Goal: Task Accomplishment & Management: Manage account settings

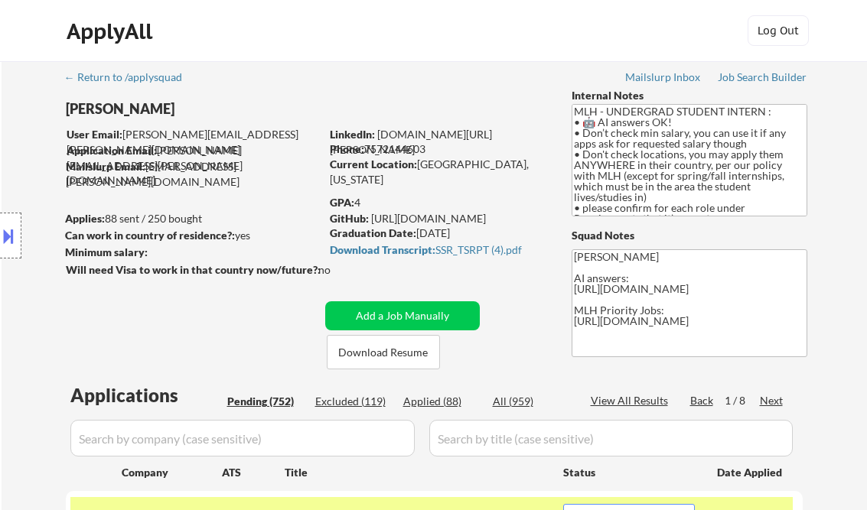
select select ""pending""
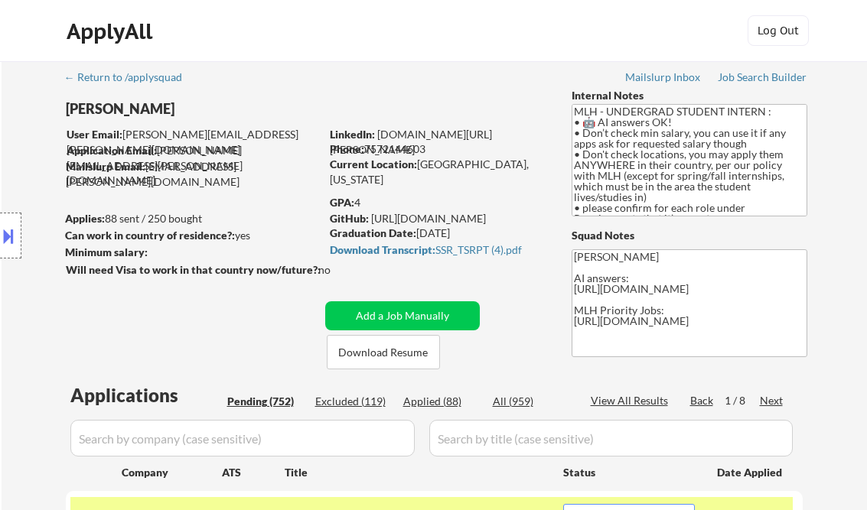
select select ""pending""
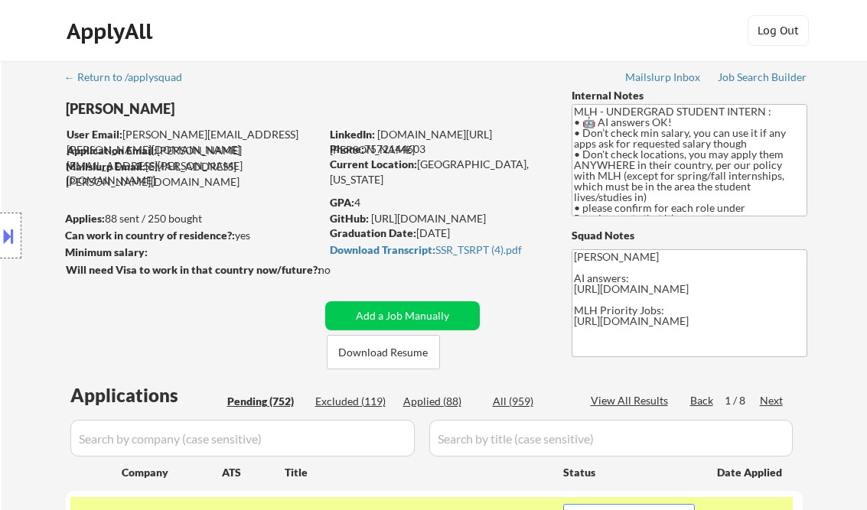
select select ""pending""
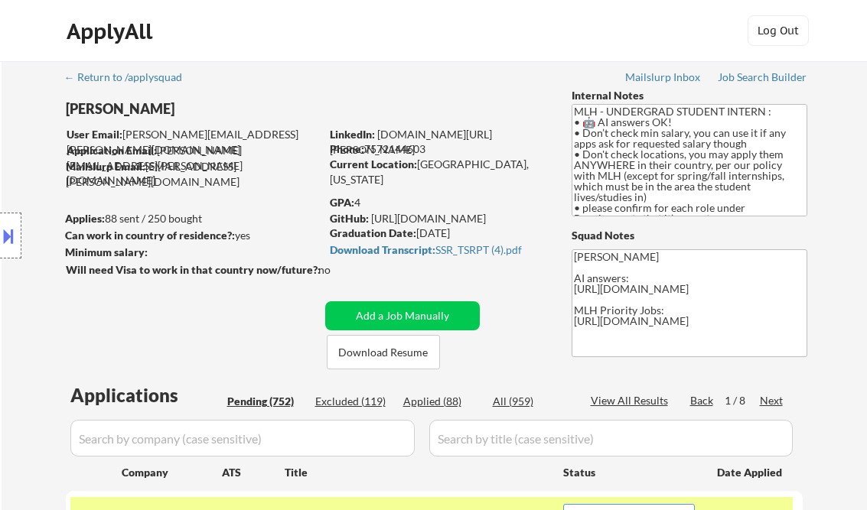
select select ""pending""
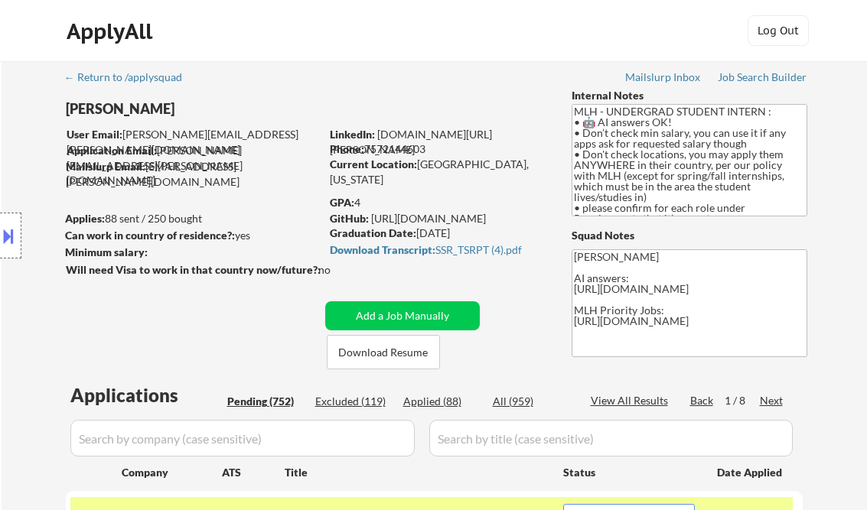
select select ""pending""
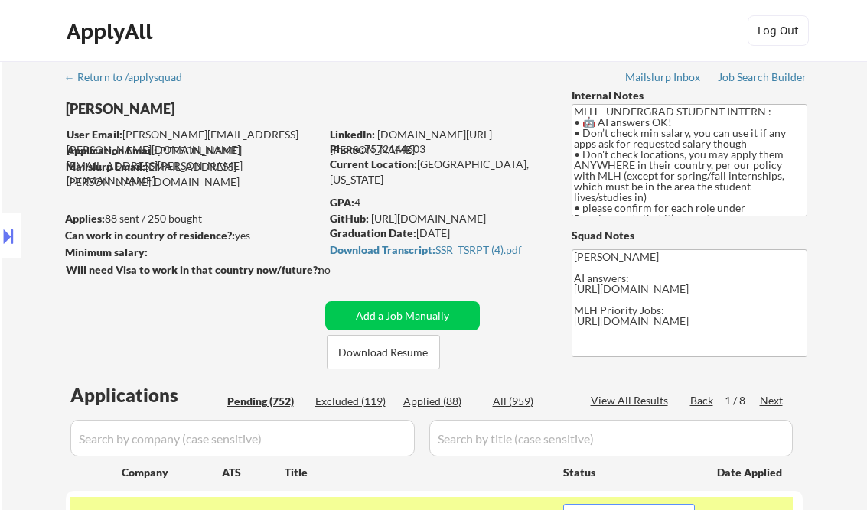
select select ""pending""
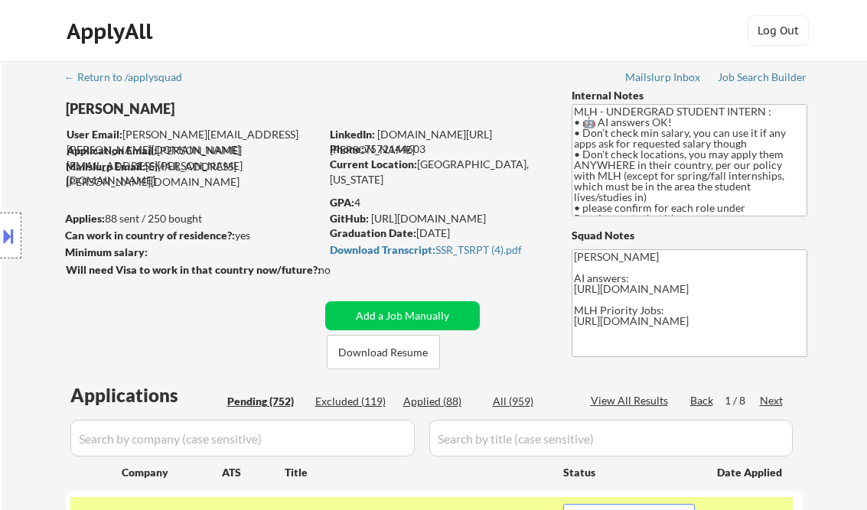
select select ""pending""
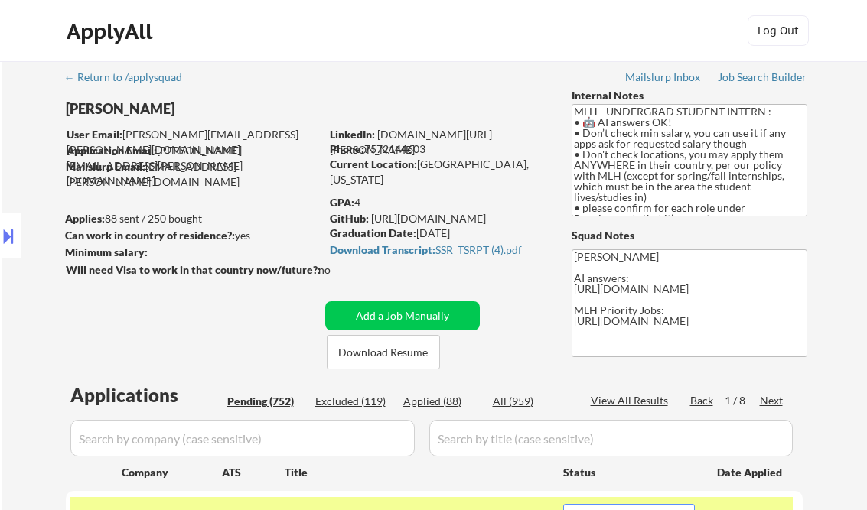
select select ""pending""
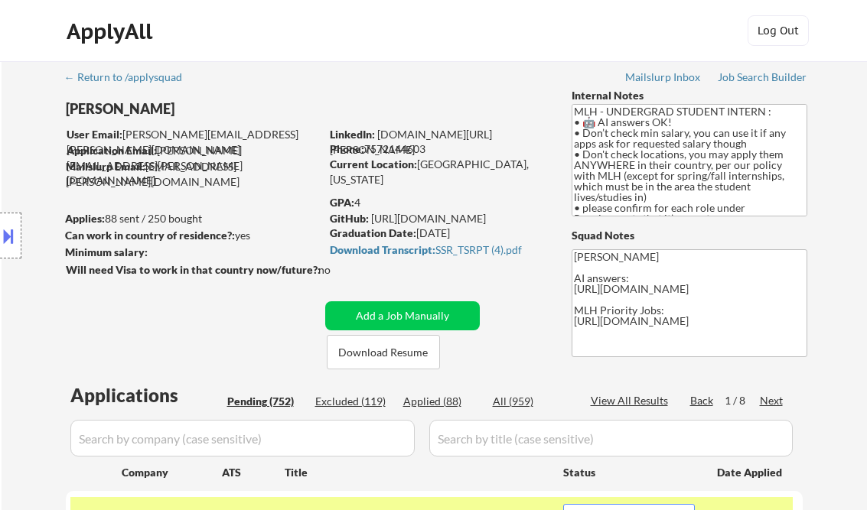
select select ""pending""
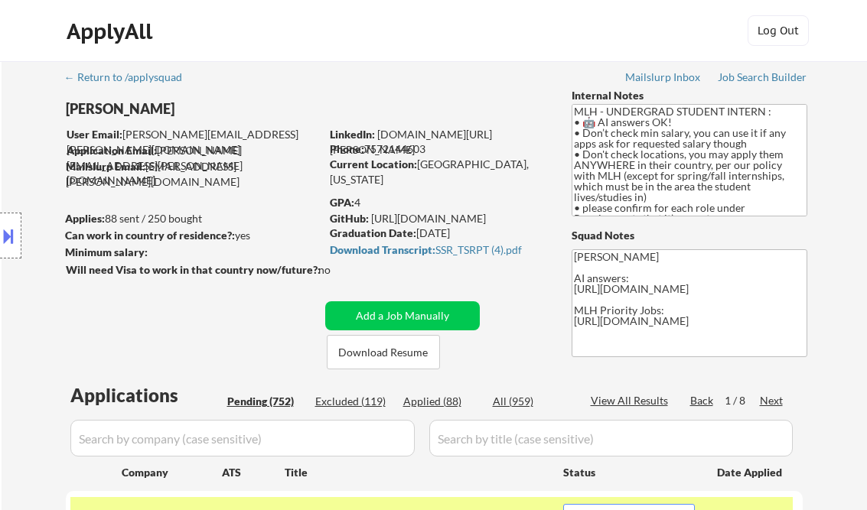
select select ""pending""
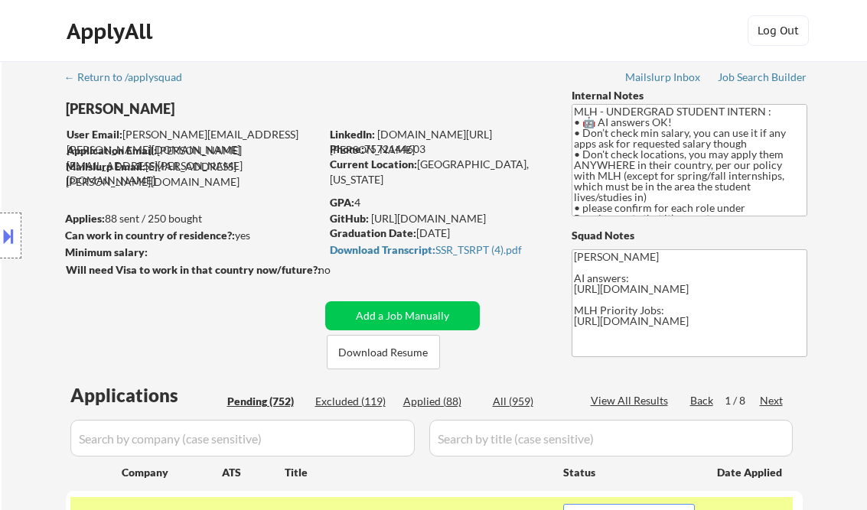
select select ""pending""
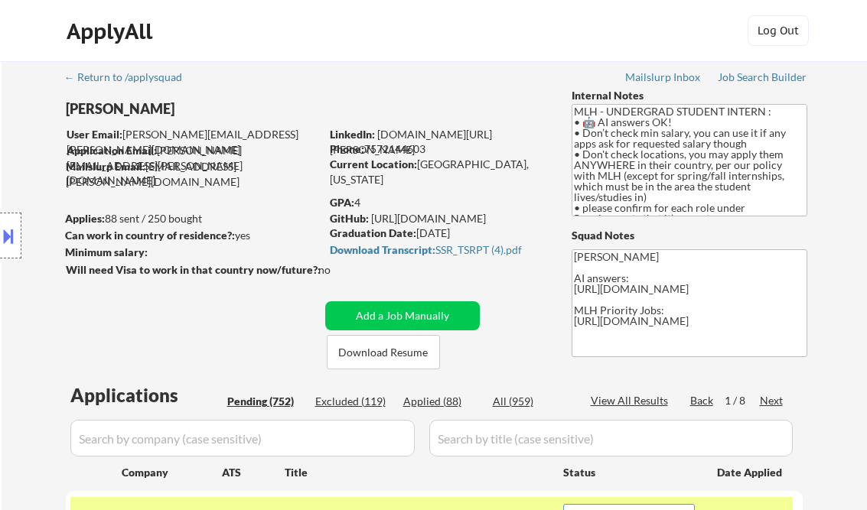
select select ""pending""
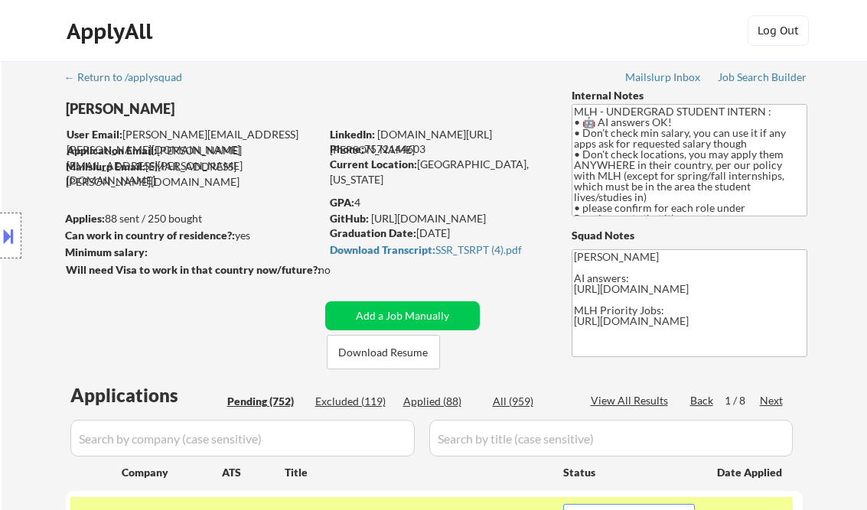
select select ""pending""
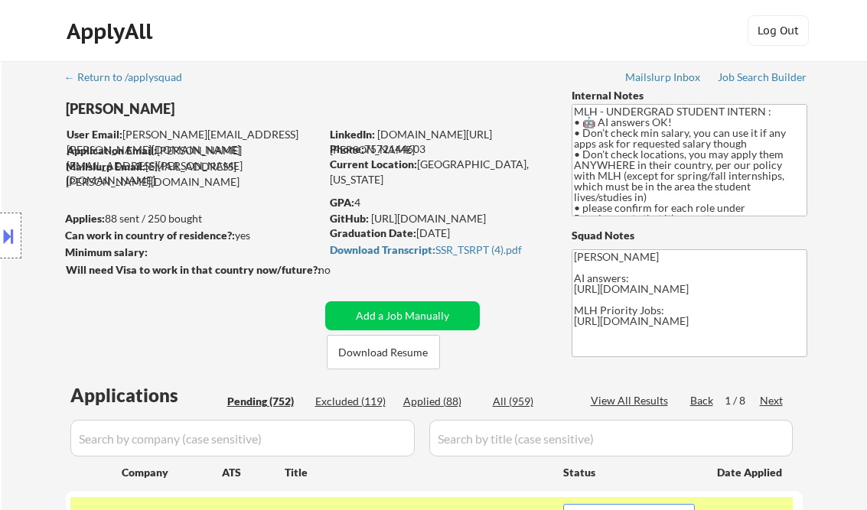
select select ""pending""
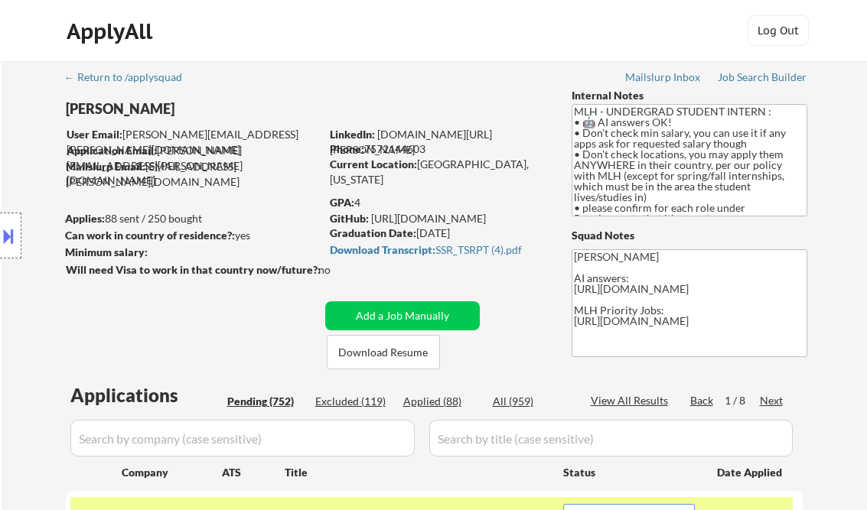
select select ""pending""
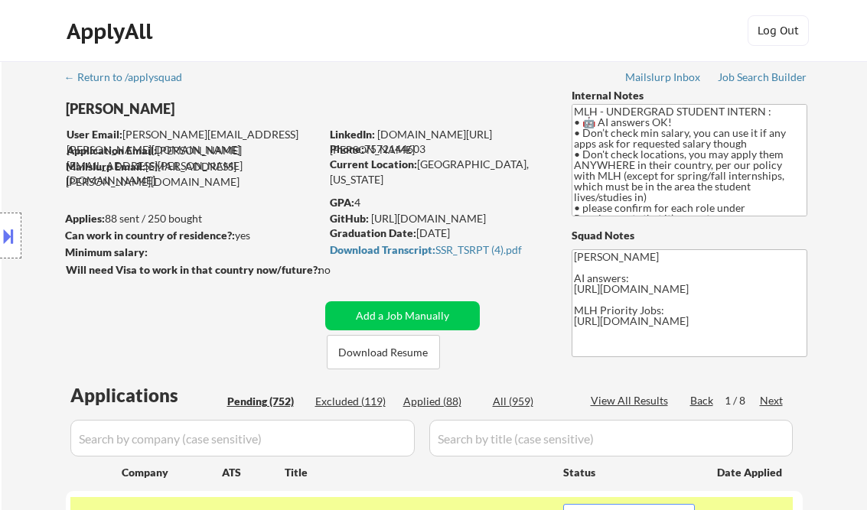
select select ""pending""
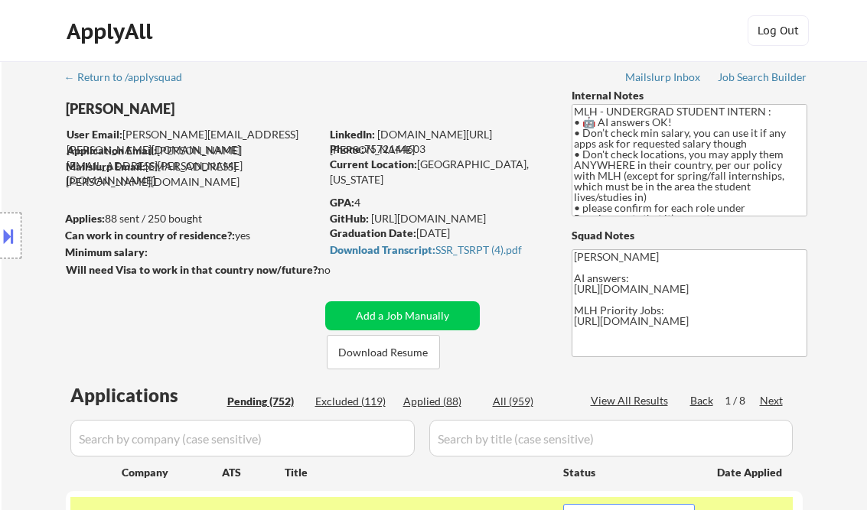
select select ""pending""
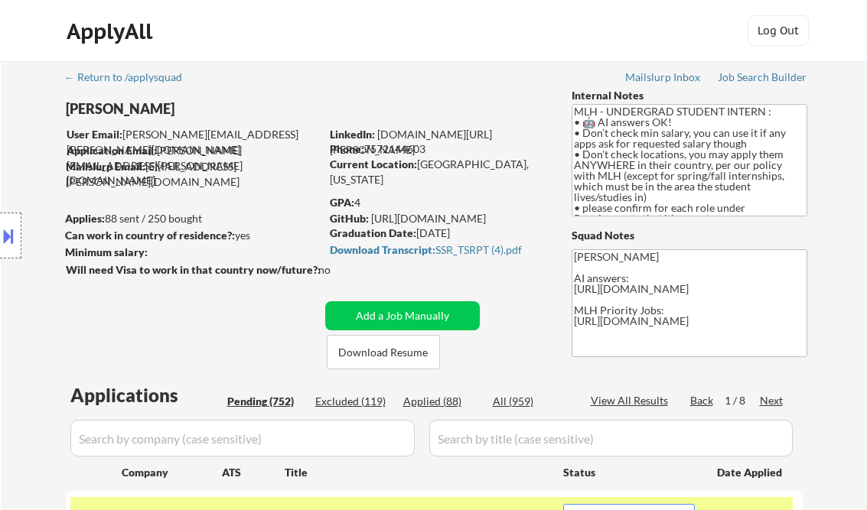
select select ""pending""
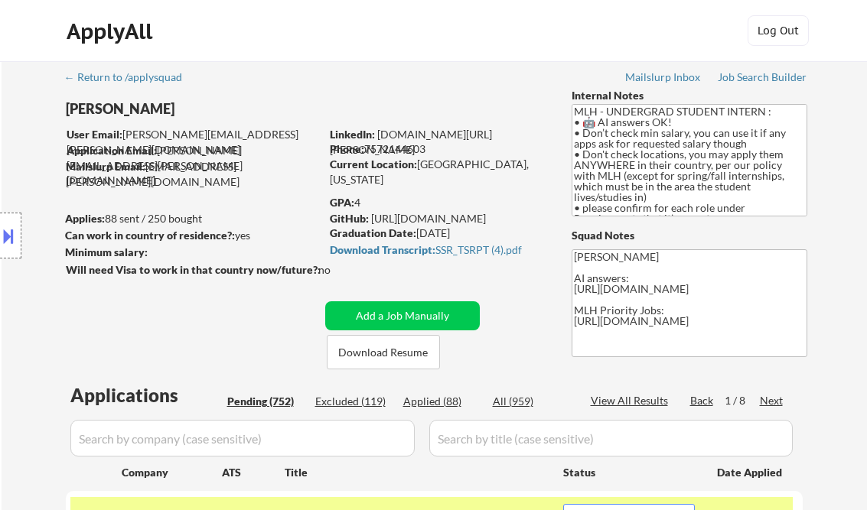
select select ""pending""
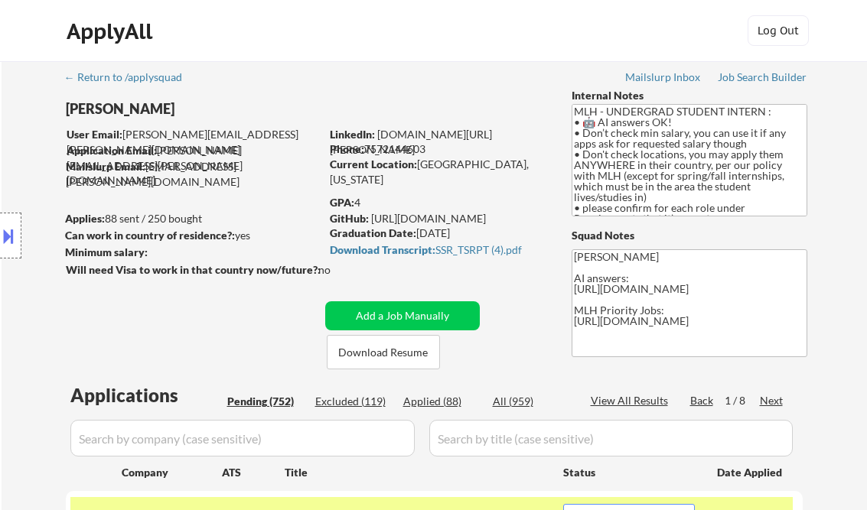
select select ""pending""
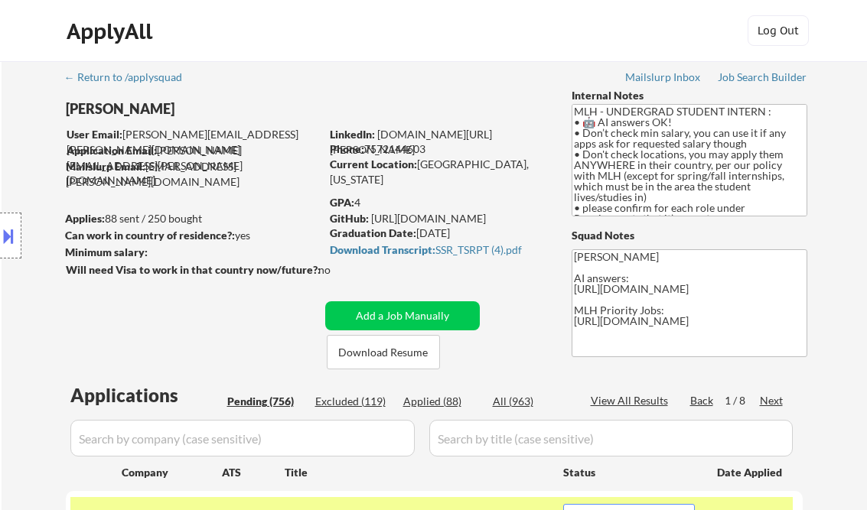
select select ""pending""
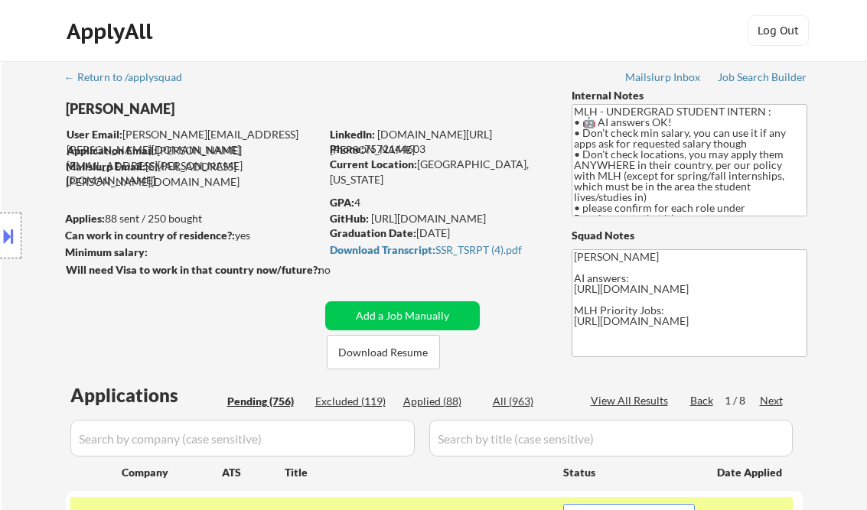
select select ""pending""
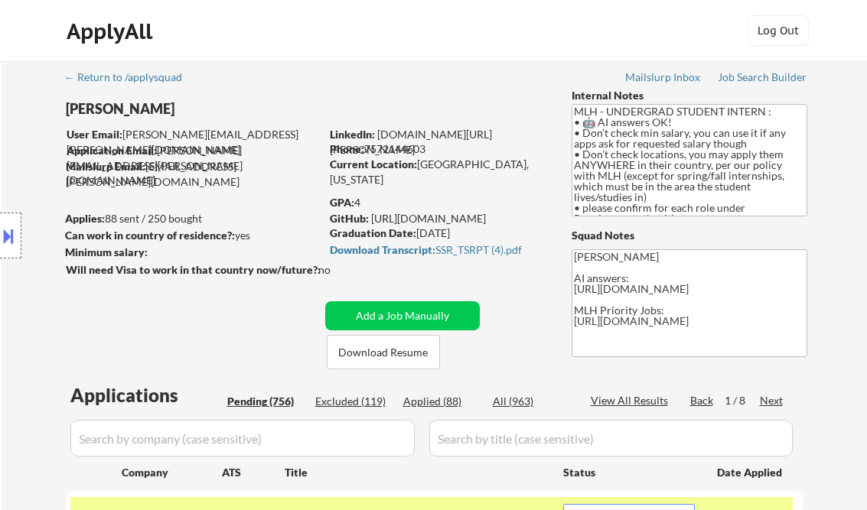
select select ""pending""
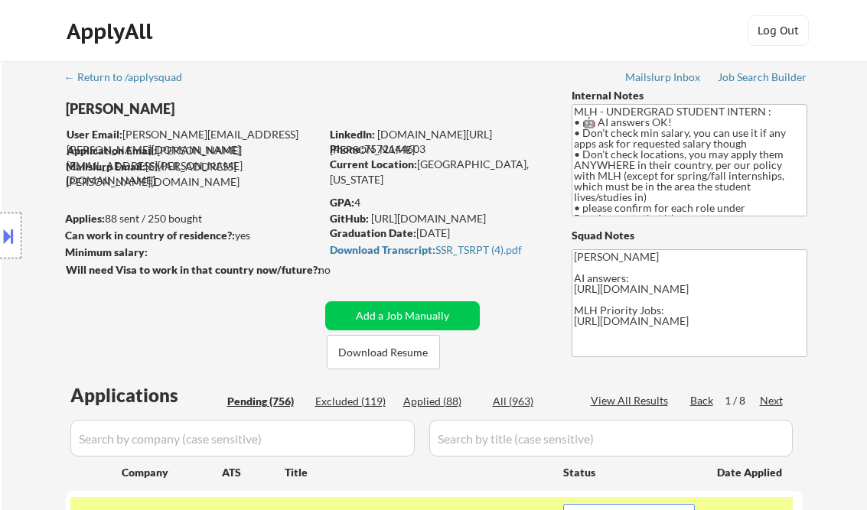
select select ""pending""
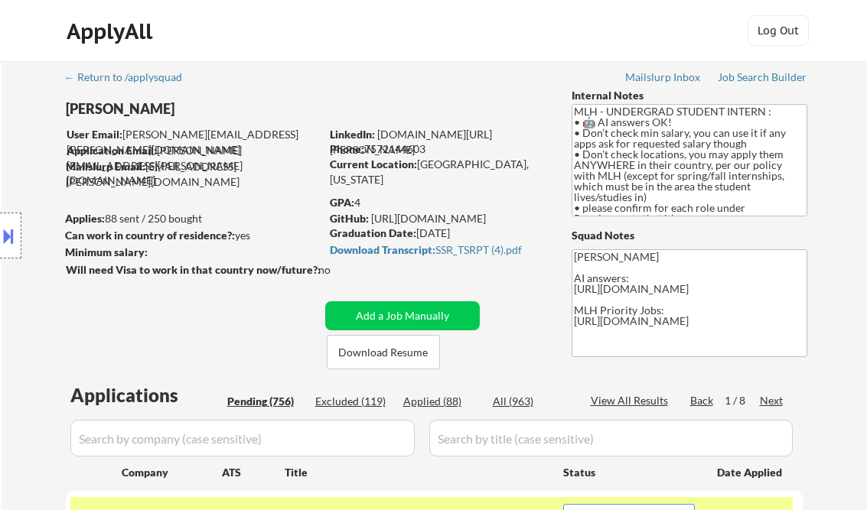
select select ""pending""
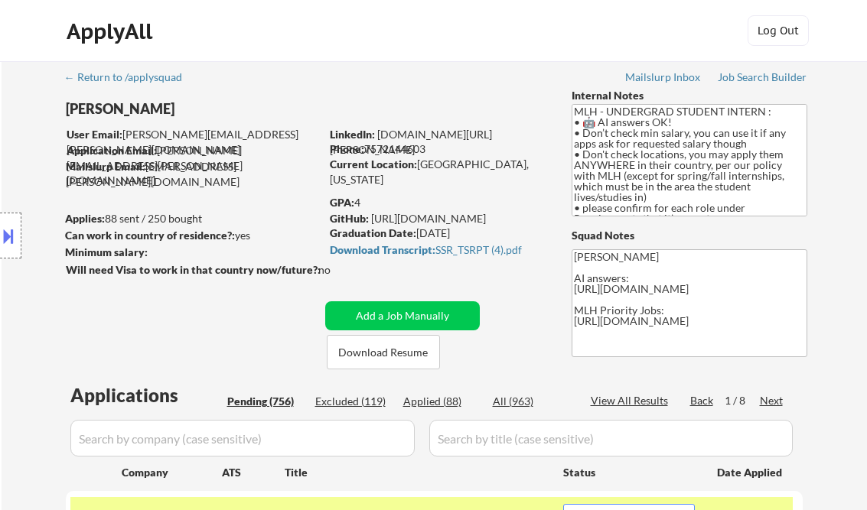
select select ""pending""
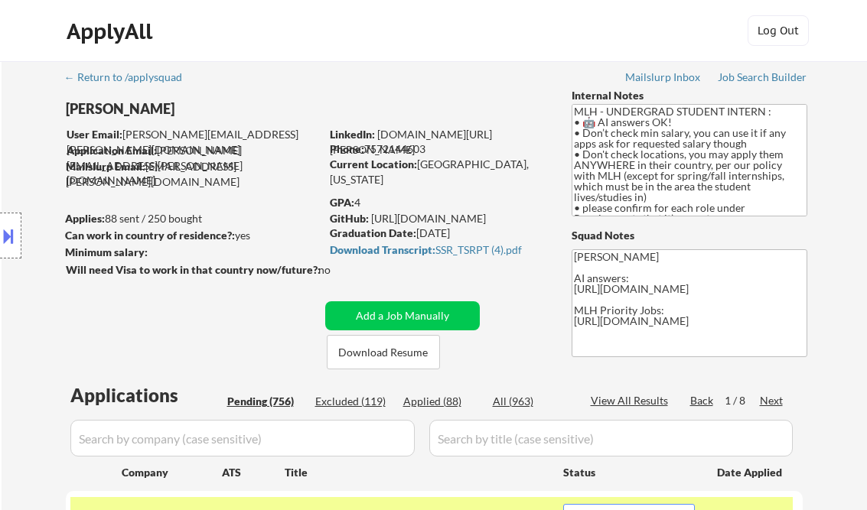
select select ""pending""
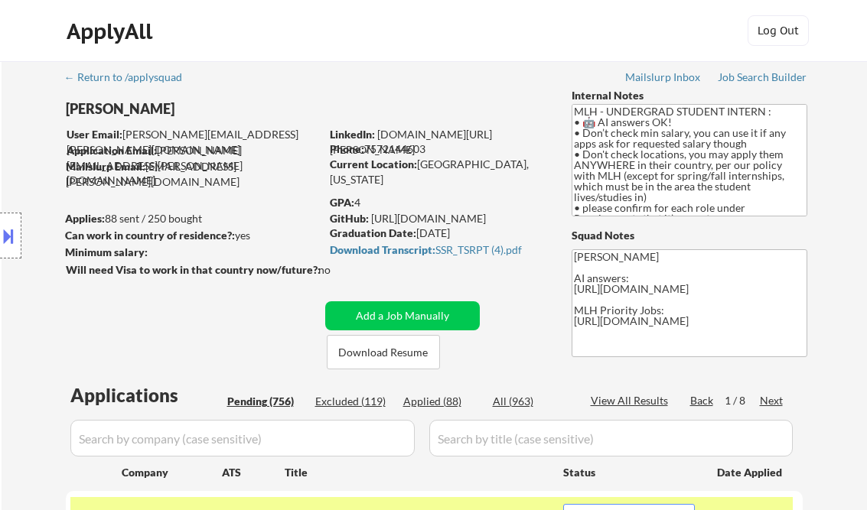
select select ""pending""
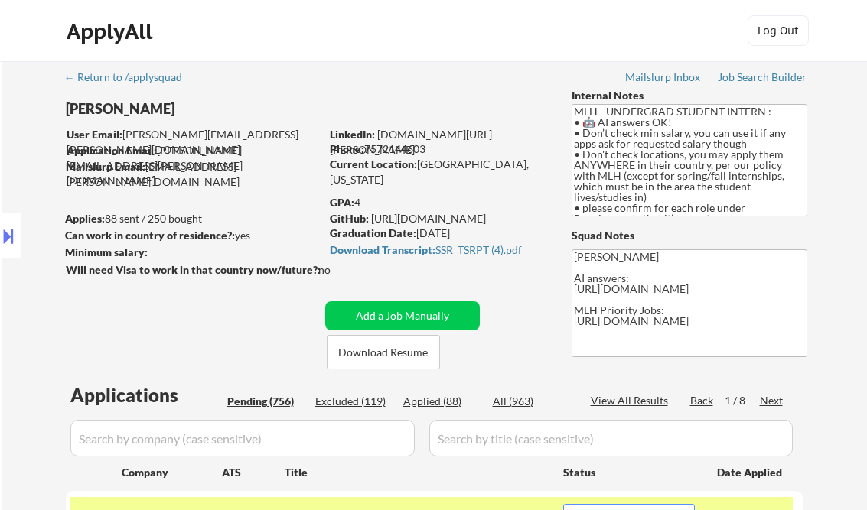
select select ""pending""
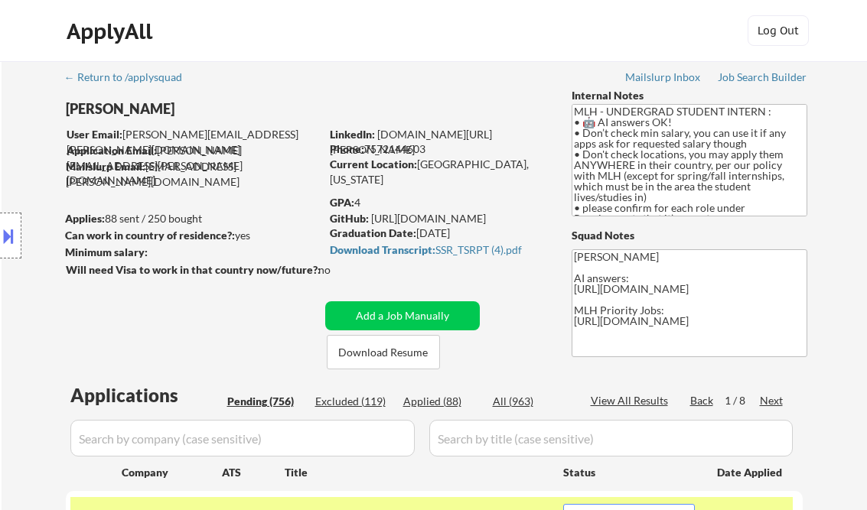
select select ""pending""
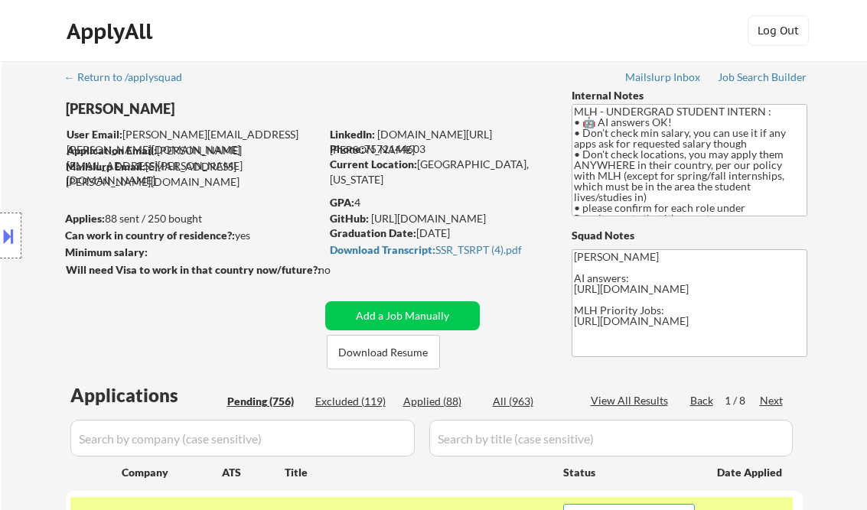
select select ""pending""
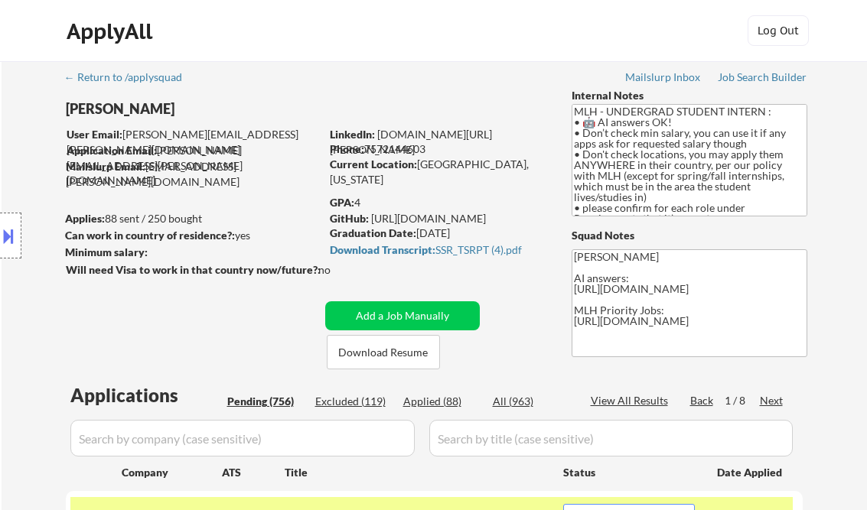
select select ""pending""
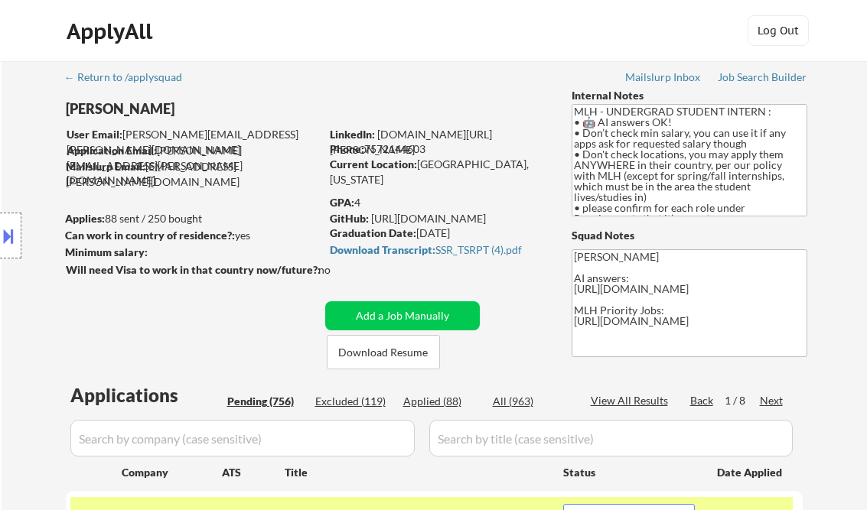
select select ""pending""
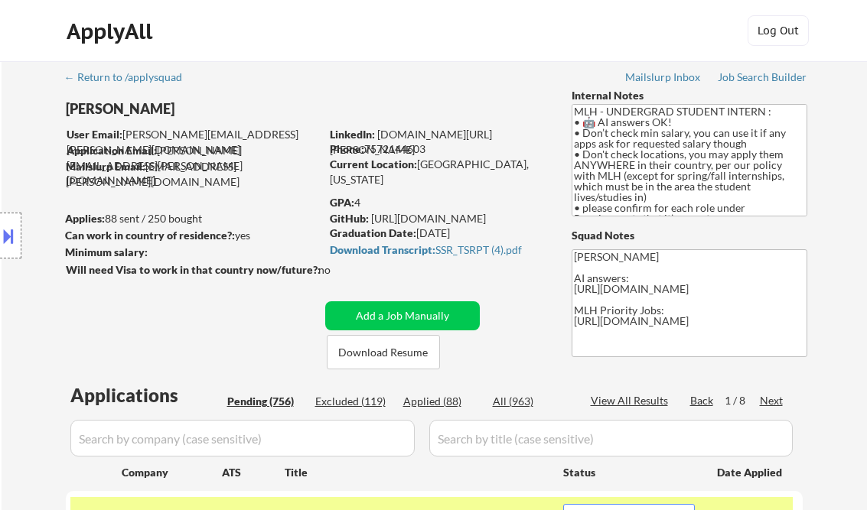
select select ""pending""
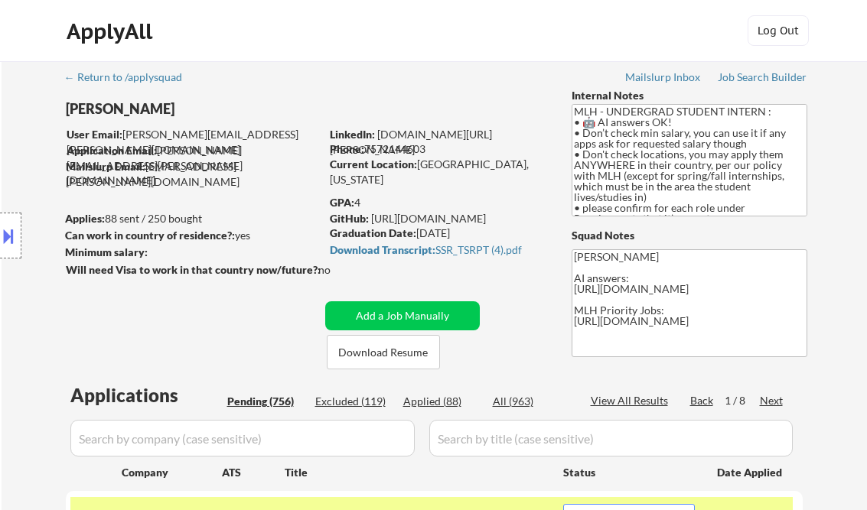
select select ""pending""
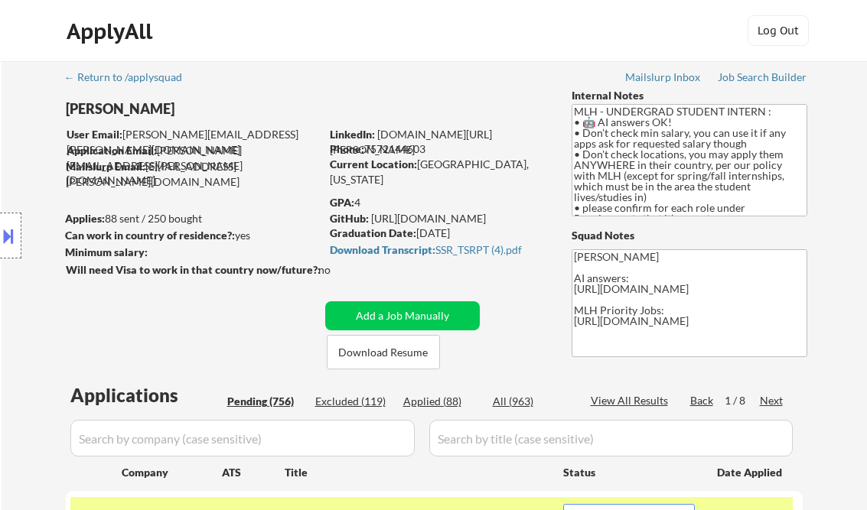
select select ""pending""
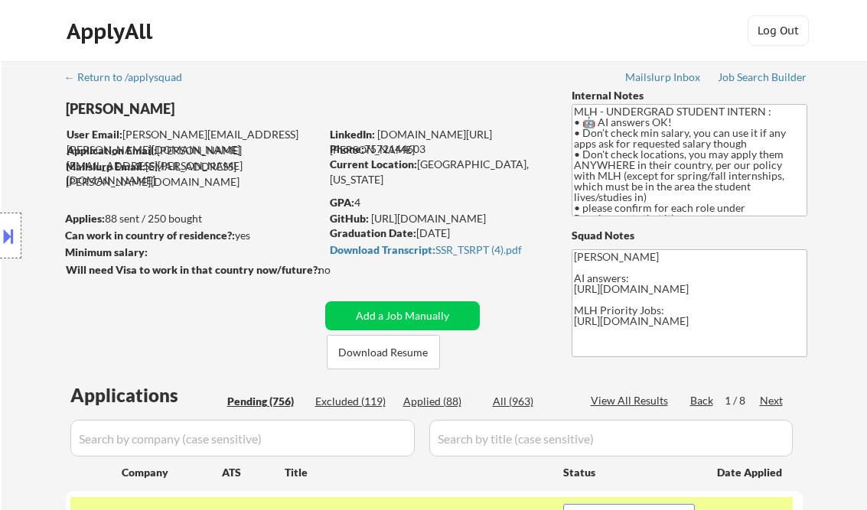
select select ""pending""
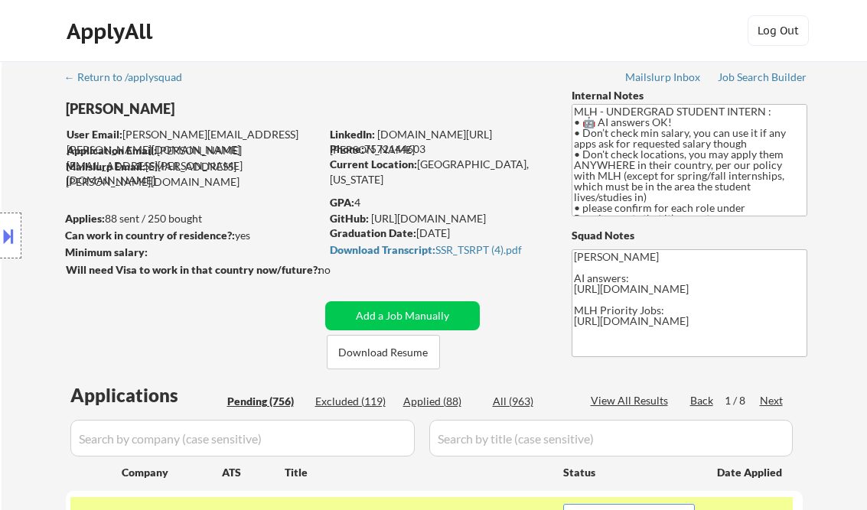
select select ""pending""
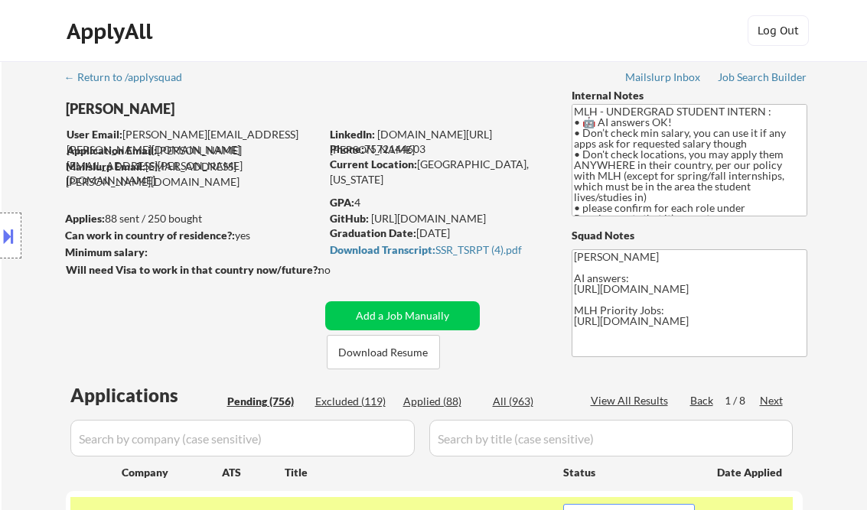
select select ""pending""
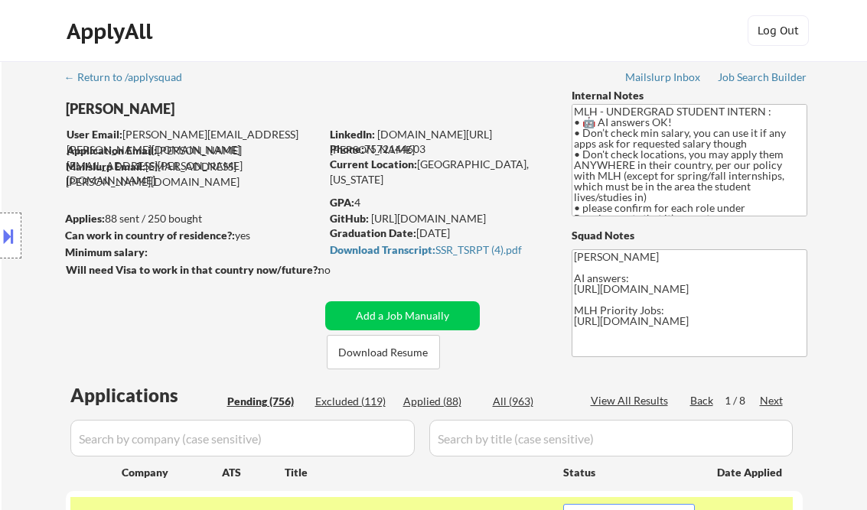
select select ""pending""
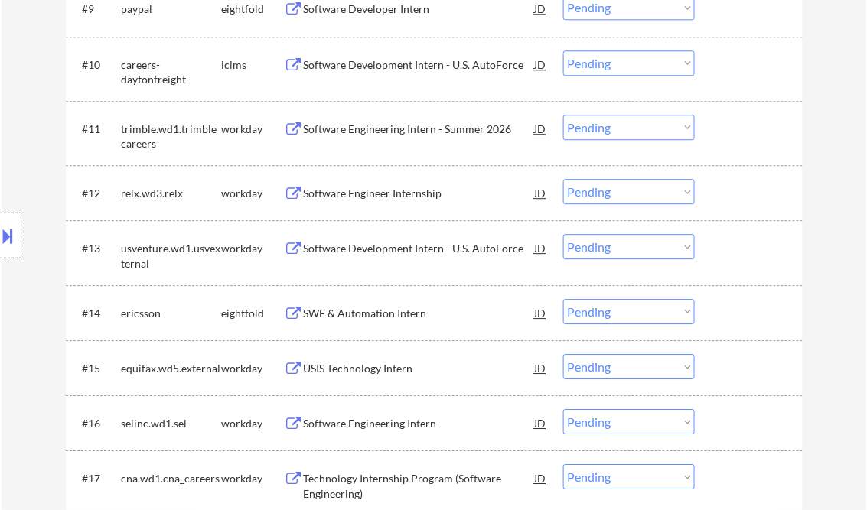
scroll to position [980, 0]
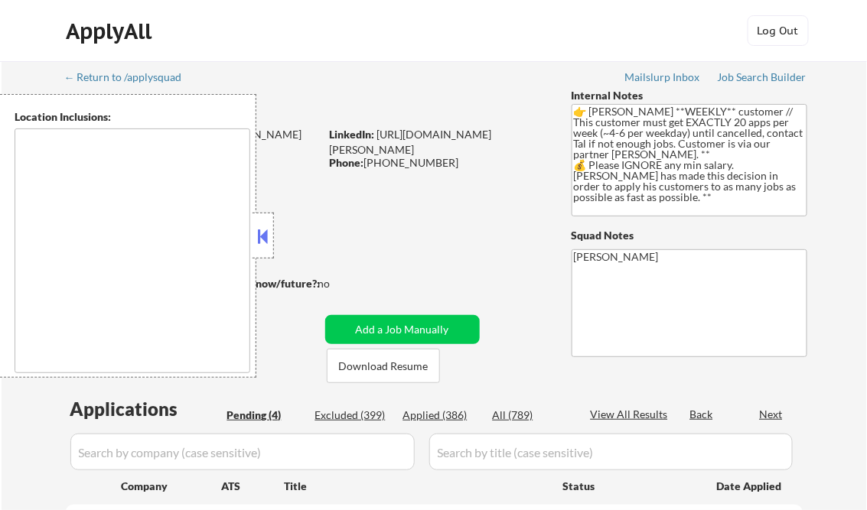
type textarea "Charlotte, NC Matthews, NC Mint Hill, NC Pineville, NC Huntersville, NC Mount H…"
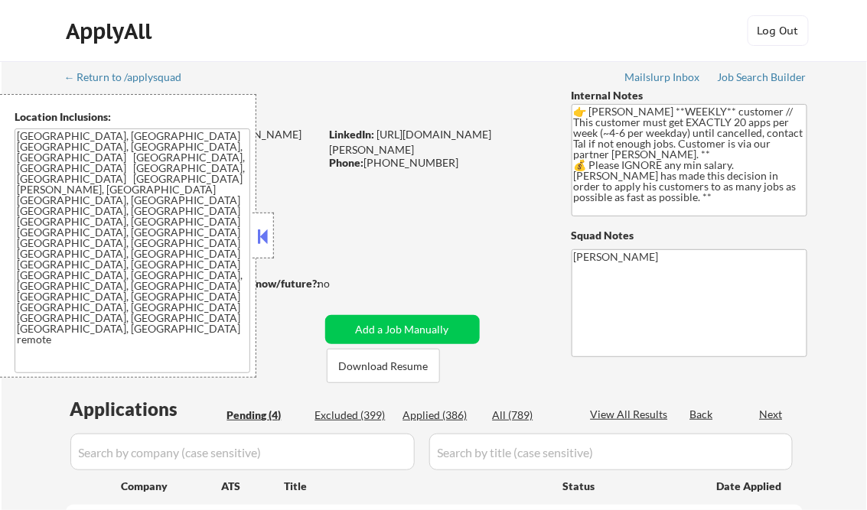
select select ""pending""
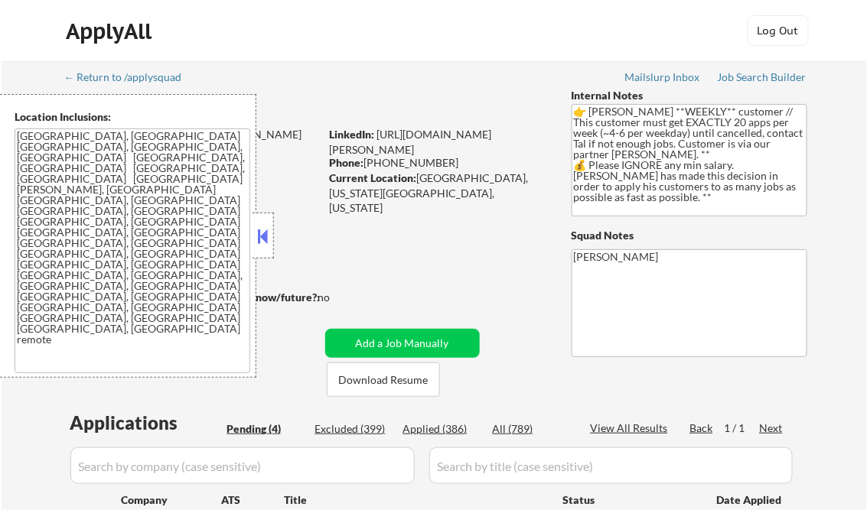
click at [271, 234] on button at bounding box center [263, 236] width 17 height 23
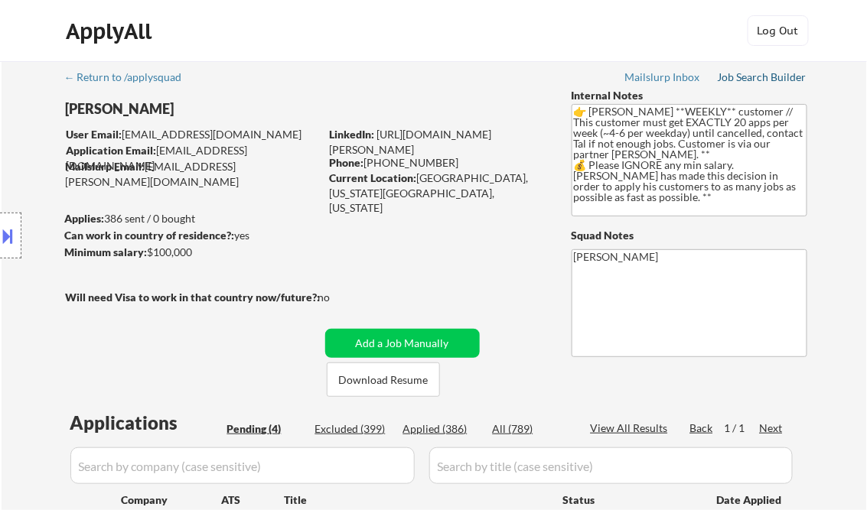
click at [780, 79] on div "Job Search Builder" at bounding box center [763, 77] width 90 height 11
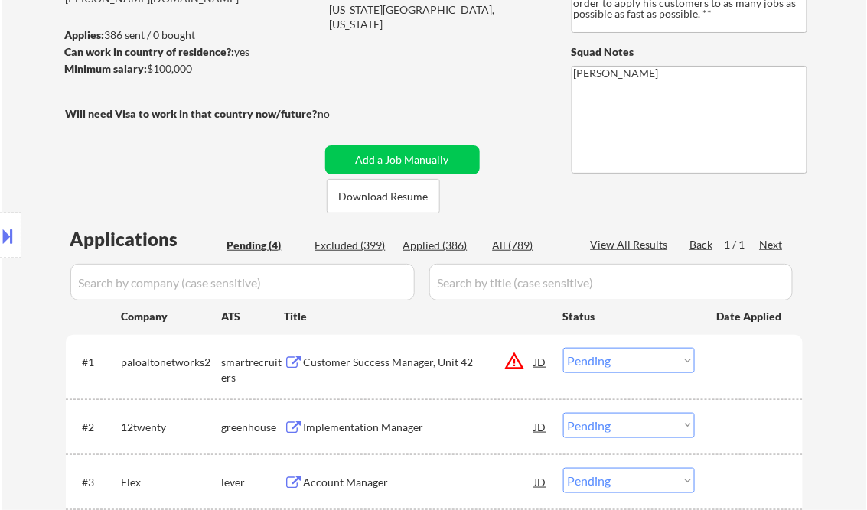
scroll to position [367, 0]
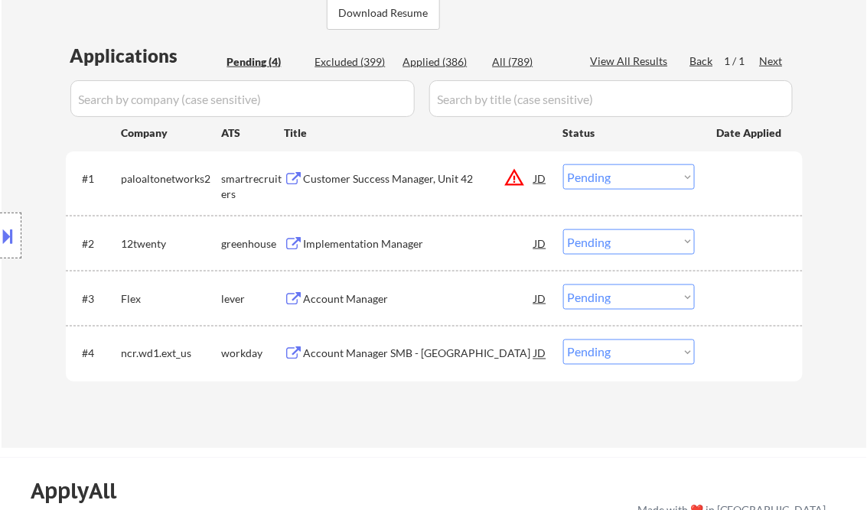
drag, startPoint x: 390, startPoint y: 182, endPoint x: 399, endPoint y: 180, distance: 9.5
click at [390, 181] on div "Customer Success Manager, Unit 42" at bounding box center [419, 178] width 231 height 15
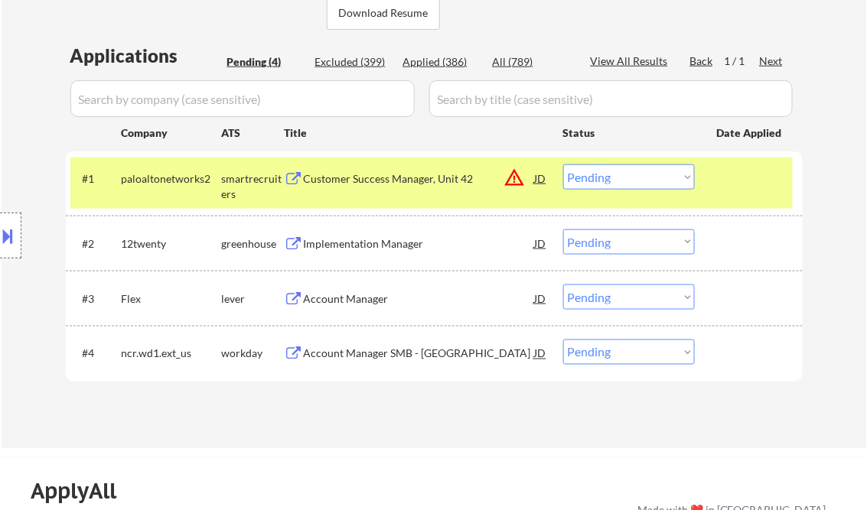
click at [11, 233] on button at bounding box center [8, 235] width 17 height 25
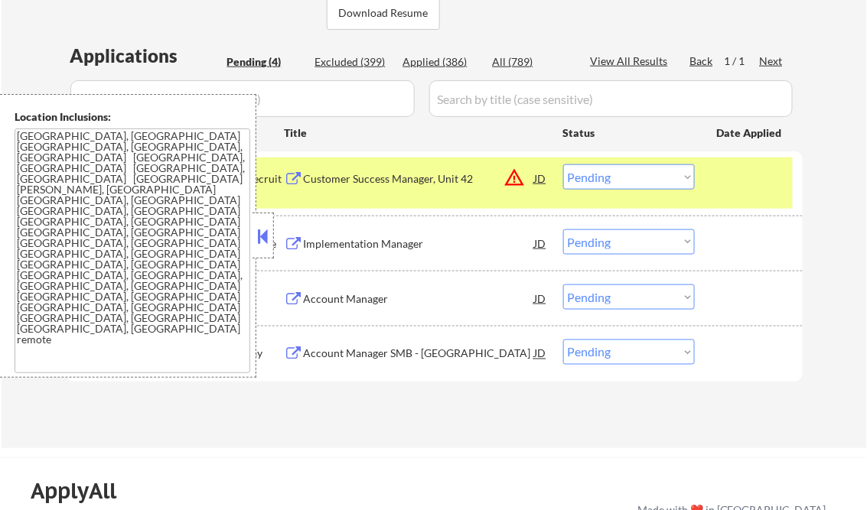
click at [259, 228] on button at bounding box center [263, 236] width 17 height 23
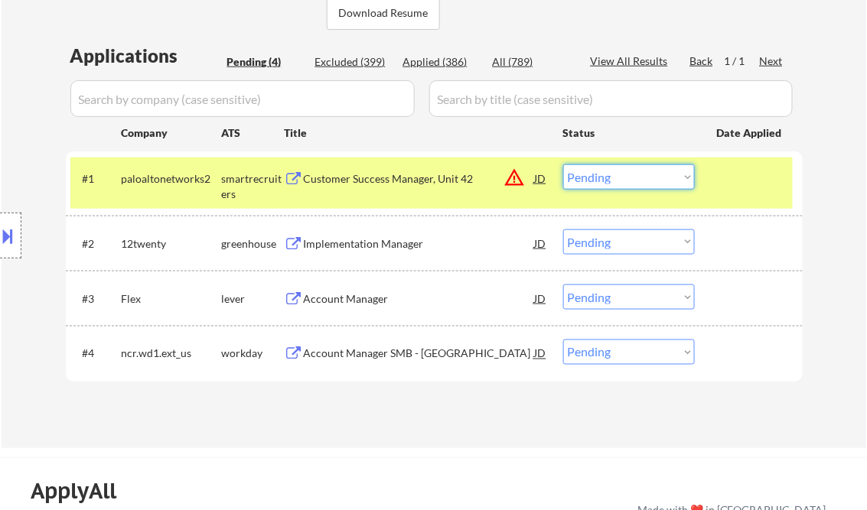
drag, startPoint x: 615, startPoint y: 175, endPoint x: 629, endPoint y: 188, distance: 19.5
click at [615, 175] on select "Choose an option... Pending Applied Excluded (Questions) Excluded (Expired) Exc…" at bounding box center [629, 177] width 132 height 25
click at [563, 165] on select "Choose an option... Pending Applied Excluded (Questions) Excluded (Expired) Exc…" at bounding box center [629, 177] width 132 height 25
click at [398, 249] on div "Implementation Manager" at bounding box center [419, 243] width 231 height 15
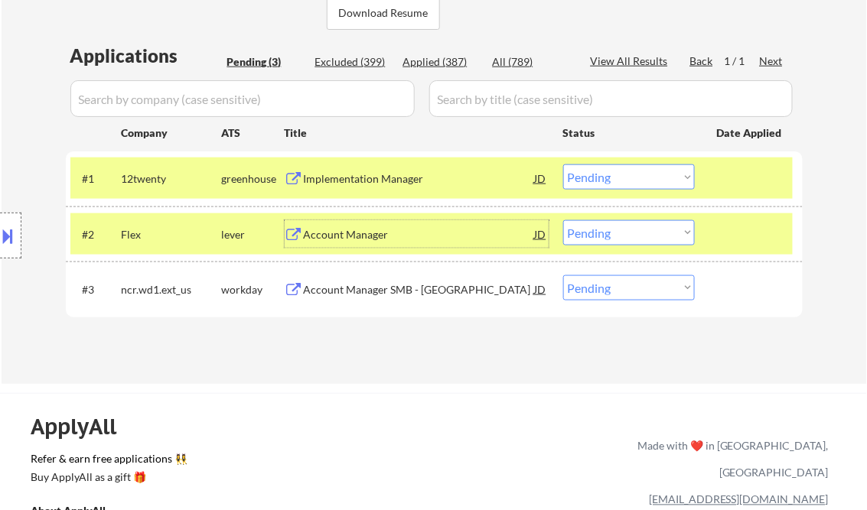
click at [592, 171] on select "Choose an option... Pending Applied Excluded (Questions) Excluded (Expired) Exc…" at bounding box center [629, 177] width 132 height 25
click at [563, 165] on select "Choose an option... Pending Applied Excluded (Questions) Excluded (Expired) Exc…" at bounding box center [629, 177] width 132 height 25
click at [364, 229] on div "Account Manager" at bounding box center [419, 234] width 231 height 15
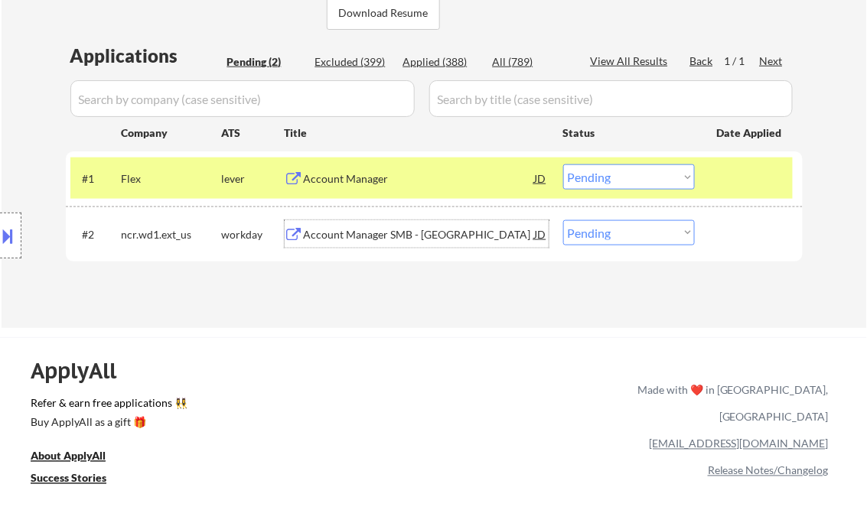
click at [619, 179] on select "Choose an option... Pending Applied Excluded (Questions) Excluded (Expired) Exc…" at bounding box center [629, 177] width 132 height 25
click at [563, 165] on select "Choose an option... Pending Applied Excluded (Questions) Excluded (Expired) Exc…" at bounding box center [629, 177] width 132 height 25
click at [373, 240] on div "Account Manager SMB - East" at bounding box center [419, 234] width 231 height 15
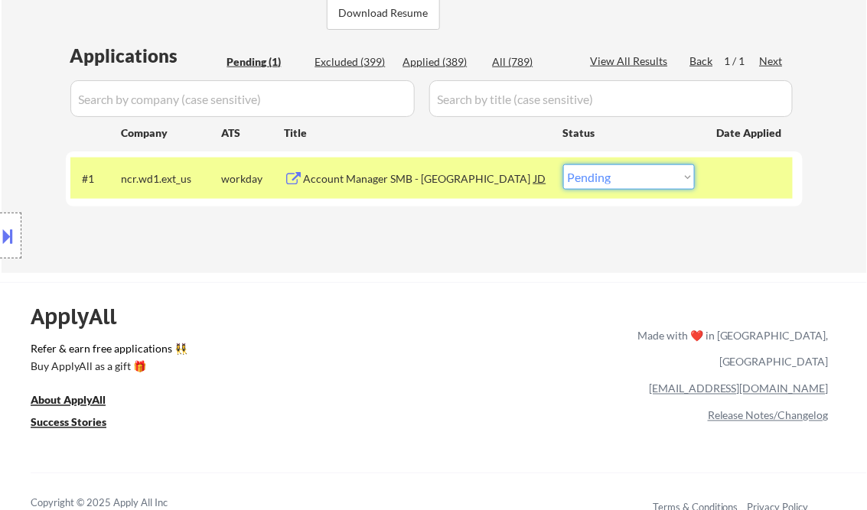
click at [629, 174] on select "Choose an option... Pending Applied Excluded (Questions) Excluded (Expired) Exc…" at bounding box center [629, 177] width 132 height 25
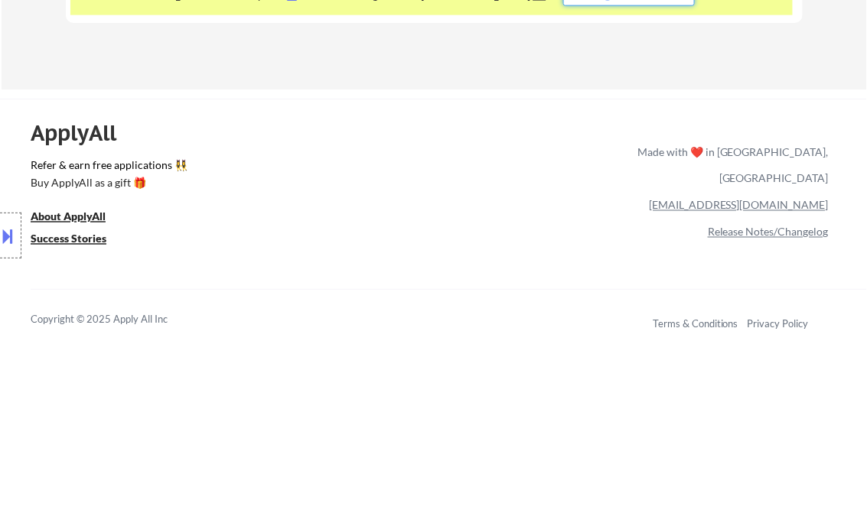
scroll to position [306, 0]
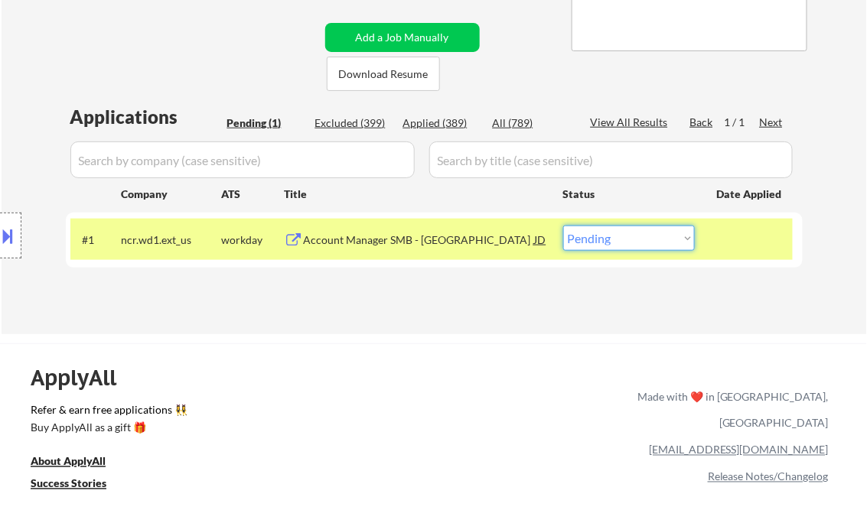
click at [647, 247] on select "Choose an option... Pending Applied Excluded (Questions) Excluded (Expired) Exc…" at bounding box center [629, 238] width 132 height 25
select select ""excluded__other_""
click at [563, 226] on select "Choose an option... Pending Applied Excluded (Questions) Excluded (Expired) Exc…" at bounding box center [629, 238] width 132 height 25
click at [448, 393] on div "ApplyAll Refer & earn free applications 👯‍♀️ Buy ApplyAll as a gift 🎁 About App…" at bounding box center [433, 475] width 867 height 243
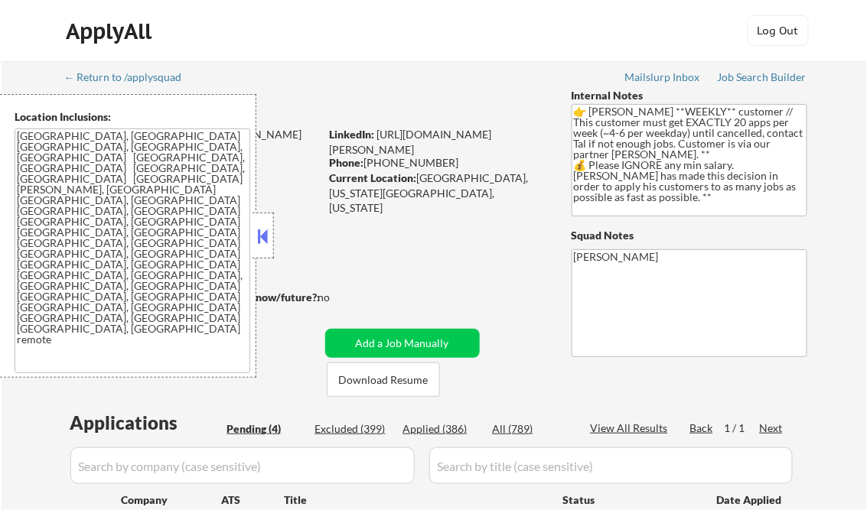
select select ""pending""
click at [454, 427] on div "Applied (386)" at bounding box center [441, 429] width 77 height 15
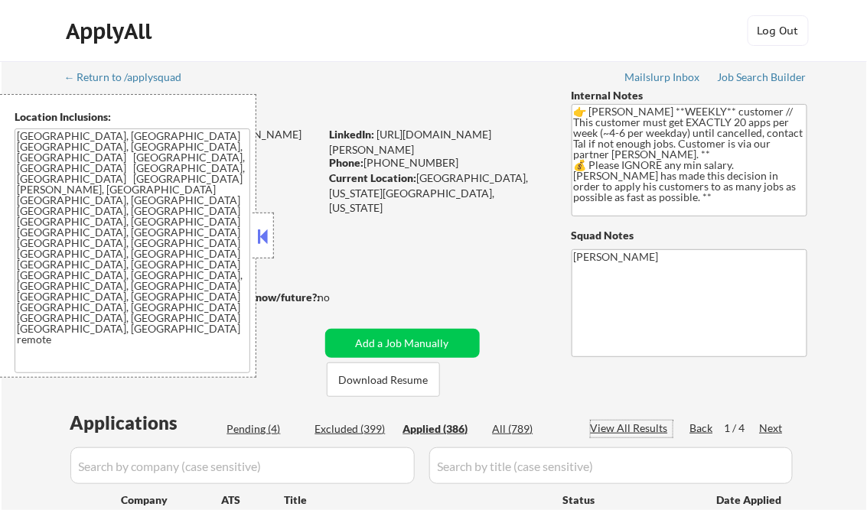
click at [624, 430] on div "View All Results" at bounding box center [632, 428] width 82 height 15
select select ""applied""
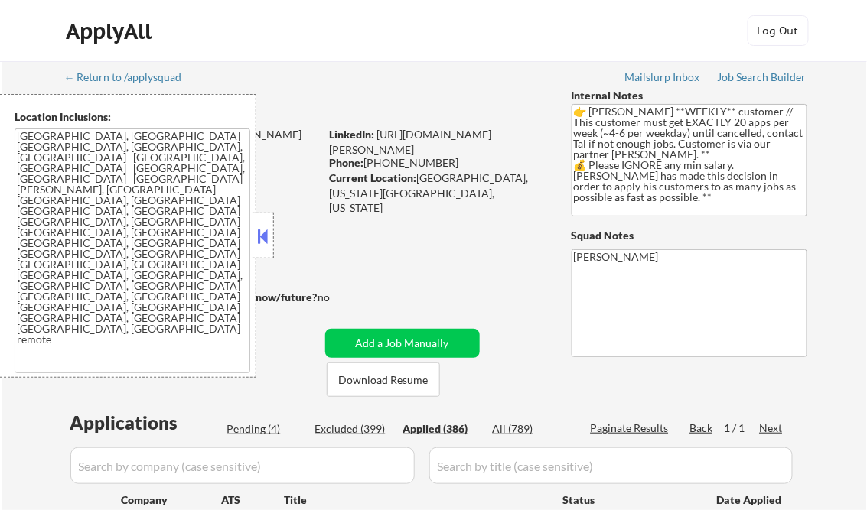
click at [260, 239] on button at bounding box center [263, 236] width 17 height 23
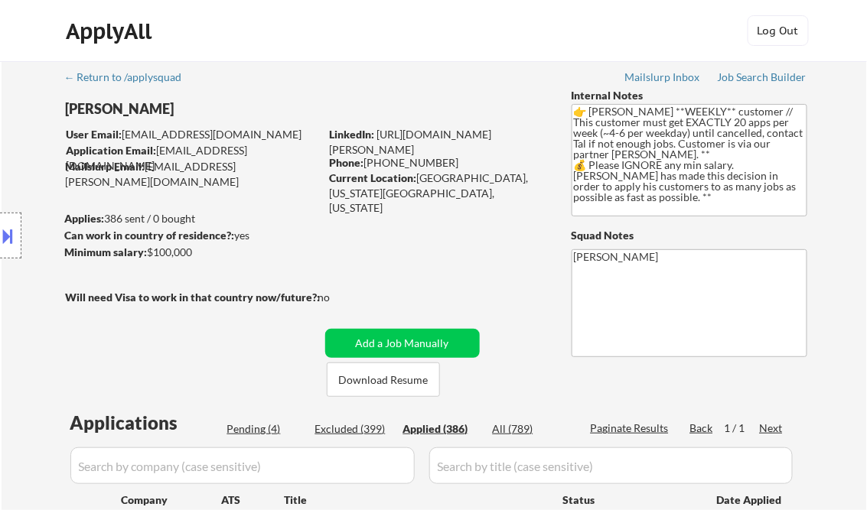
select select ""applied""
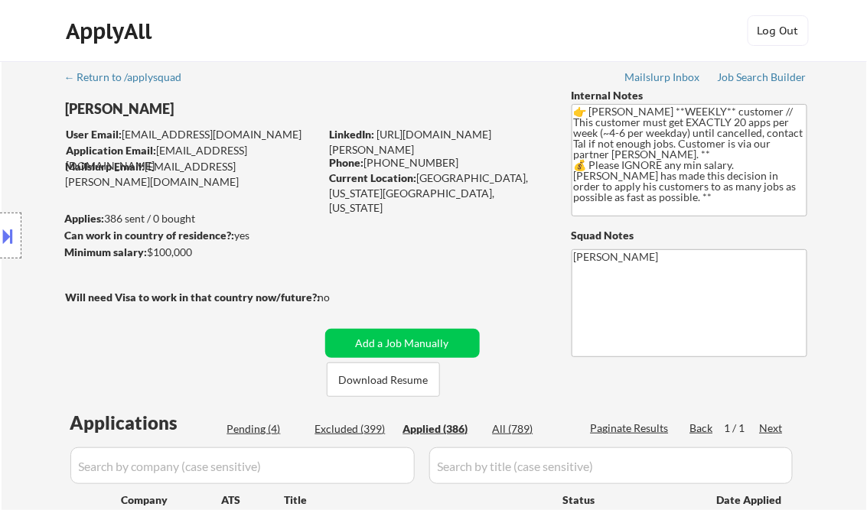
select select ""applied""
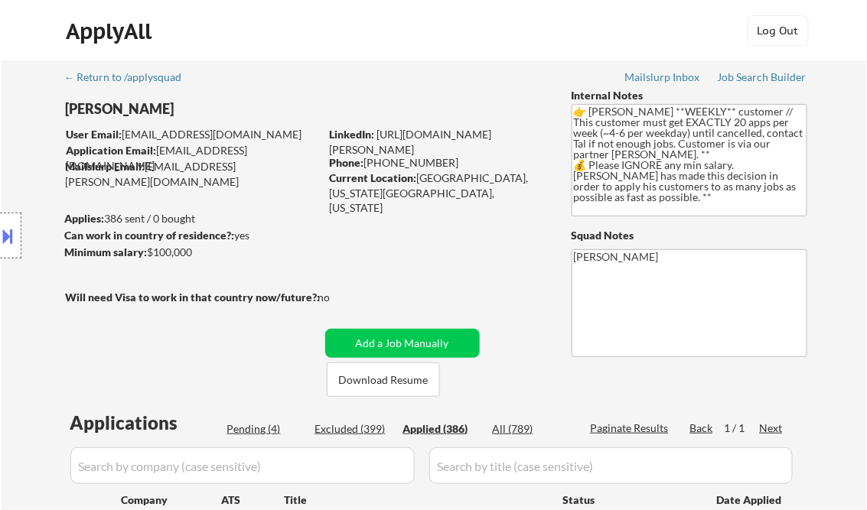
select select ""applied""
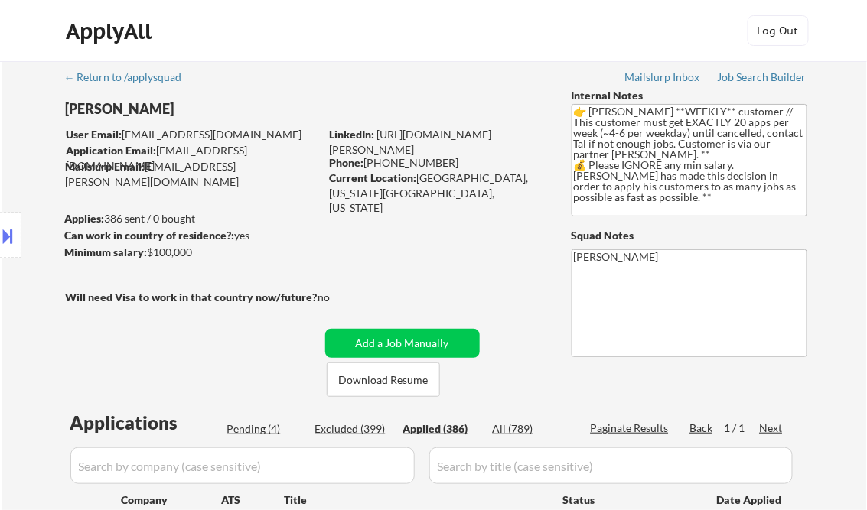
select select ""applied""
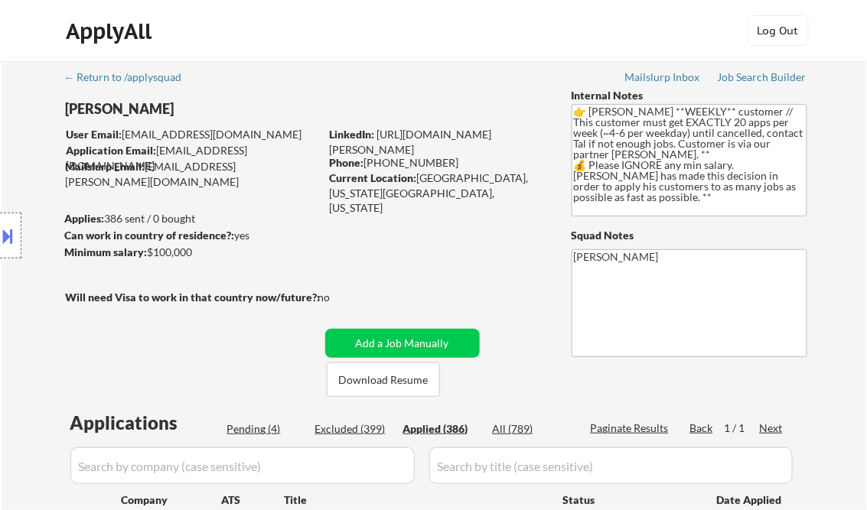
select select ""applied""
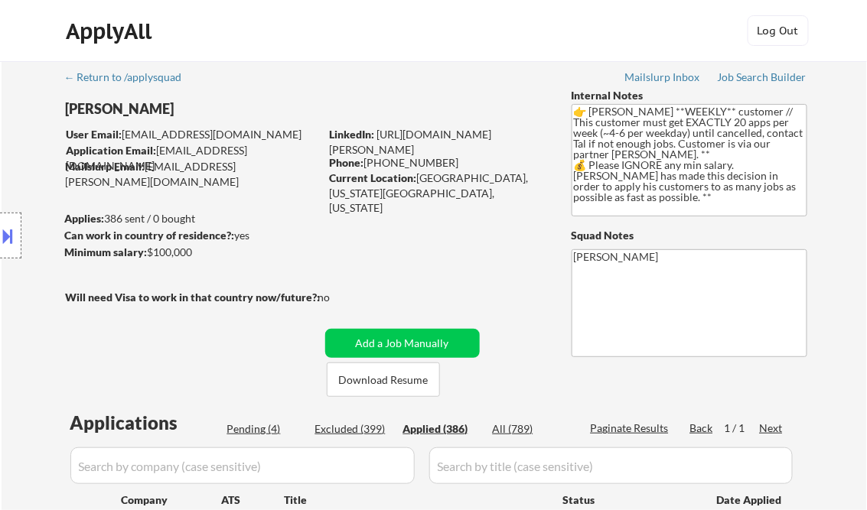
select select ""applied""
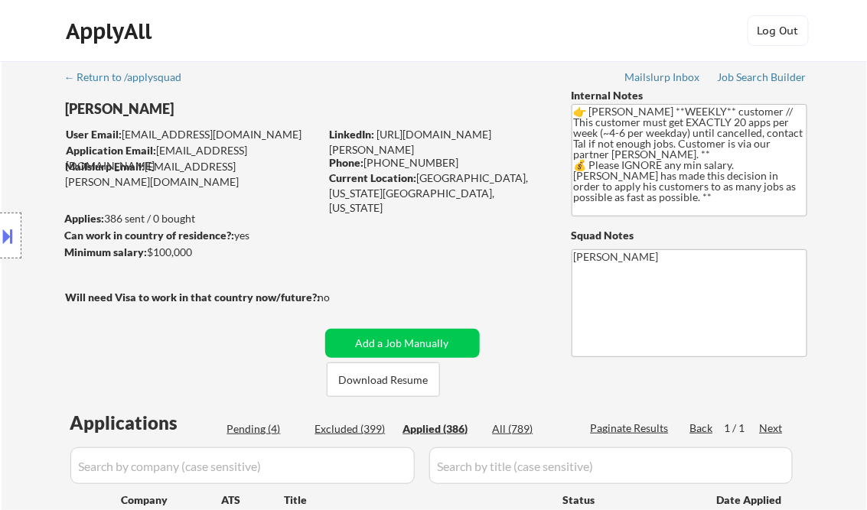
select select ""applied""
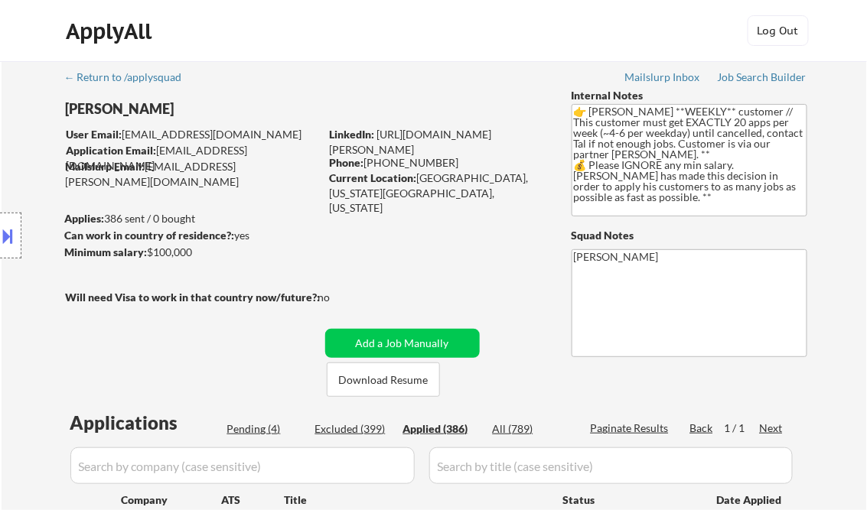
select select ""applied""
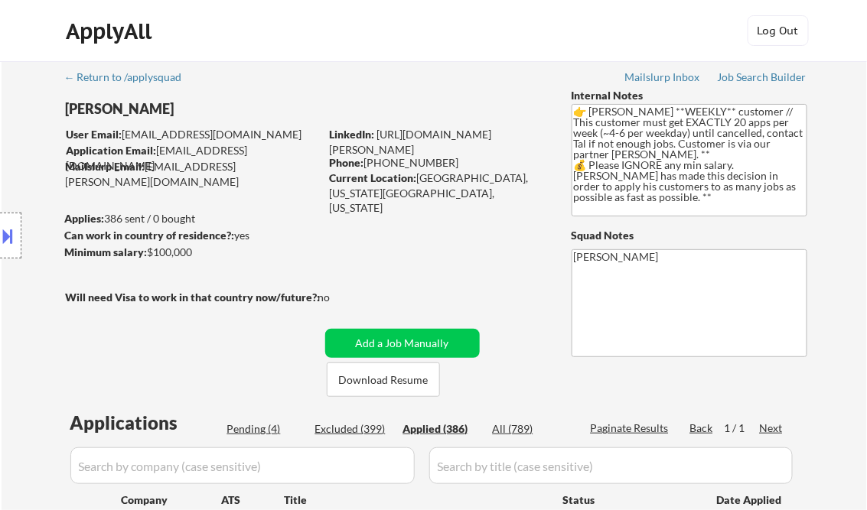
select select ""applied""
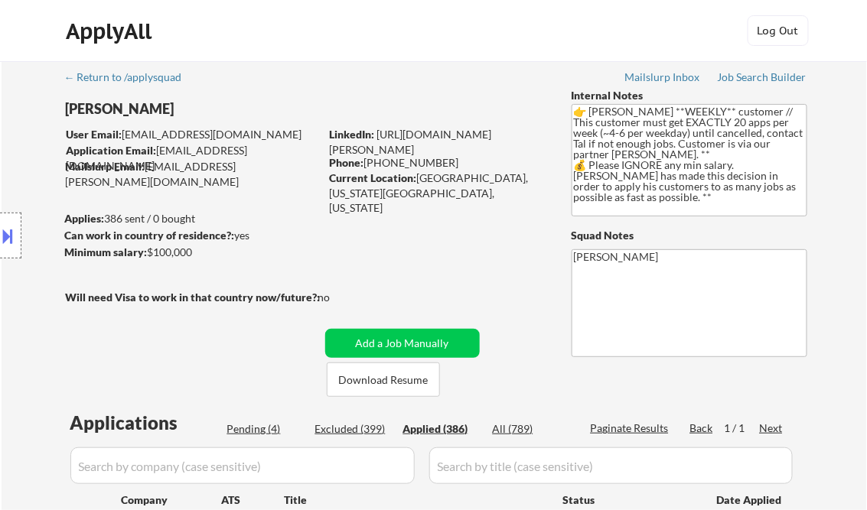
select select ""applied""
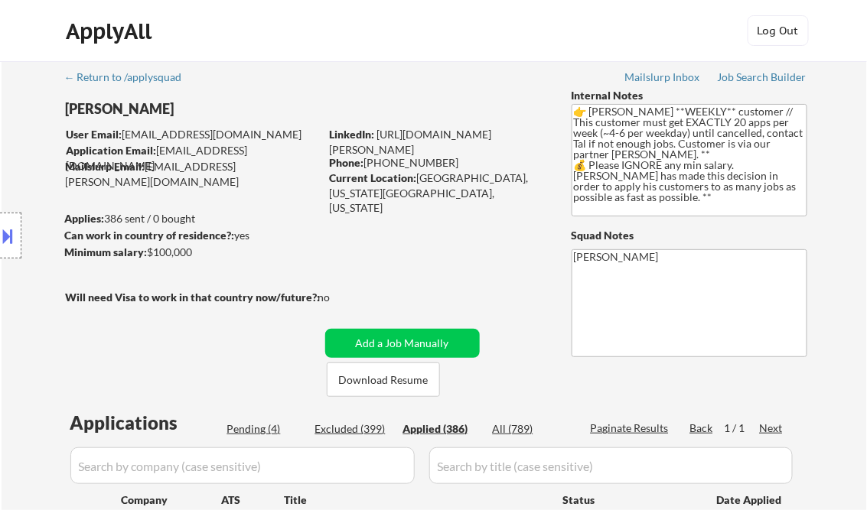
select select ""applied""
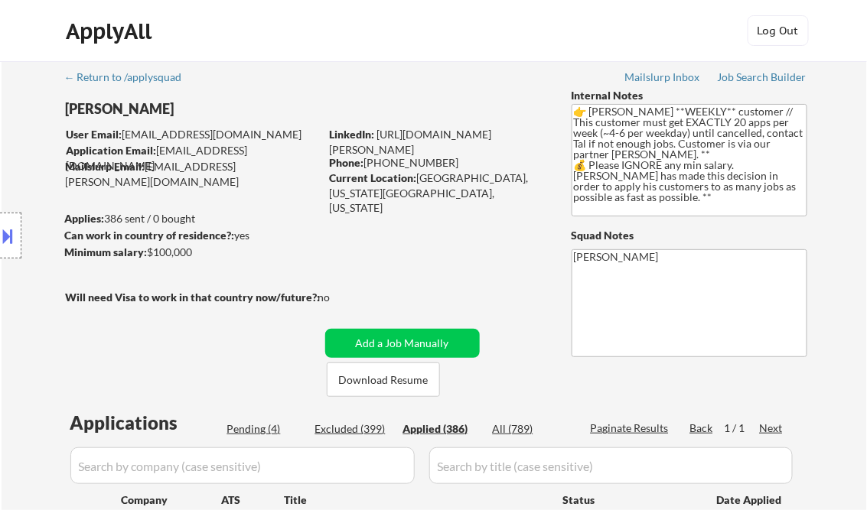
select select ""applied""
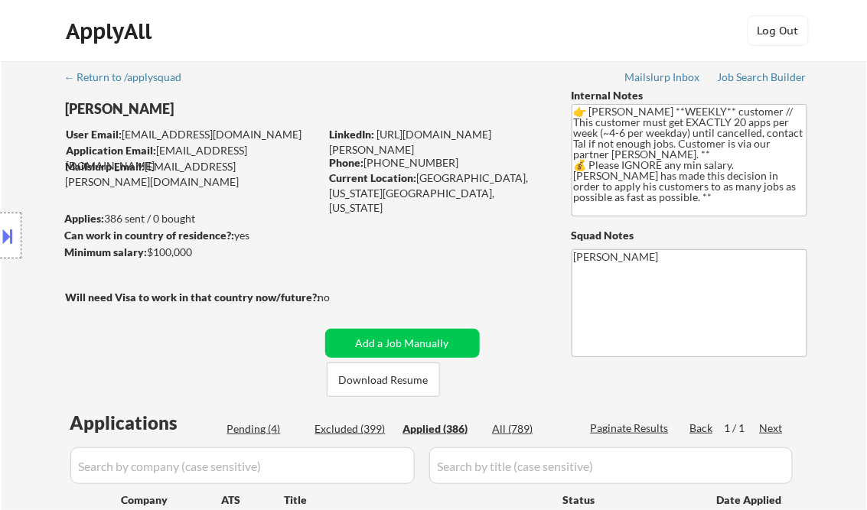
select select ""applied""
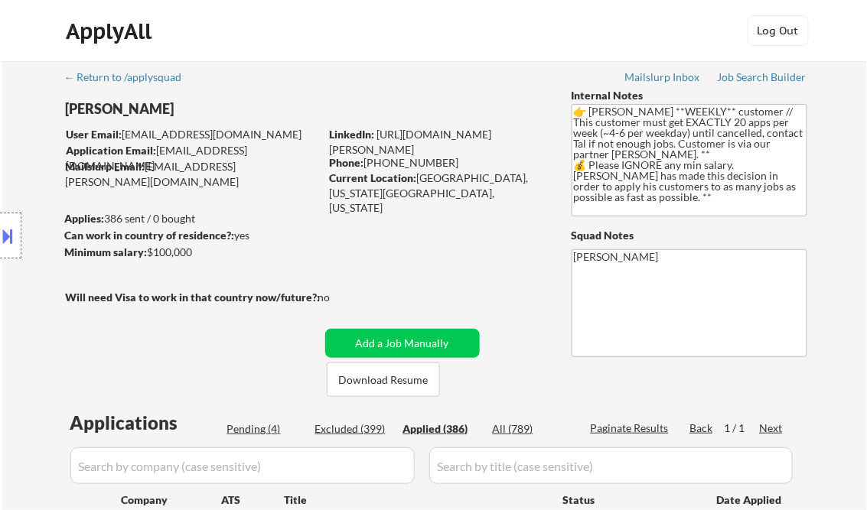
select select ""applied""
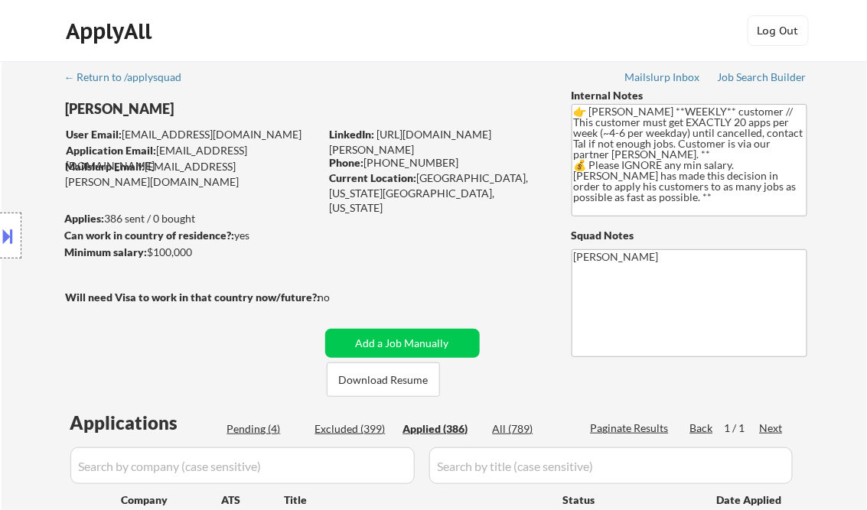
select select ""applied""
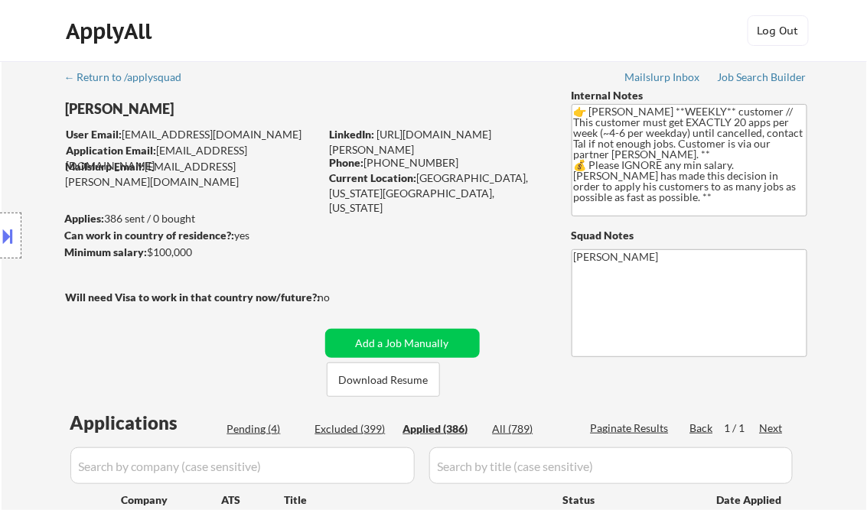
select select ""applied""
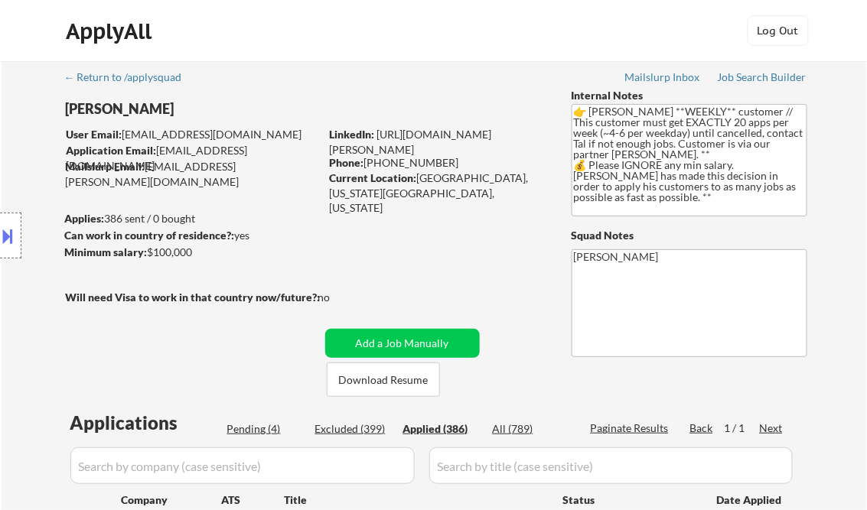
select select ""applied""
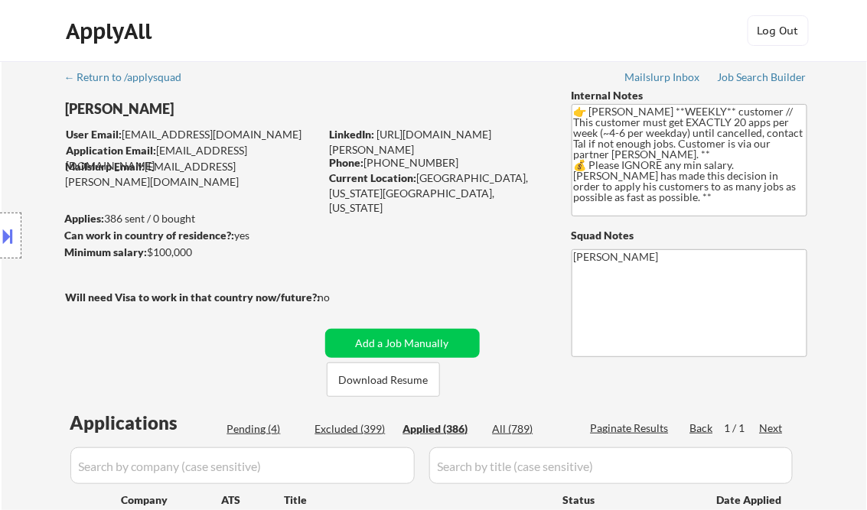
select select ""applied""
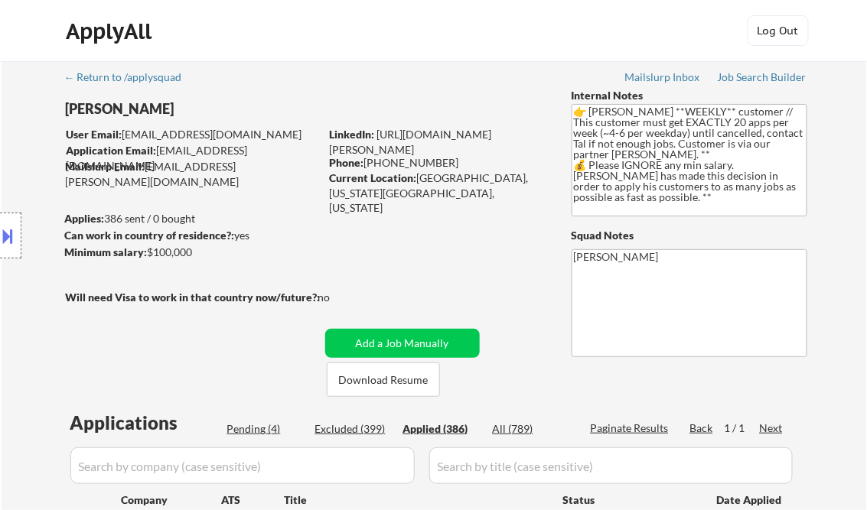
select select ""applied""
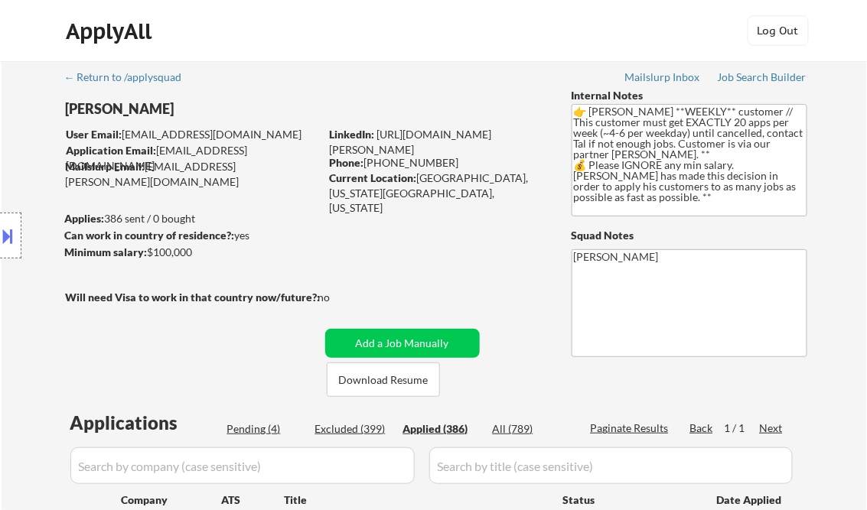
select select ""applied""
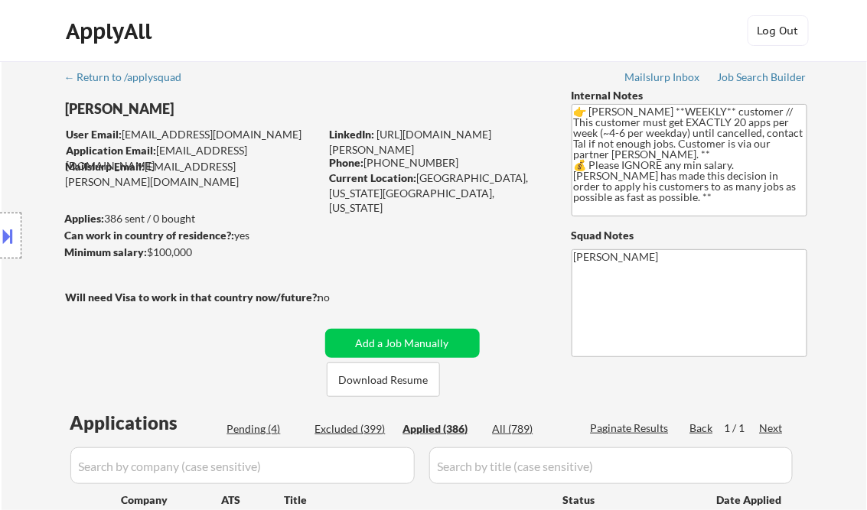
select select ""applied""
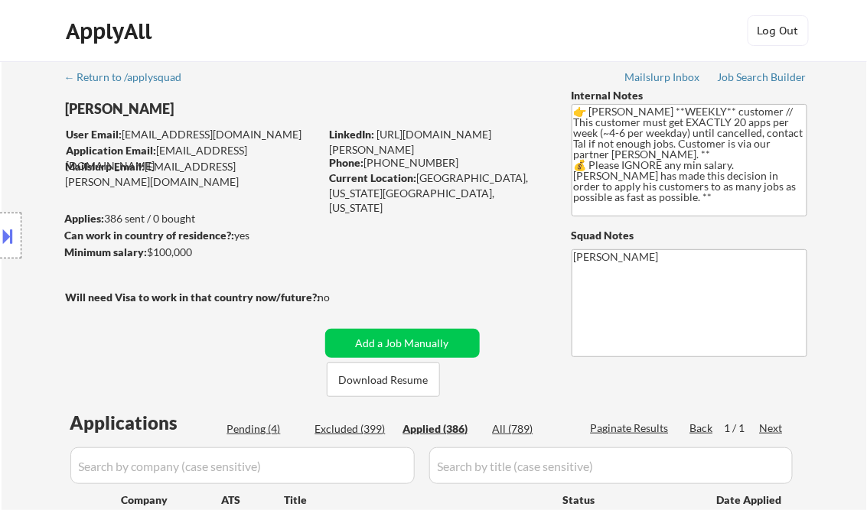
select select ""applied""
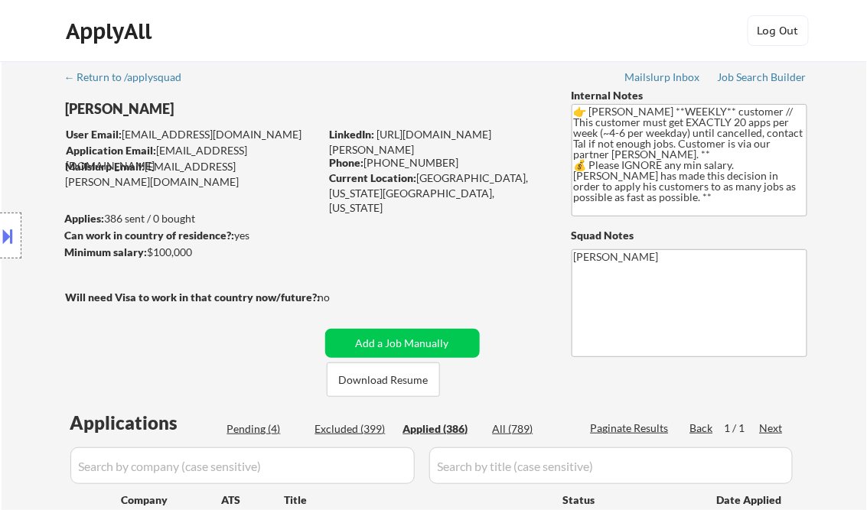
select select ""applied""
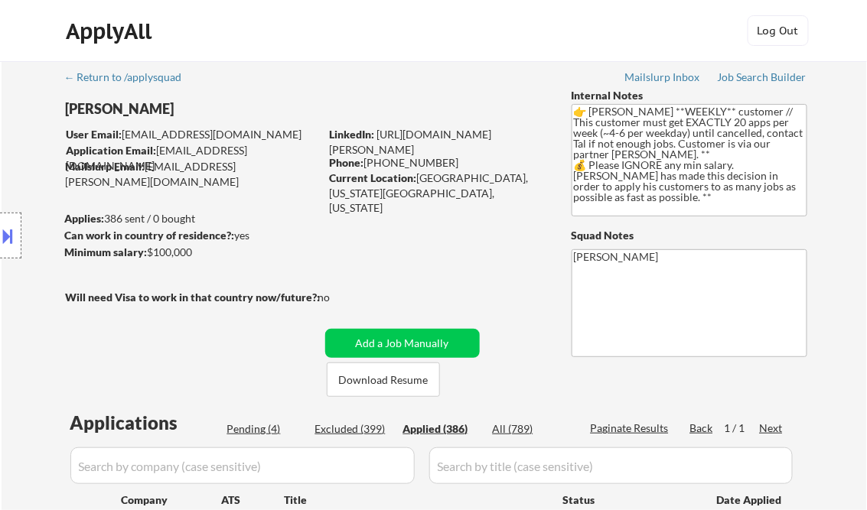
select select ""applied""
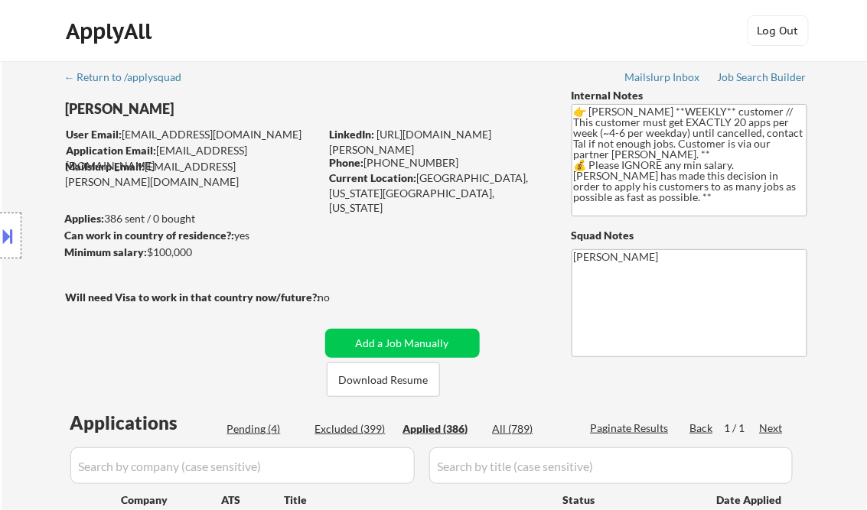
select select ""applied""
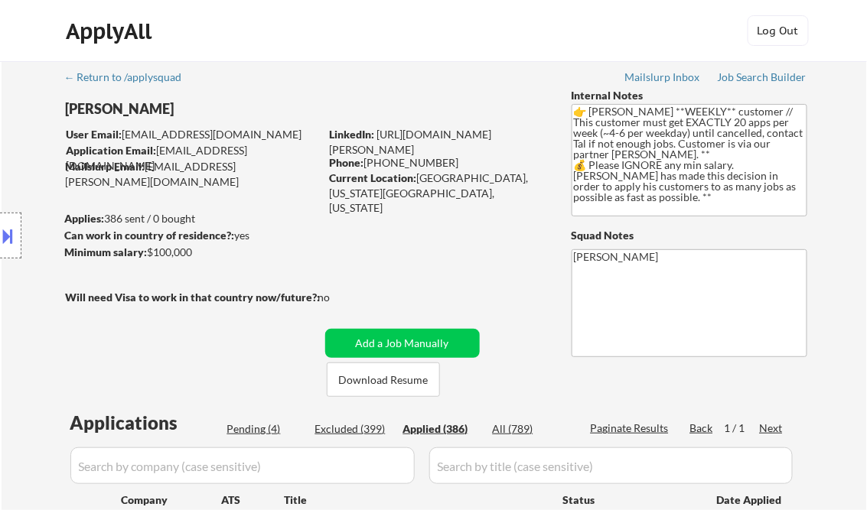
select select ""applied""
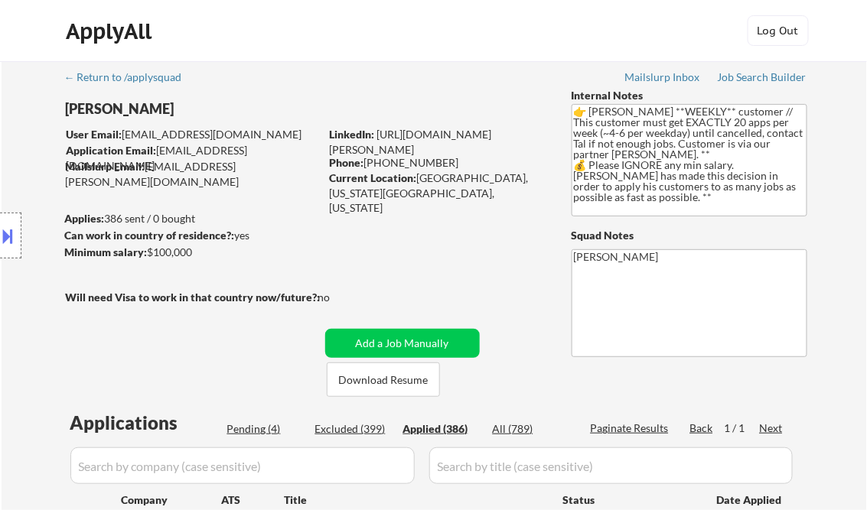
select select ""applied""
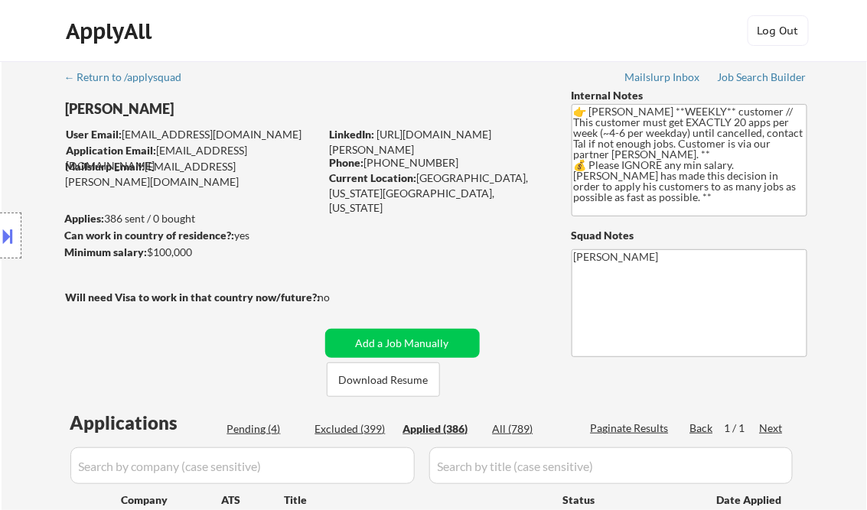
select select ""applied""
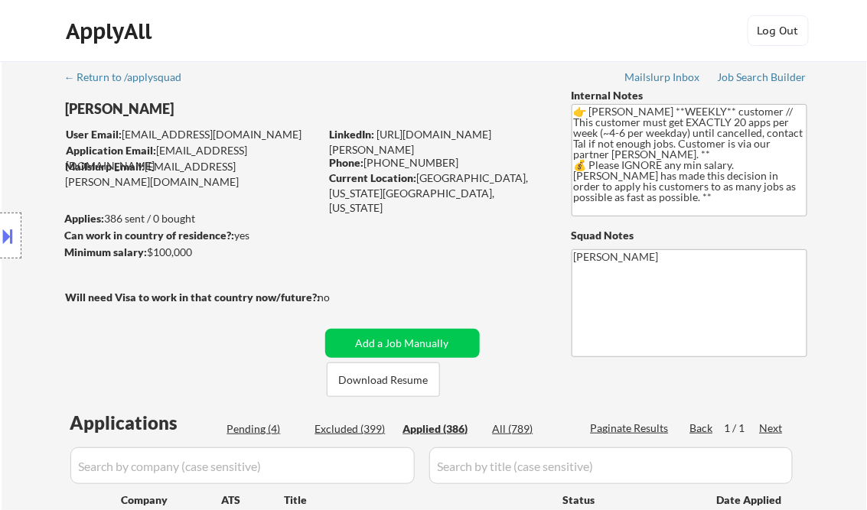
select select ""applied""
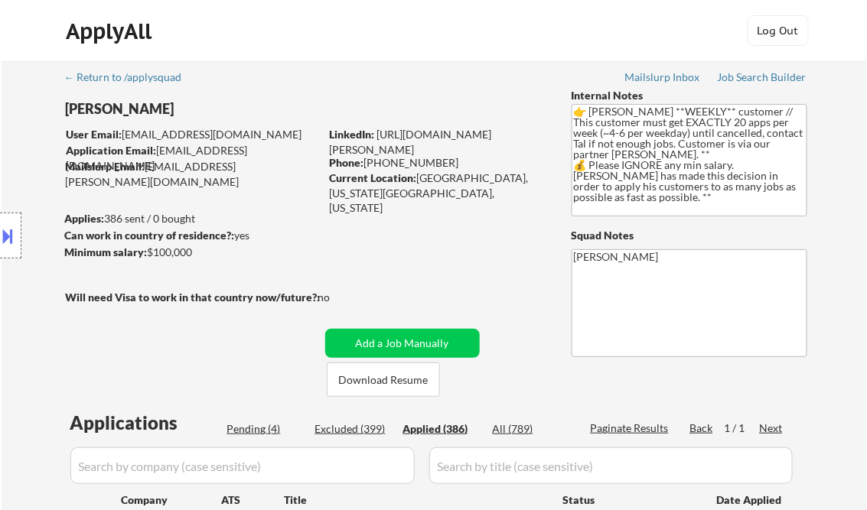
select select ""applied""
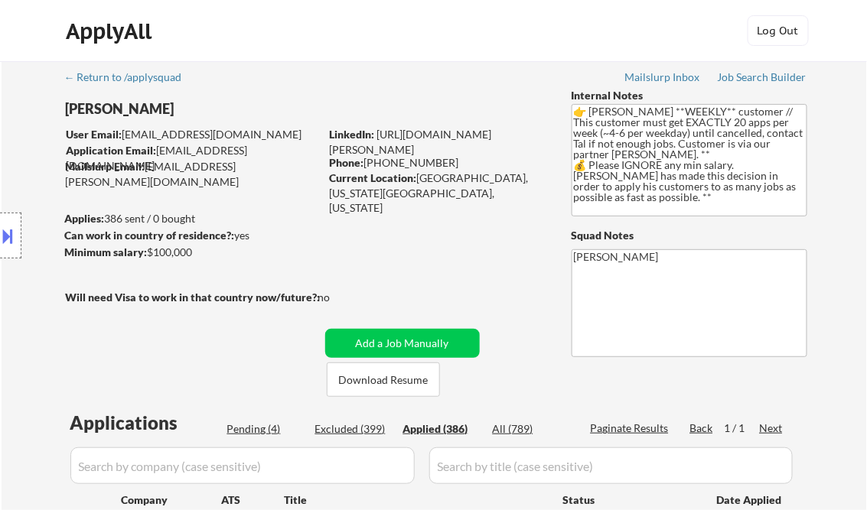
select select ""applied""
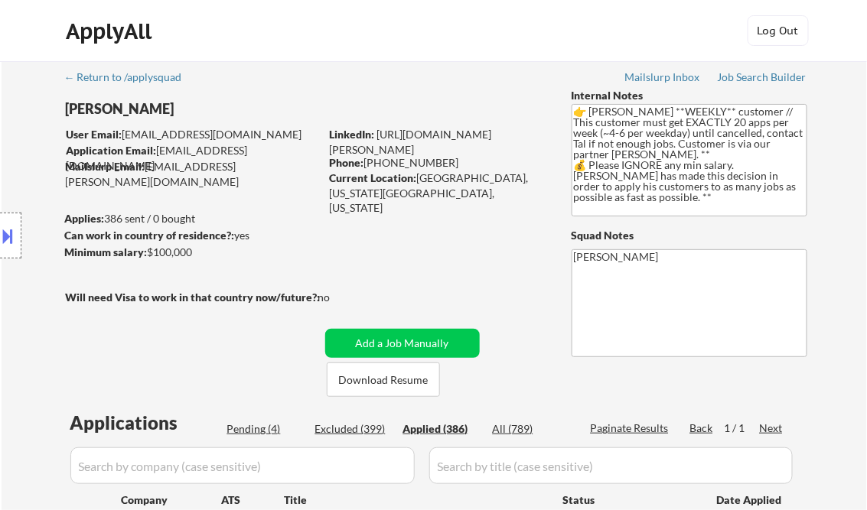
select select ""applied""
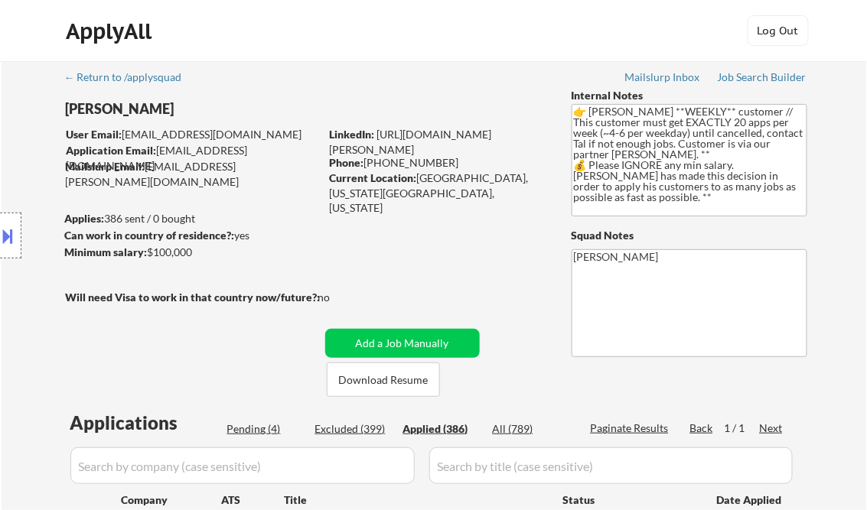
select select ""applied""
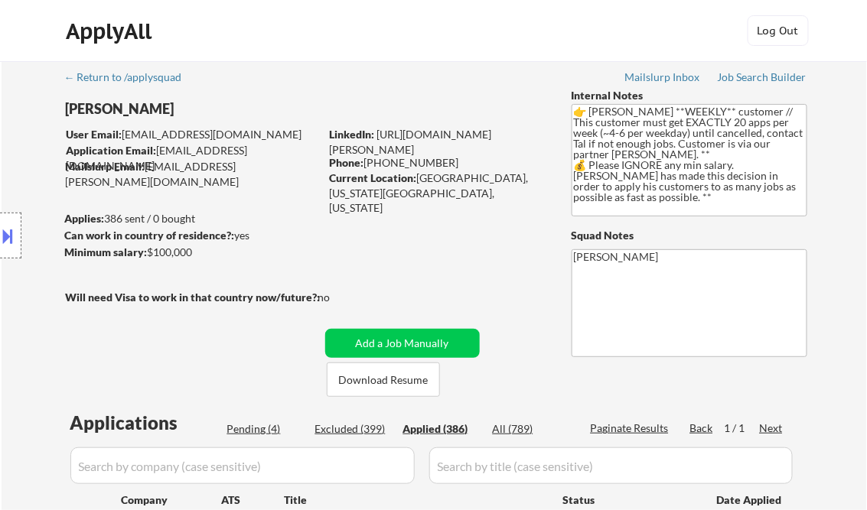
select select ""applied""
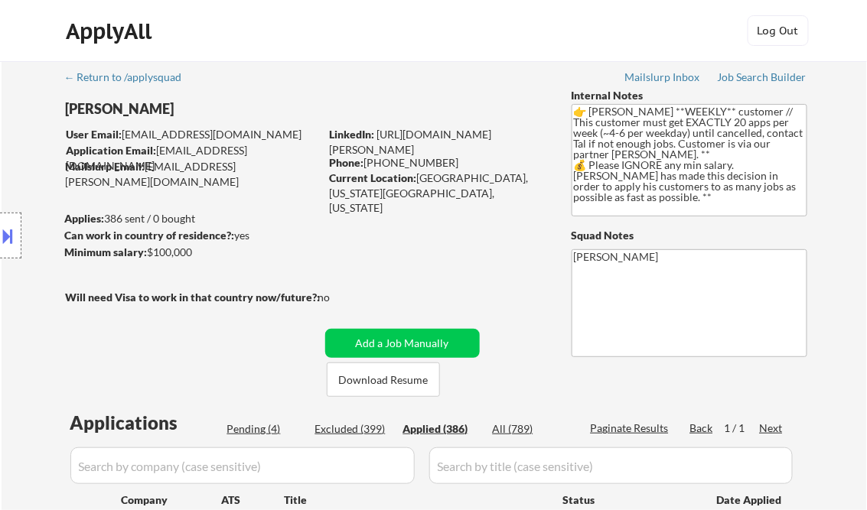
select select ""applied""
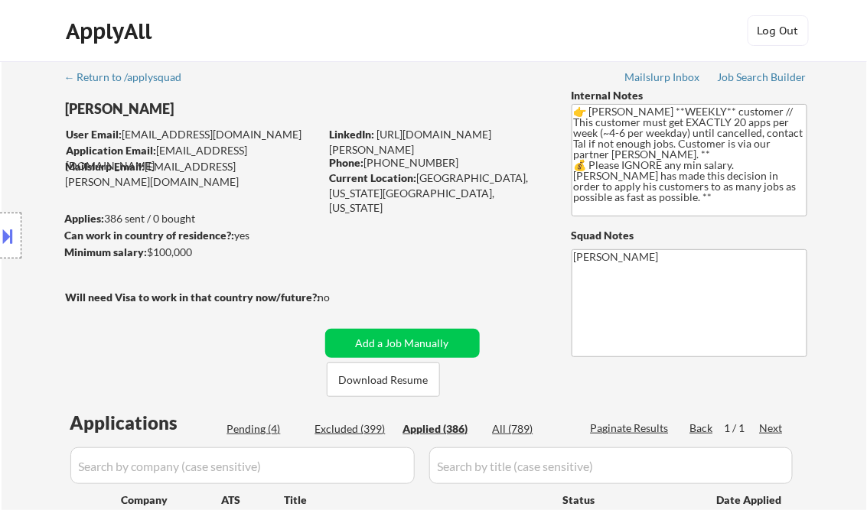
select select ""applied""
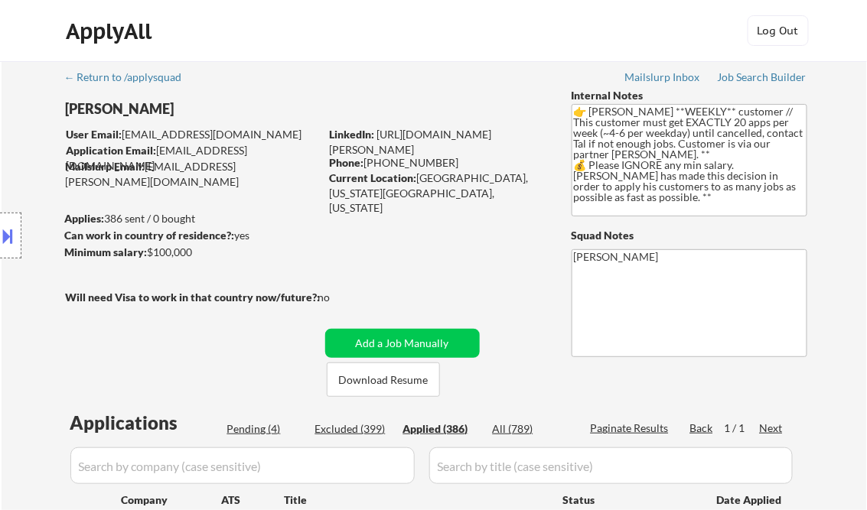
select select ""applied""
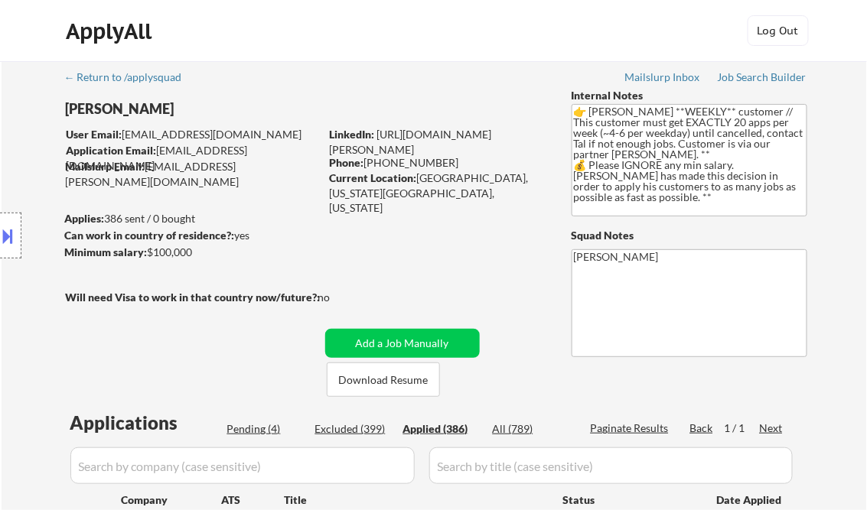
select select ""applied""
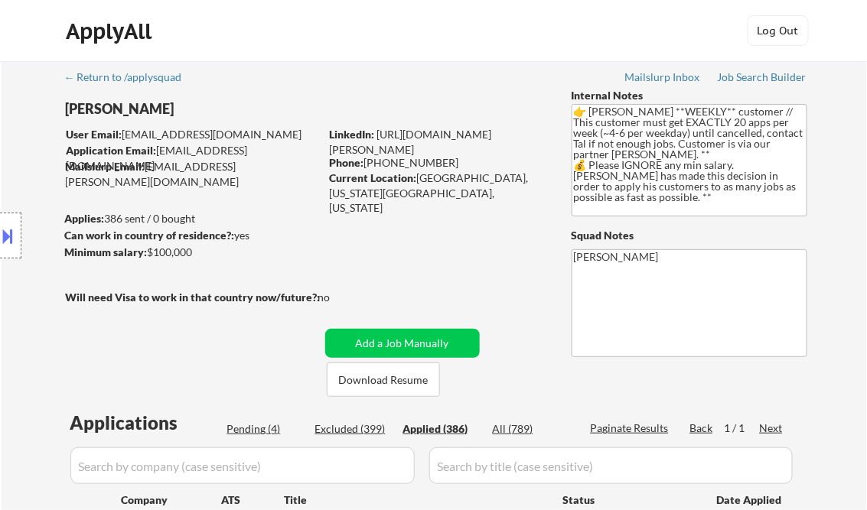
select select ""applied""
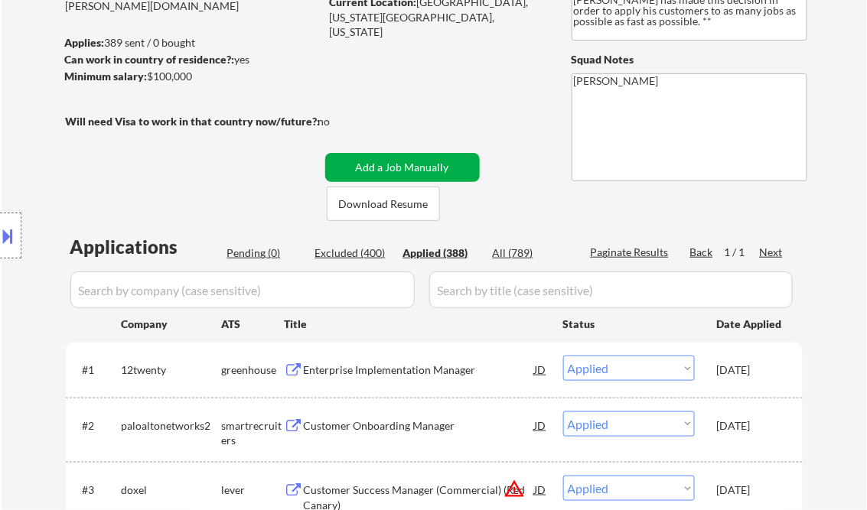
scroll to position [184, 0]
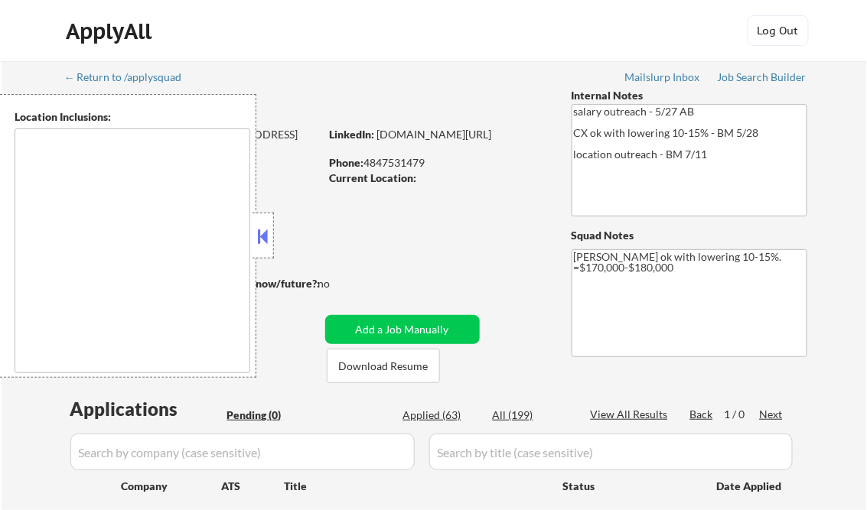
click at [269, 236] on button at bounding box center [263, 236] width 17 height 23
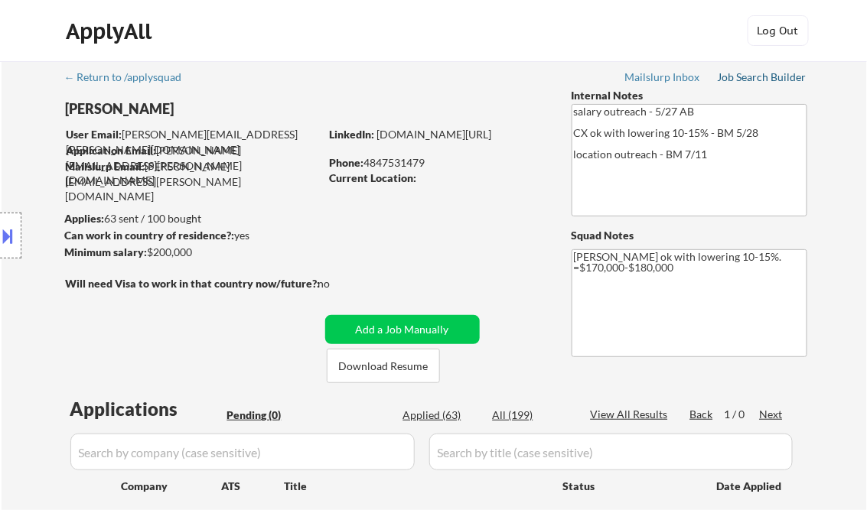
click at [732, 77] on div "Job Search Builder" at bounding box center [763, 77] width 90 height 11
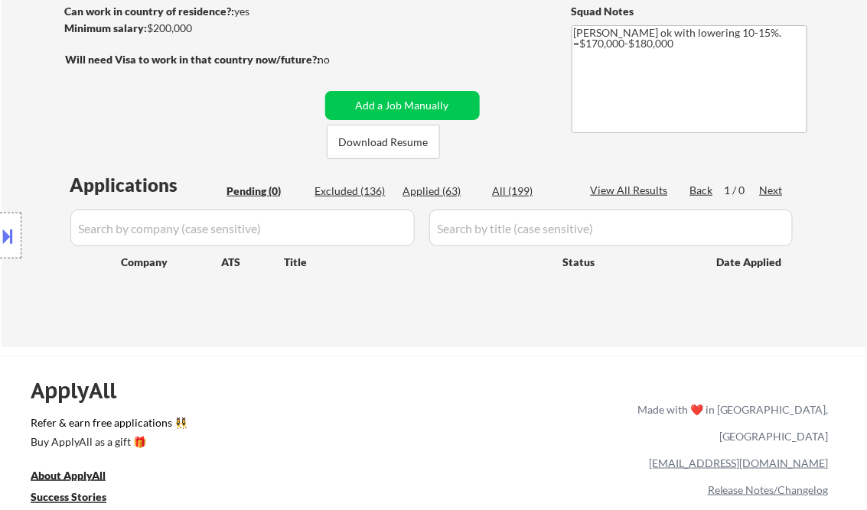
scroll to position [245, 0]
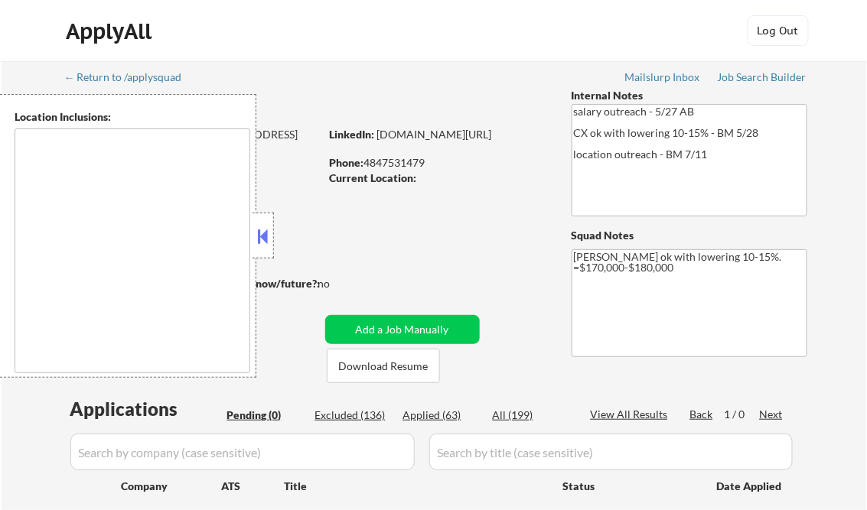
click at [257, 229] on button at bounding box center [263, 236] width 17 height 23
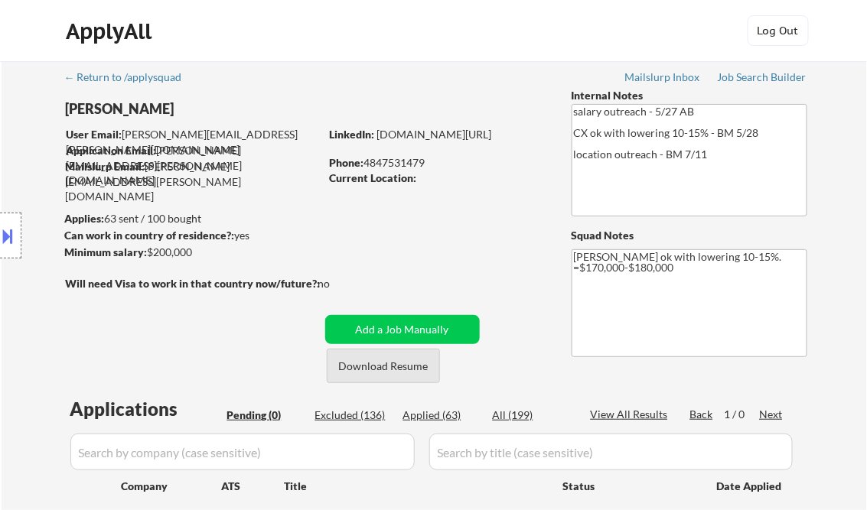
scroll to position [184, 0]
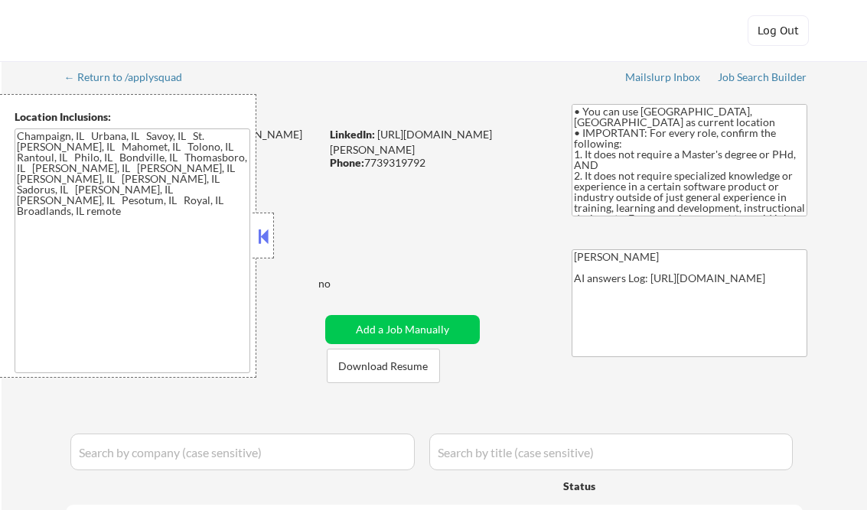
select select ""pending""
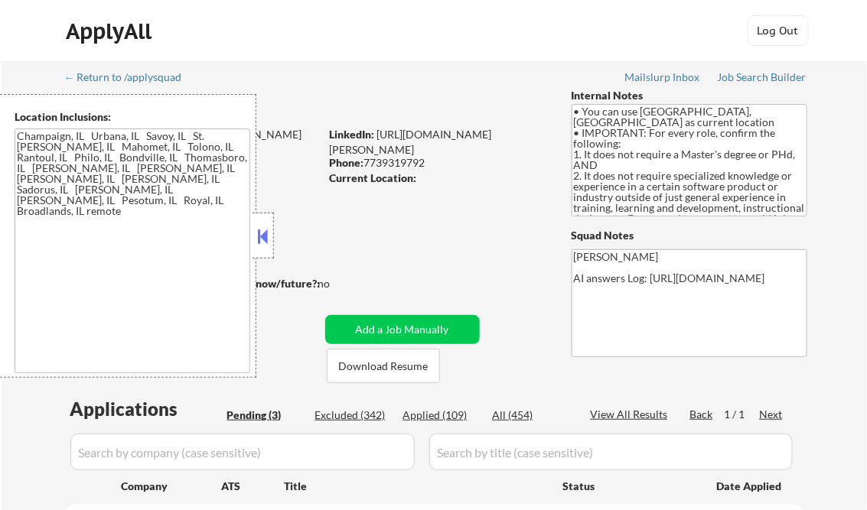
click at [262, 244] on button at bounding box center [263, 236] width 17 height 23
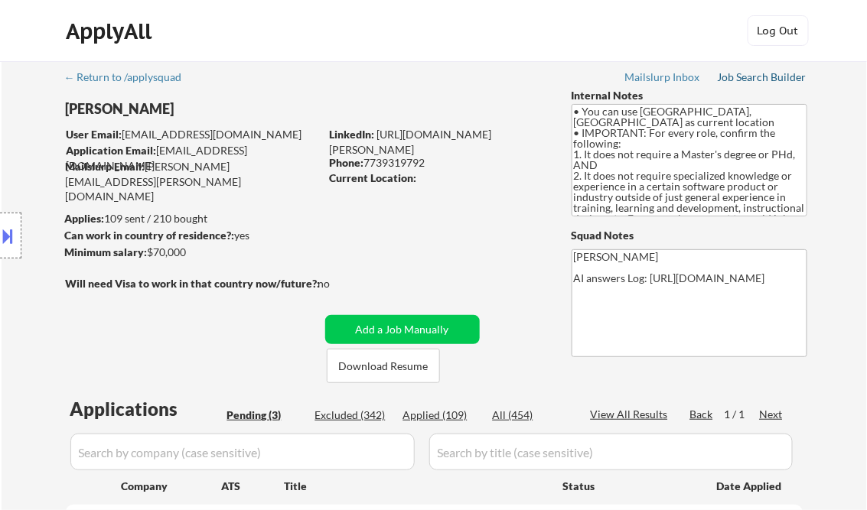
click at [753, 78] on div "Job Search Builder" at bounding box center [763, 77] width 90 height 11
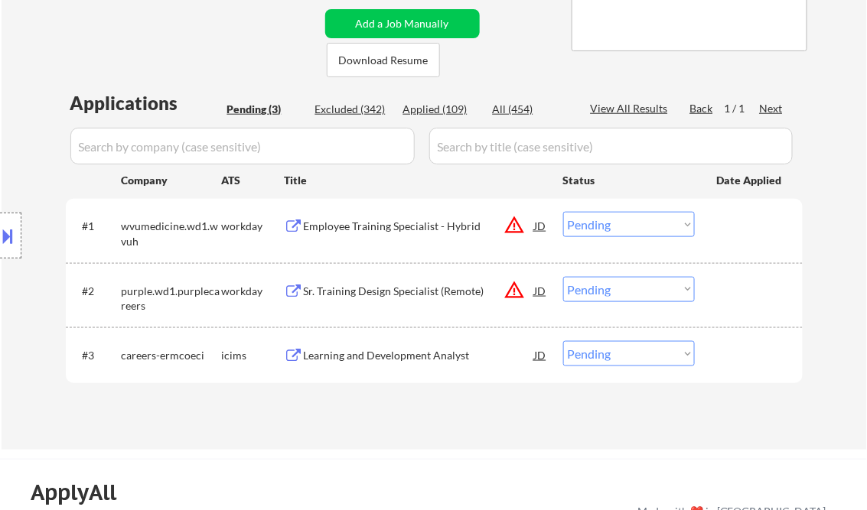
click at [387, 223] on div "Employee Training Specialist - Hybrid" at bounding box center [419, 226] width 231 height 15
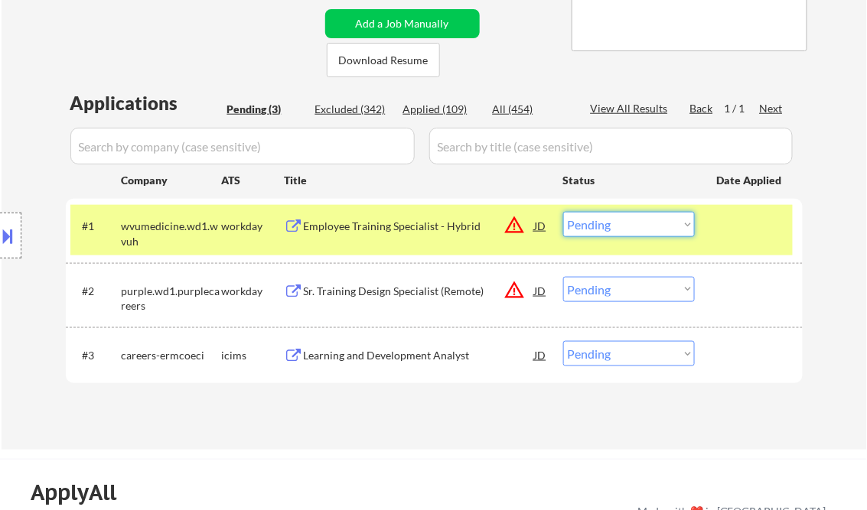
drag, startPoint x: 605, startPoint y: 223, endPoint x: 617, endPoint y: 235, distance: 16.8
click at [605, 223] on select "Choose an option... Pending Applied Excluded (Questions) Excluded (Expired) Exc…" at bounding box center [629, 224] width 132 height 25
click at [563, 212] on select "Choose an option... Pending Applied Excluded (Questions) Excluded (Expired) Exc…" at bounding box center [629, 224] width 132 height 25
click at [383, 294] on div "Sr. Training Design Specialist (Remote)" at bounding box center [419, 291] width 231 height 15
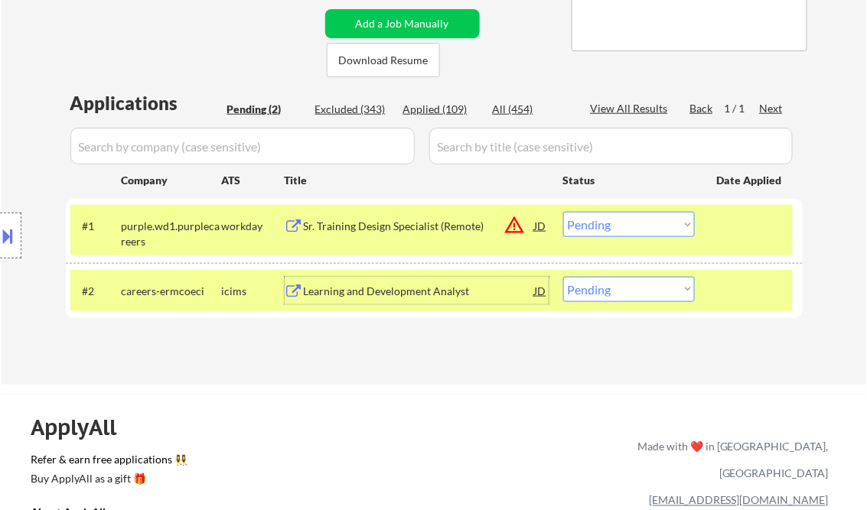
drag, startPoint x: 605, startPoint y: 218, endPoint x: 619, endPoint y: 237, distance: 23.6
click at [605, 218] on select "Choose an option... Pending Applied Excluded (Questions) Excluded (Expired) Exc…" at bounding box center [629, 224] width 132 height 25
click at [563, 212] on select "Choose an option... Pending Applied Excluded (Questions) Excluded (Expired) Exc…" at bounding box center [629, 224] width 132 height 25
click at [416, 292] on div "Learning and Development Analyst" at bounding box center [419, 291] width 231 height 15
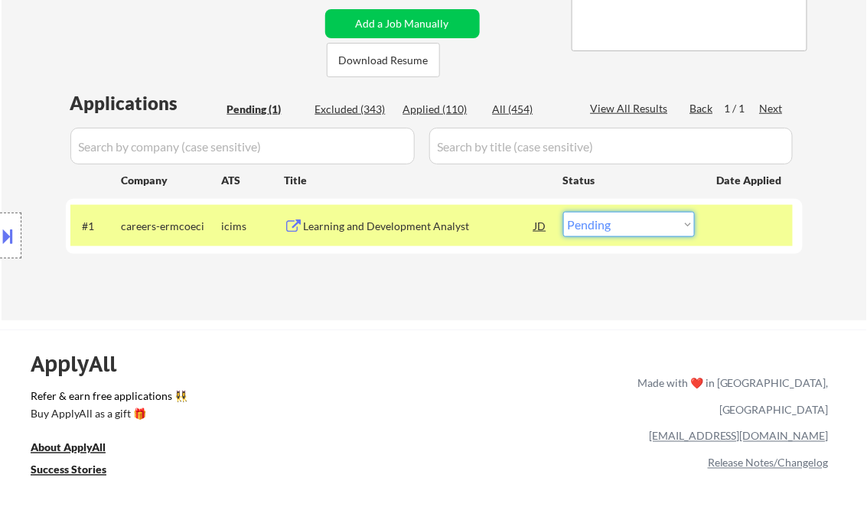
drag, startPoint x: 595, startPoint y: 217, endPoint x: 623, endPoint y: 234, distance: 32.3
click at [598, 217] on select "Choose an option... Pending Applied Excluded (Questions) Excluded (Expired) Exc…" at bounding box center [629, 224] width 132 height 25
select select ""excluded""
click at [563, 212] on select "Choose an option... Pending Applied Excluded (Questions) Excluded (Expired) Exc…" at bounding box center [629, 224] width 132 height 25
click at [468, 293] on div "← Return to /applysquad Mailslurp Inbox Job Search Builder [PERSON_NAME] User E…" at bounding box center [435, 31] width 764 height 553
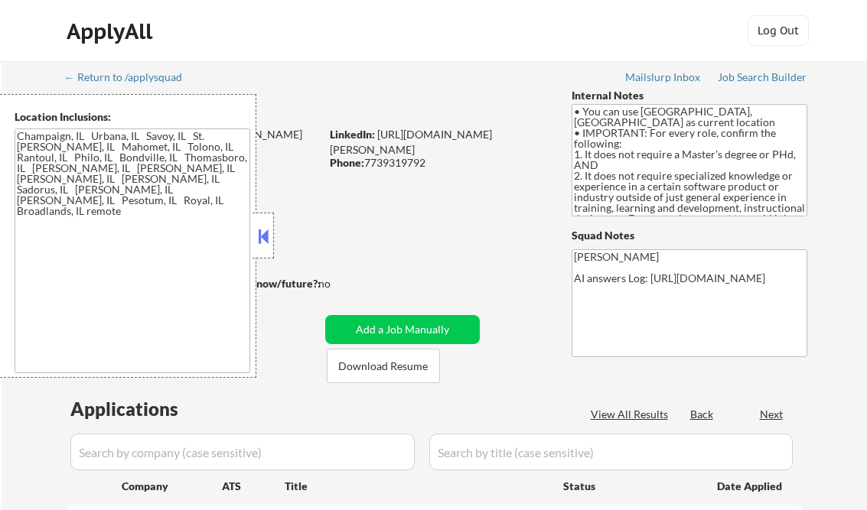
select select ""pending""
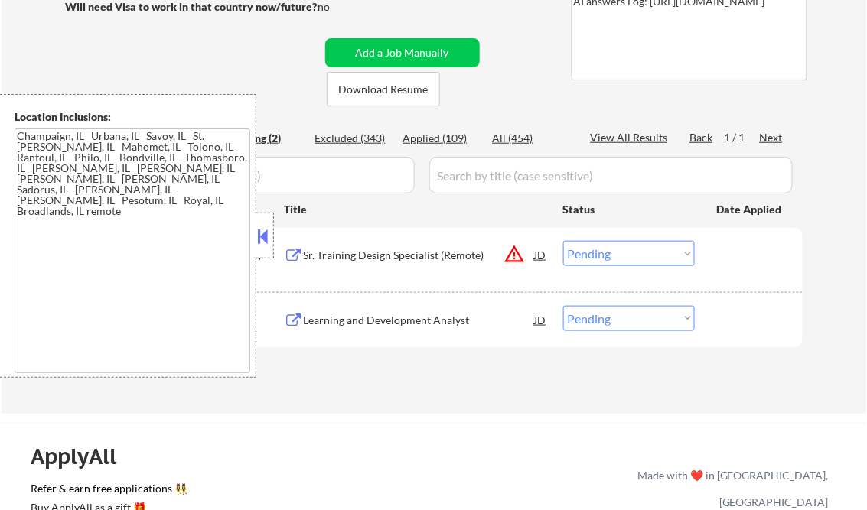
click at [267, 242] on button at bounding box center [263, 236] width 17 height 23
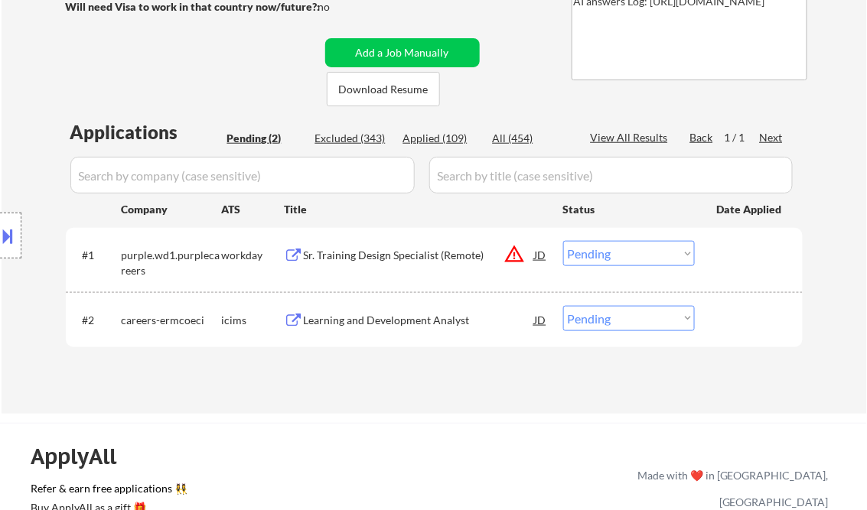
click at [429, 140] on div "Applied (109)" at bounding box center [441, 138] width 77 height 15
click at [625, 137] on div "View All Results" at bounding box center [632, 137] width 82 height 15
select select ""applied""
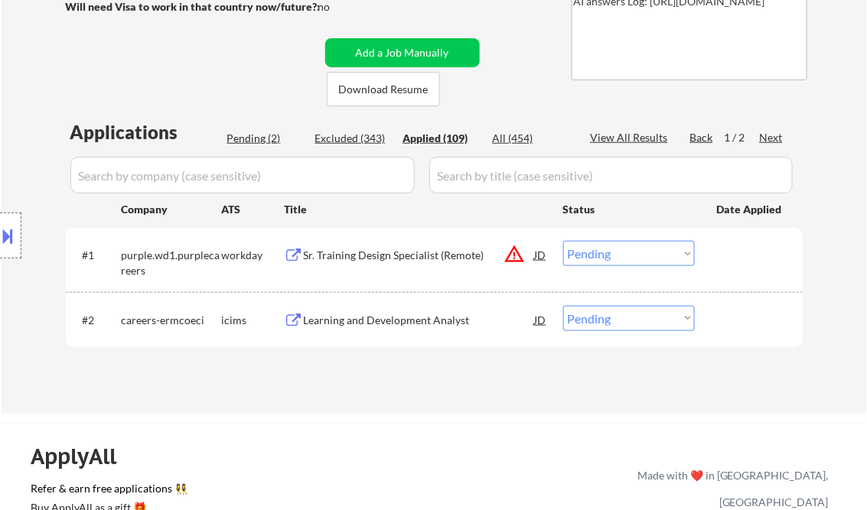
select select ""applied""
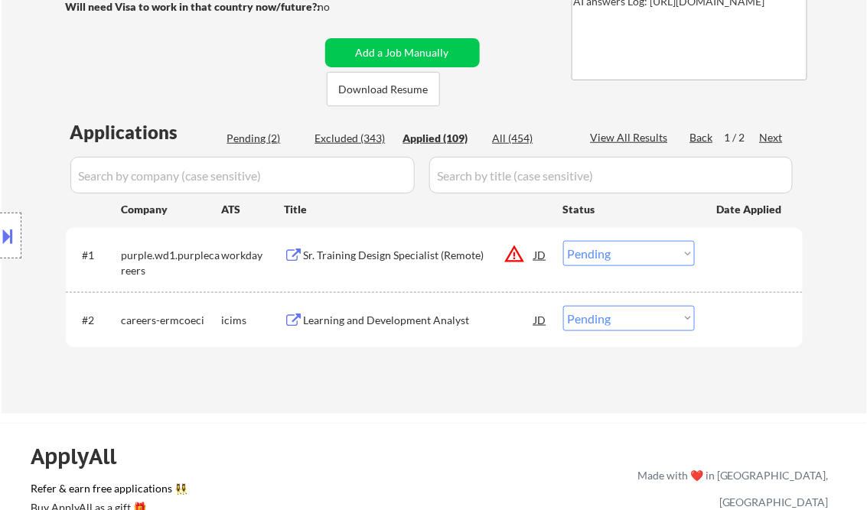
select select ""applied""
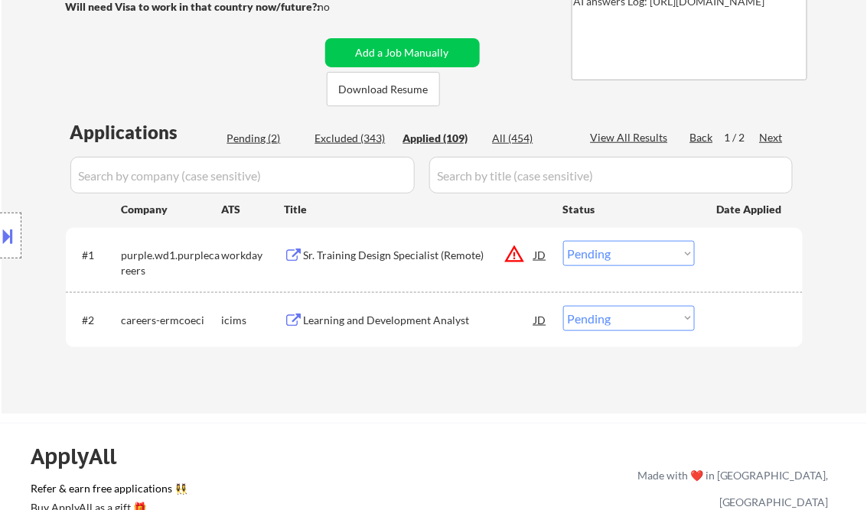
select select ""applied""
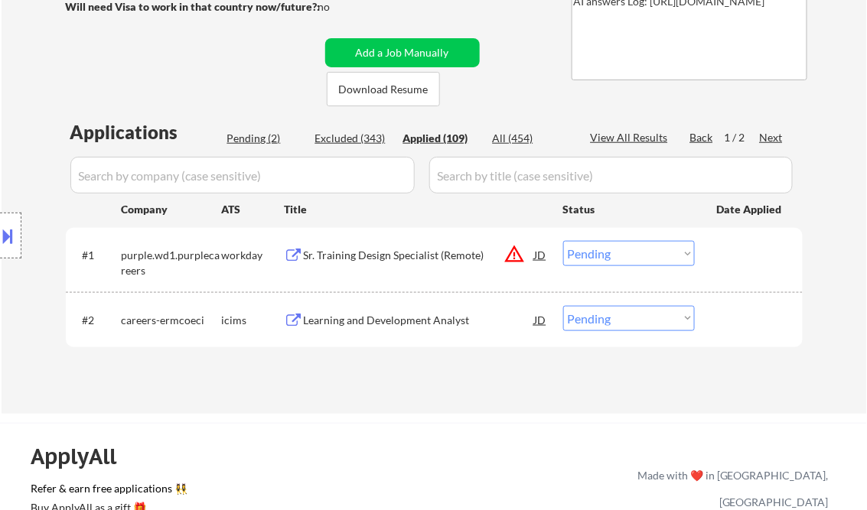
select select ""applied""
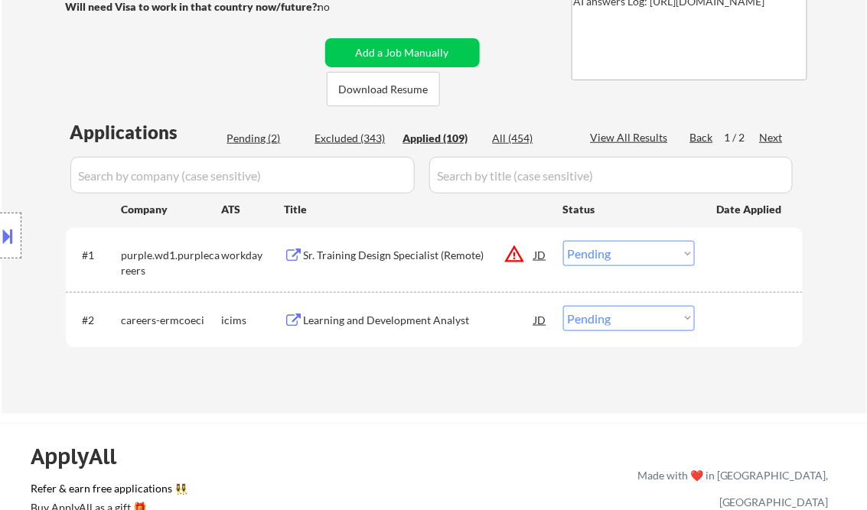
select select ""applied""
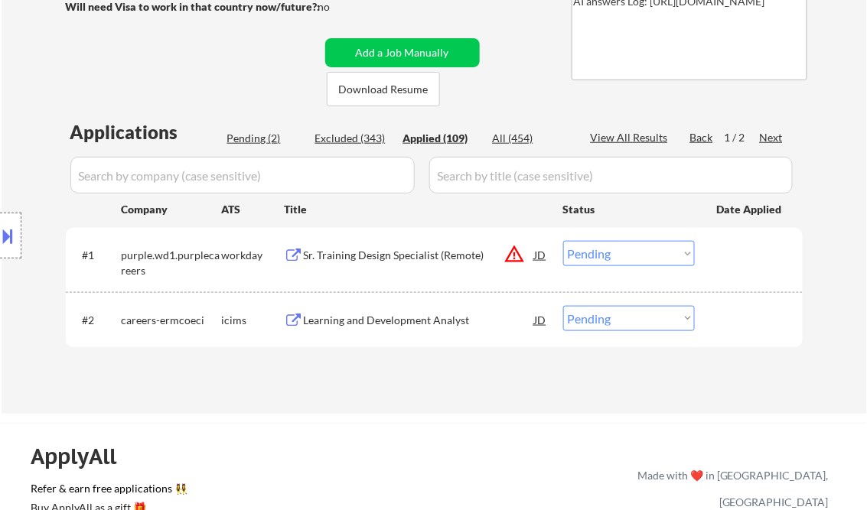
select select ""applied""
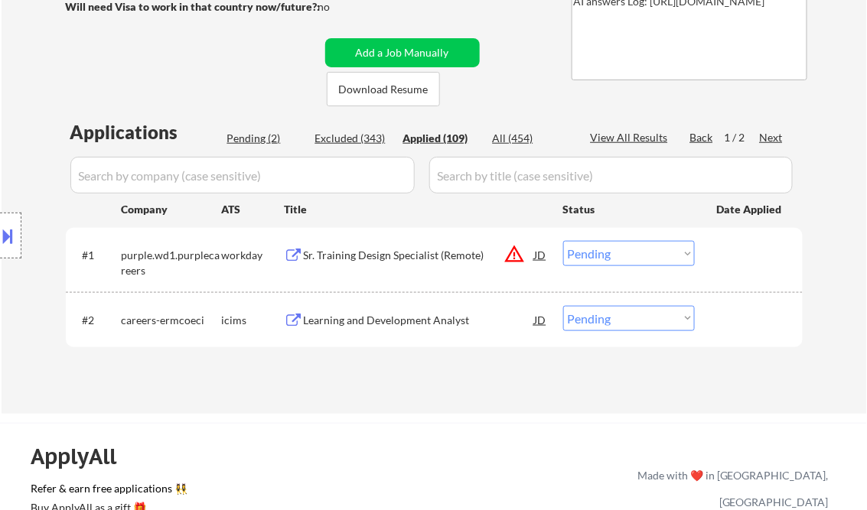
select select ""applied""
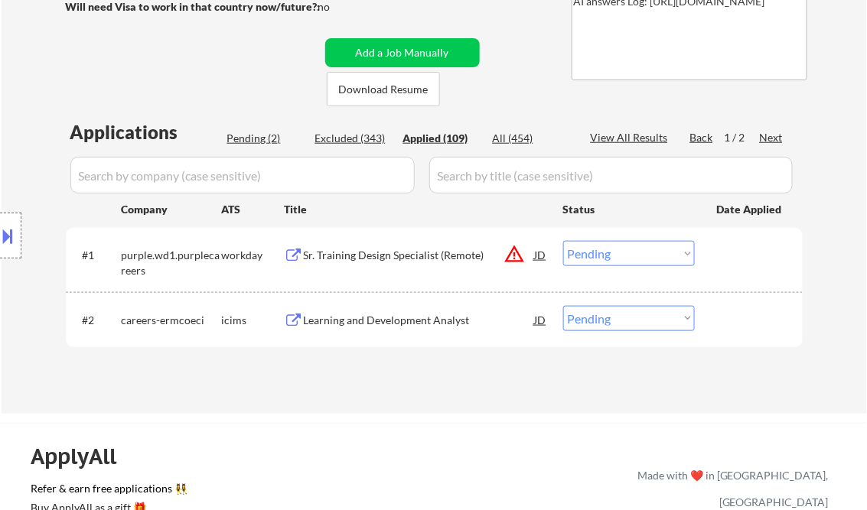
select select ""applied""
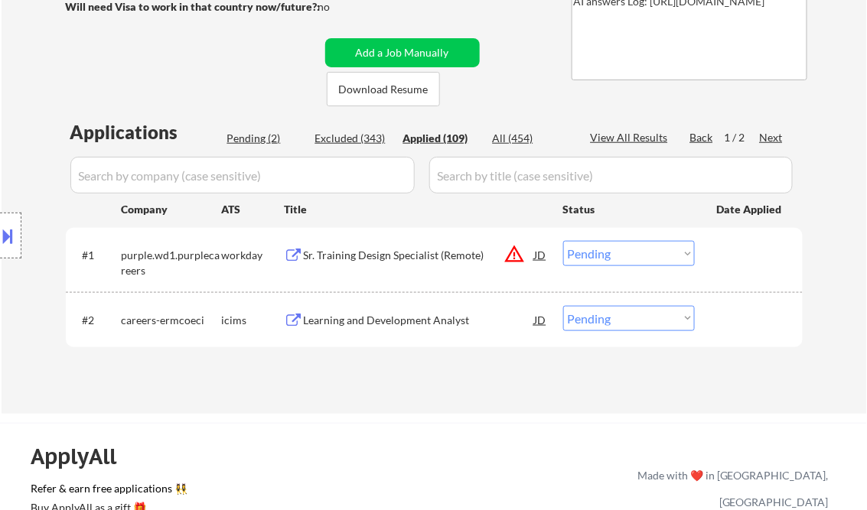
select select ""applied""
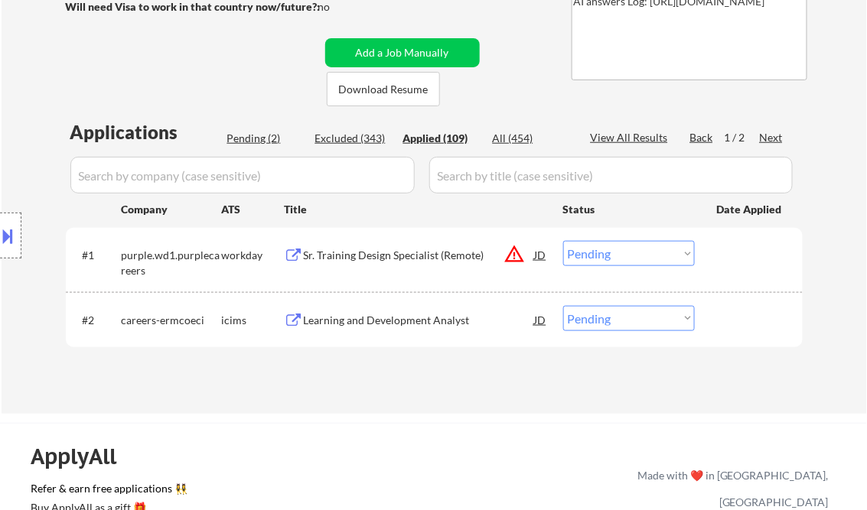
select select ""applied""
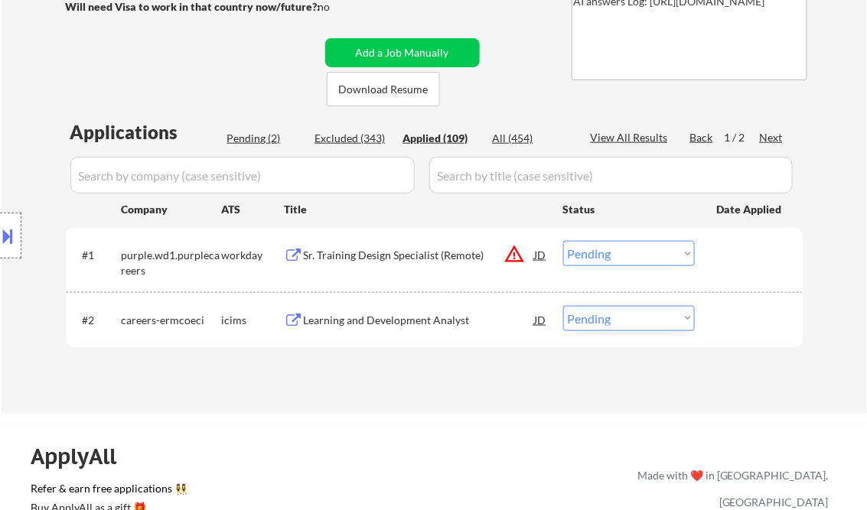
select select ""applied""
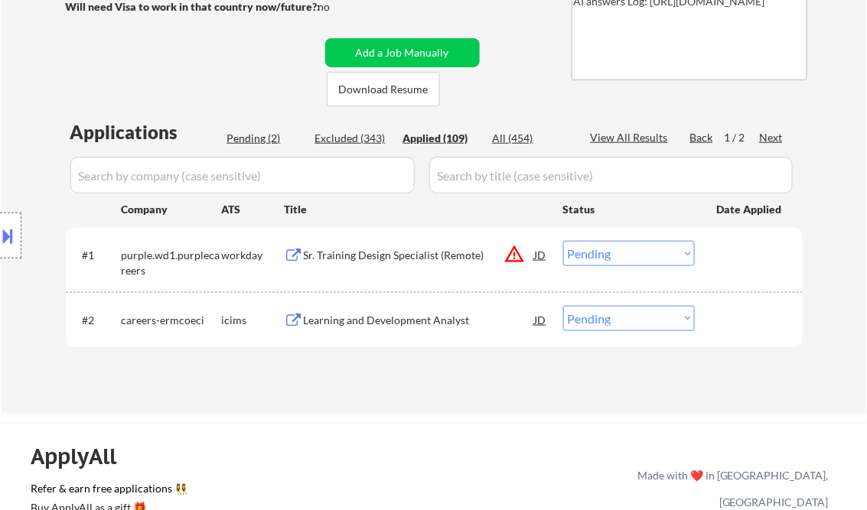
select select ""applied""
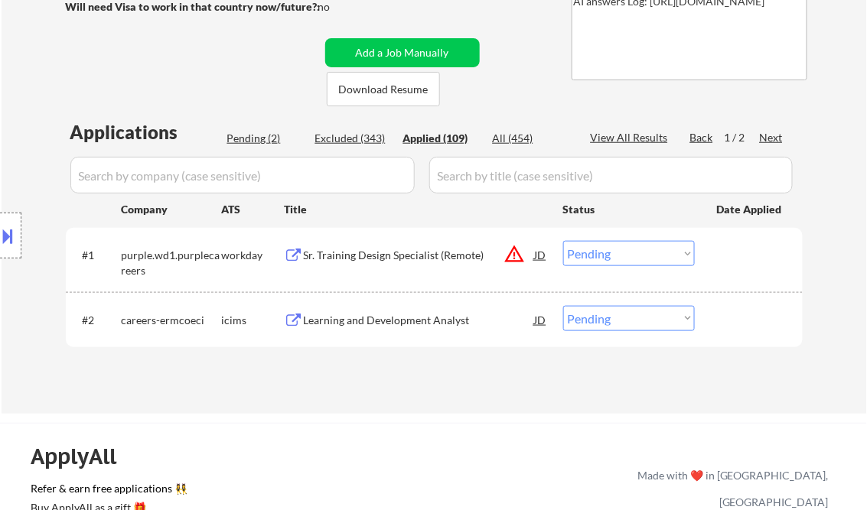
select select ""applied""
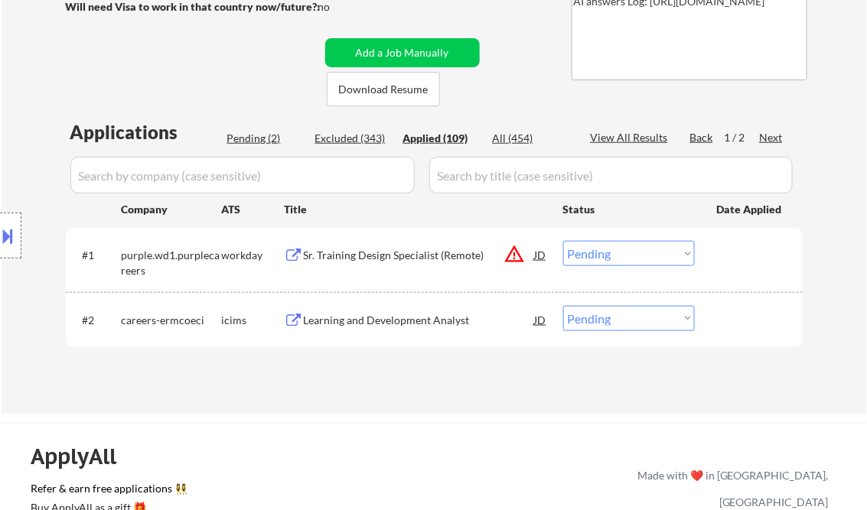
select select ""applied""
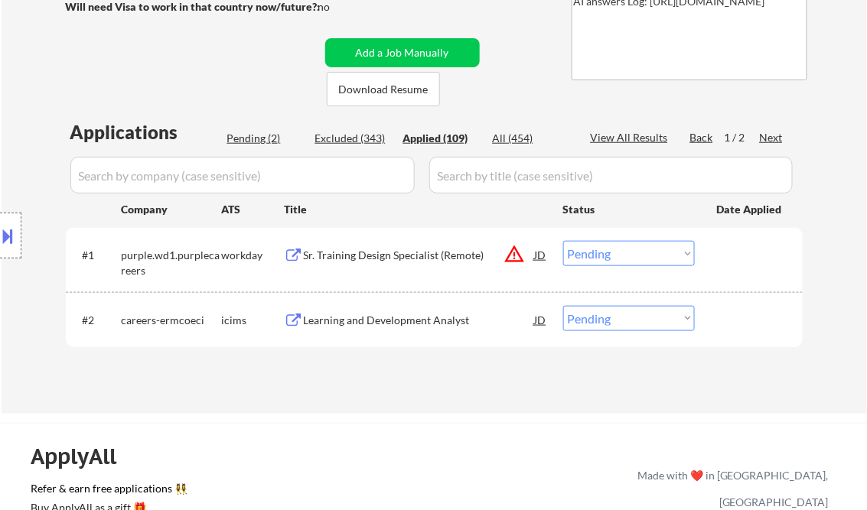
select select ""applied""
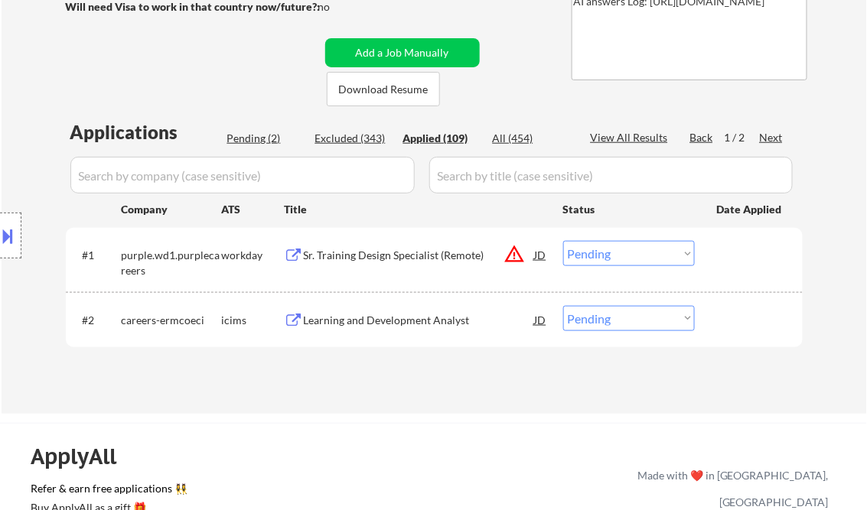
select select ""applied""
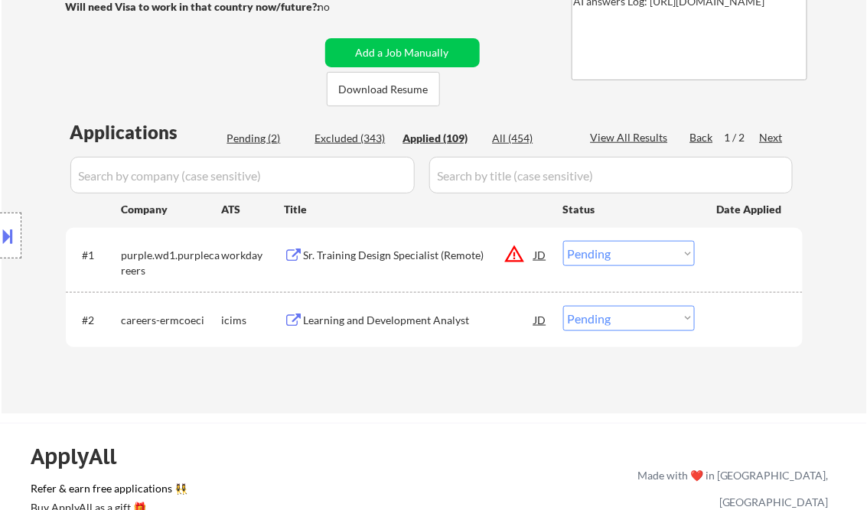
select select ""applied""
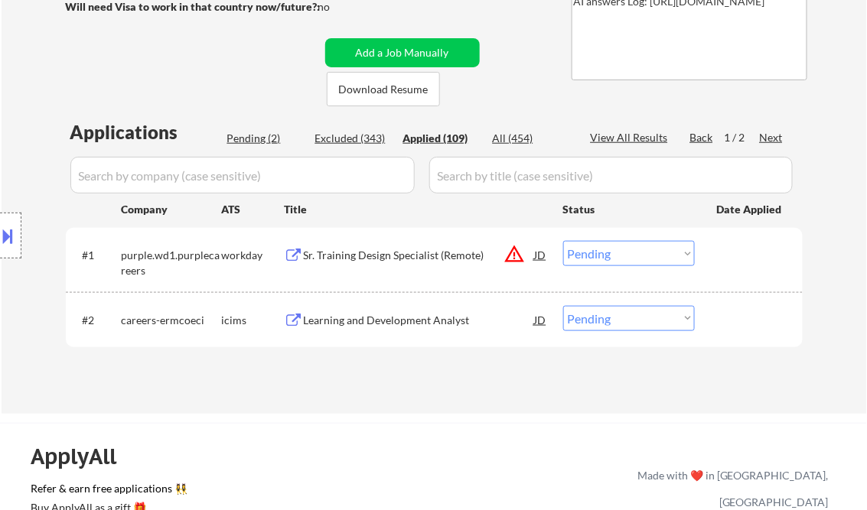
select select ""applied""
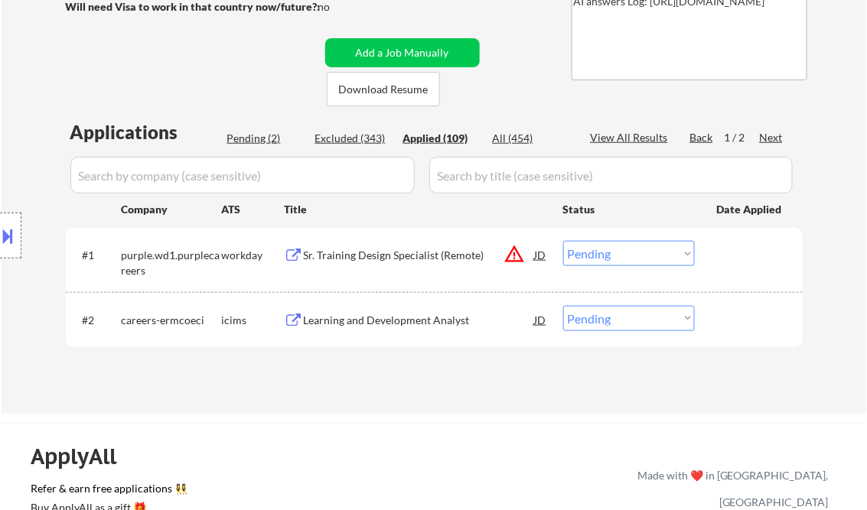
select select ""applied""
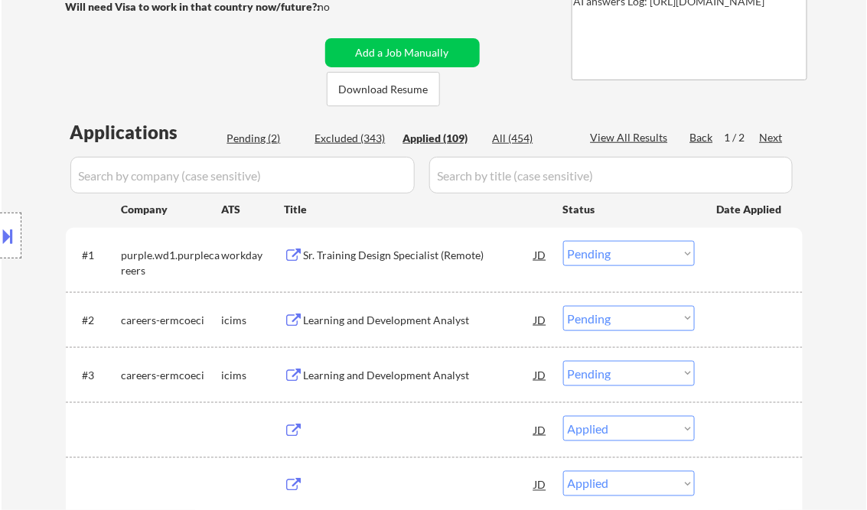
select select ""applied""
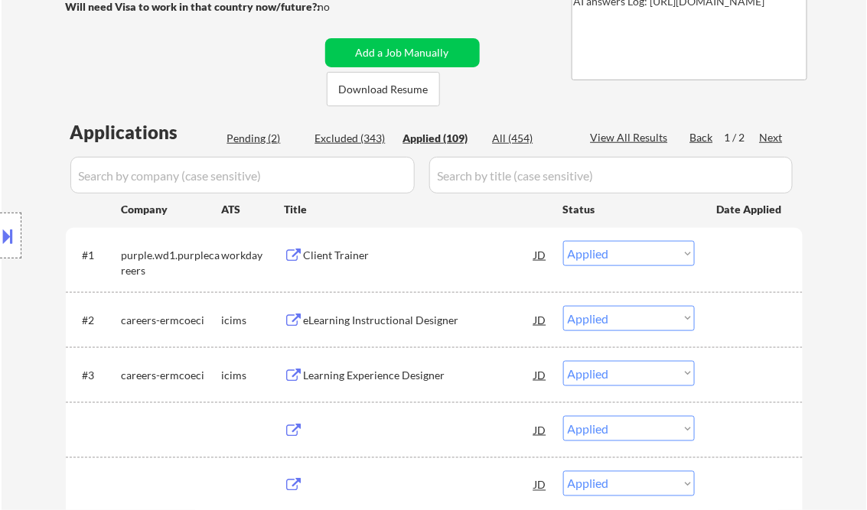
select select ""applied""
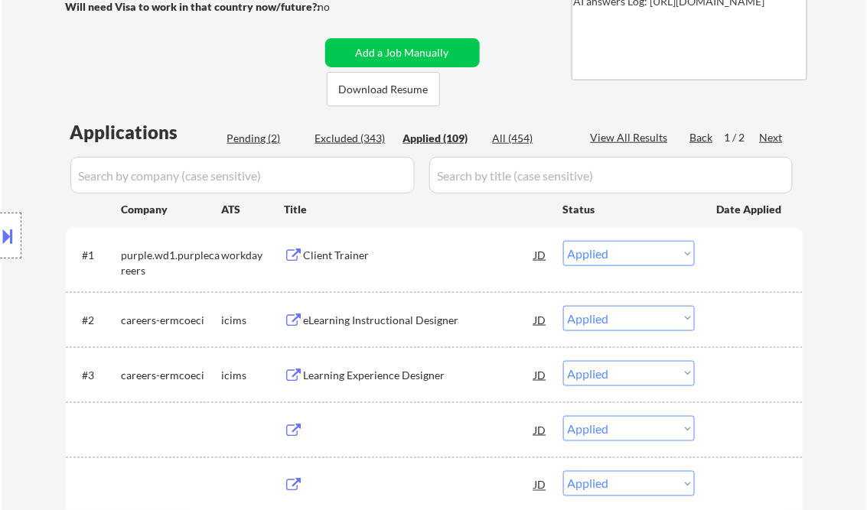
select select ""applied""
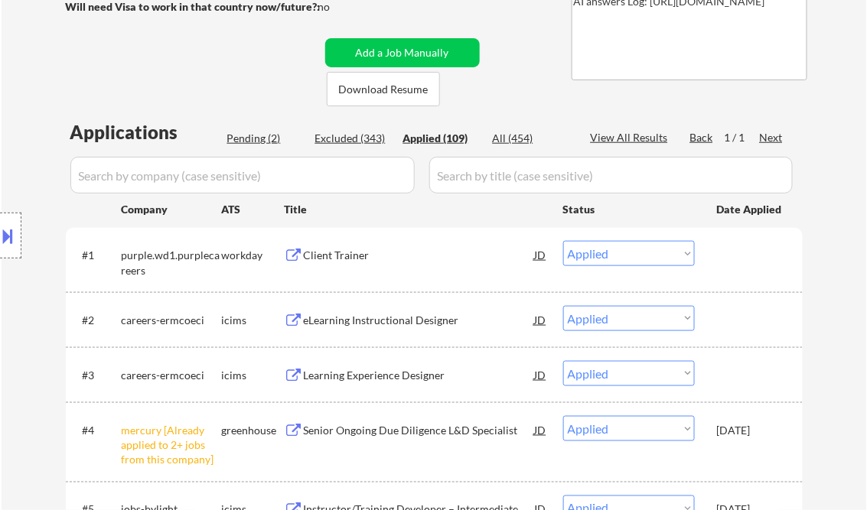
select select ""applied""
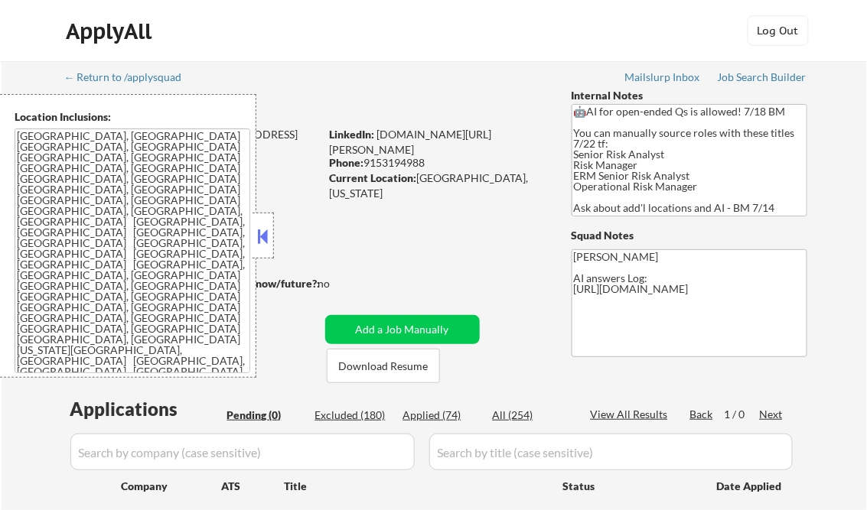
click at [264, 230] on button at bounding box center [263, 236] width 17 height 23
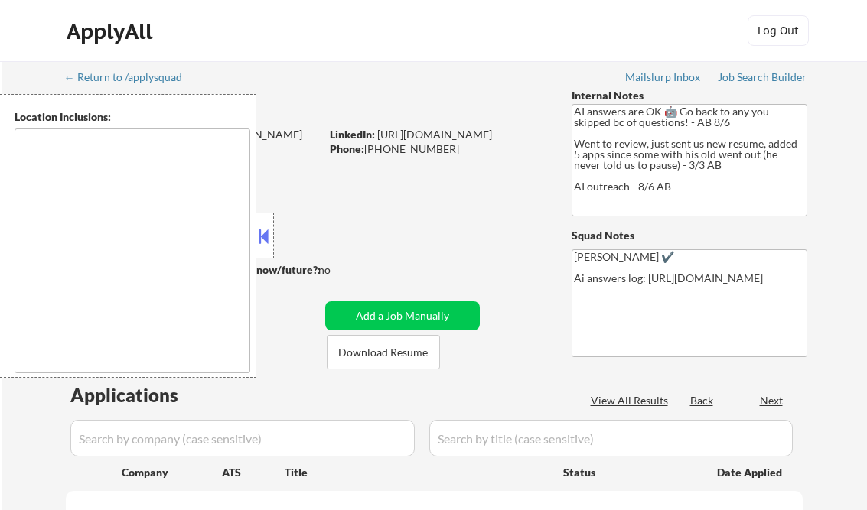
select select ""pending""
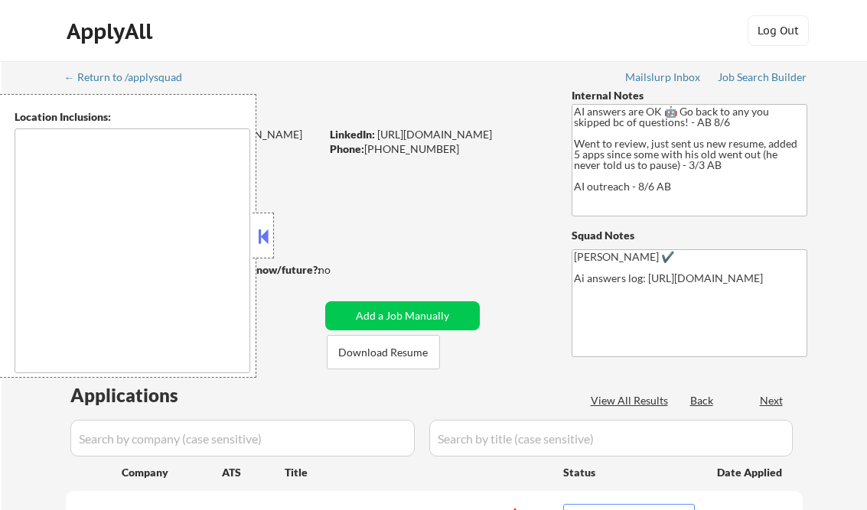
type textarea "[GEOGRAPHIC_DATA], [GEOGRAPHIC_DATA] [GEOGRAPHIC_DATA], [GEOGRAPHIC_DATA] [GEOG…"
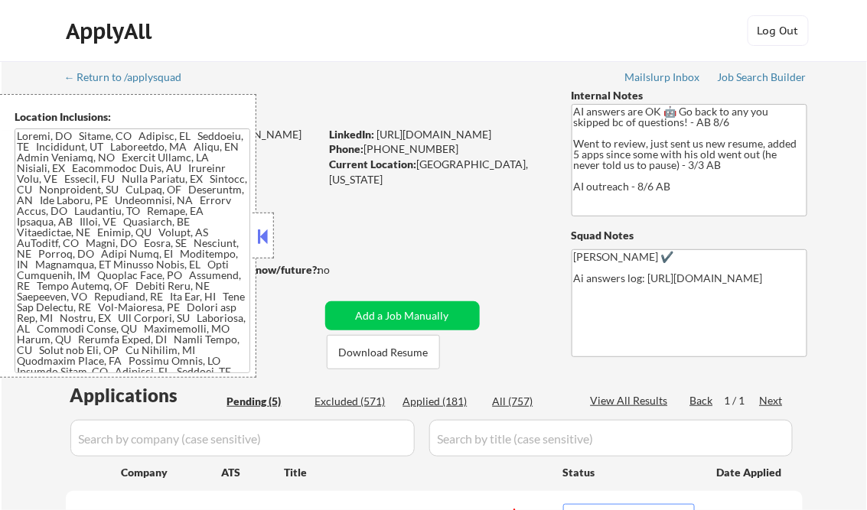
click at [265, 236] on button at bounding box center [263, 236] width 17 height 23
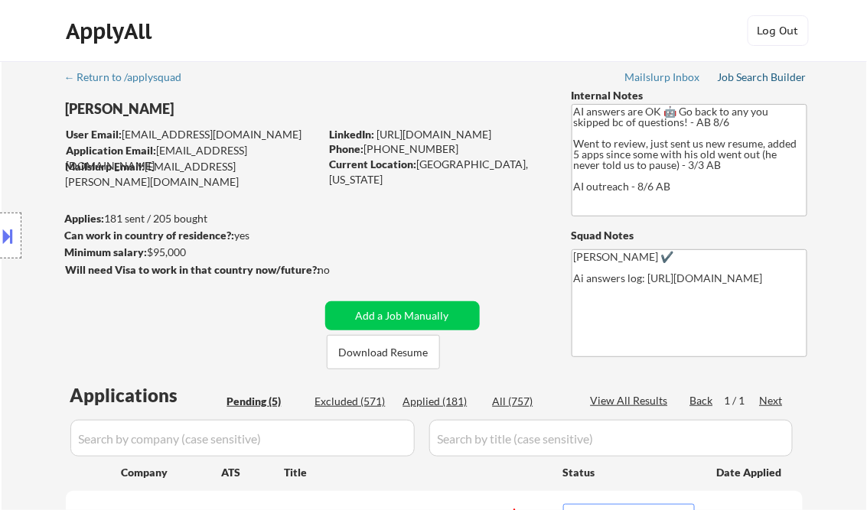
click at [776, 77] on div "Job Search Builder" at bounding box center [763, 77] width 90 height 11
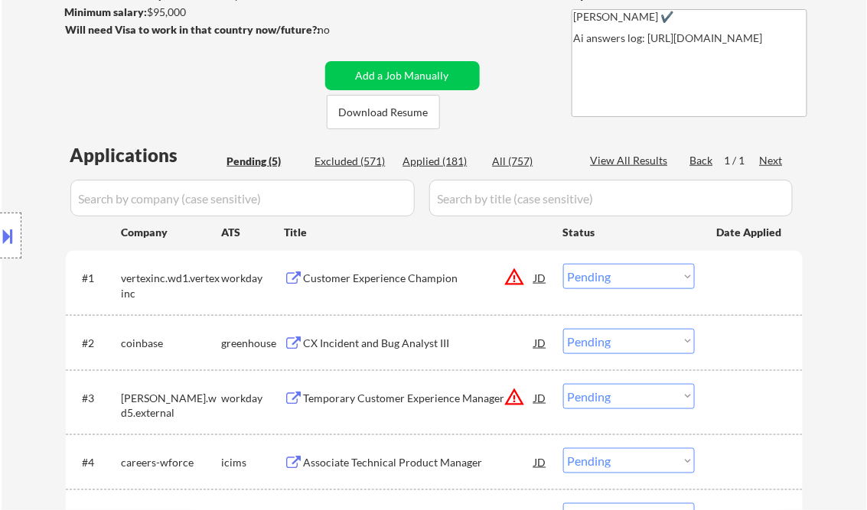
scroll to position [245, 0]
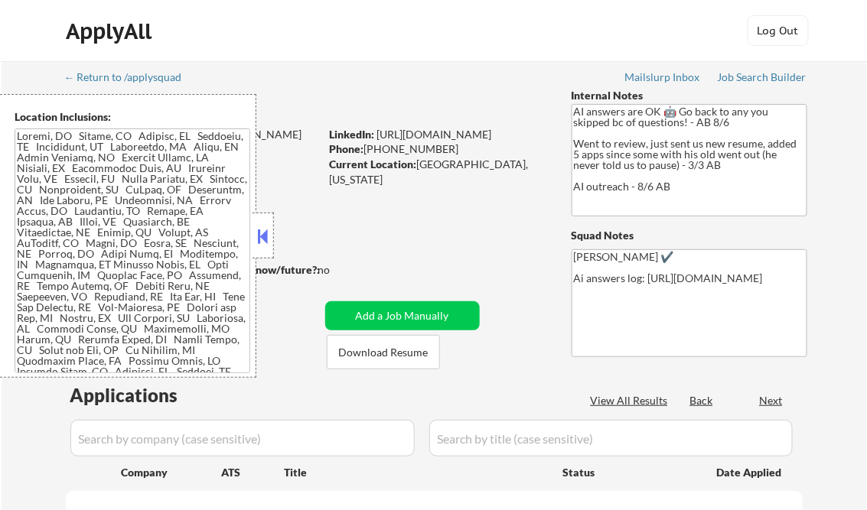
select select ""pending""
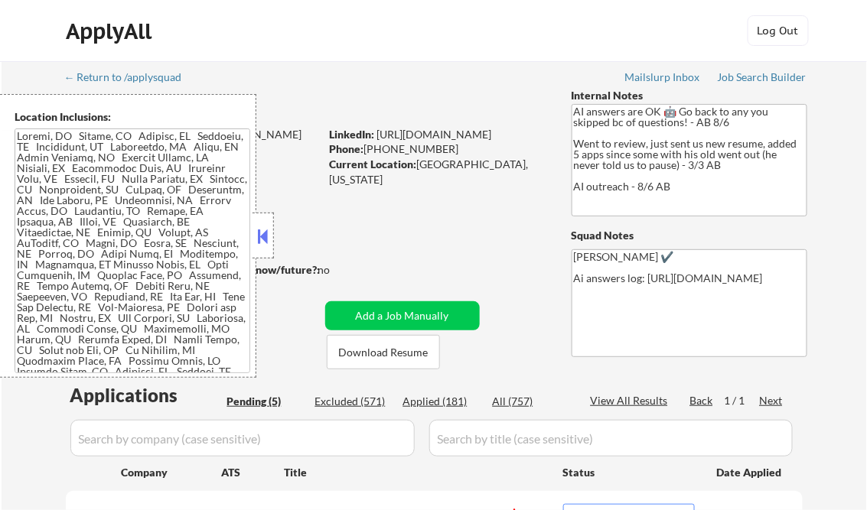
click at [263, 229] on button at bounding box center [263, 236] width 17 height 23
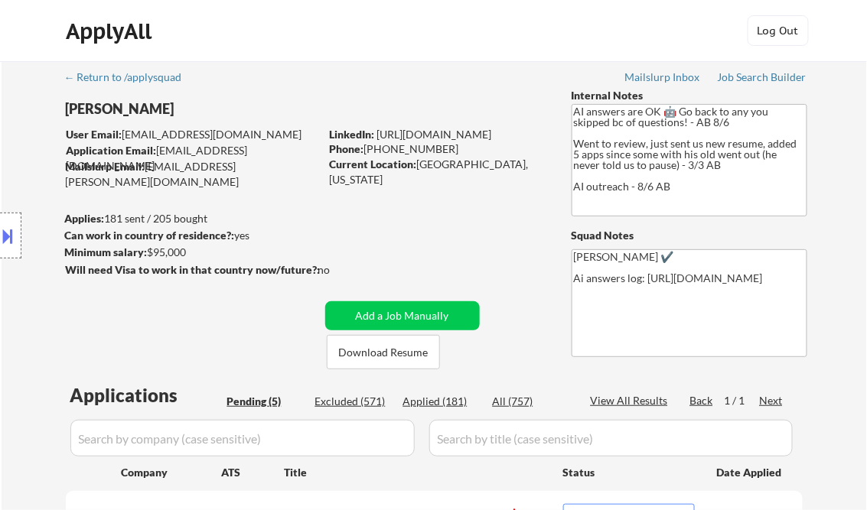
click at [457, 408] on div "Applied (181)" at bounding box center [441, 401] width 77 height 15
click at [646, 406] on div "View All Results" at bounding box center [632, 400] width 82 height 15
click at [648, 399] on div "View All Results" at bounding box center [632, 400] width 82 height 15
select select ""applied""
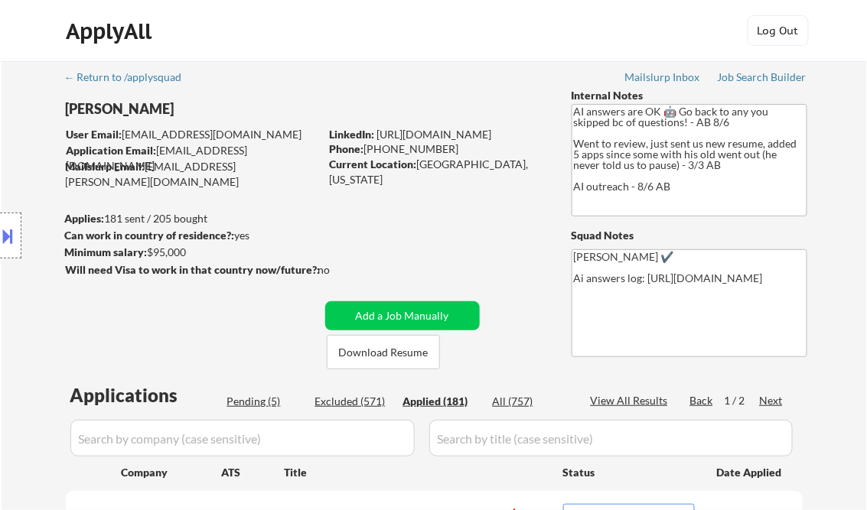
select select ""applied""
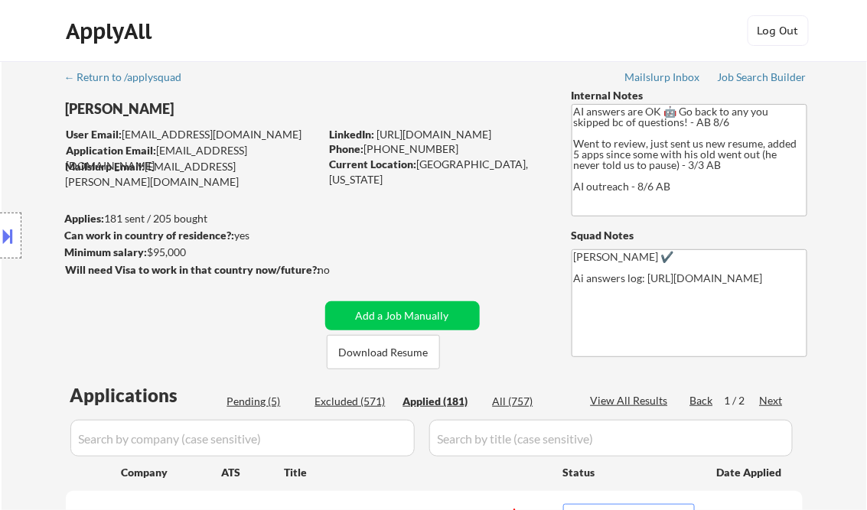
select select ""applied""
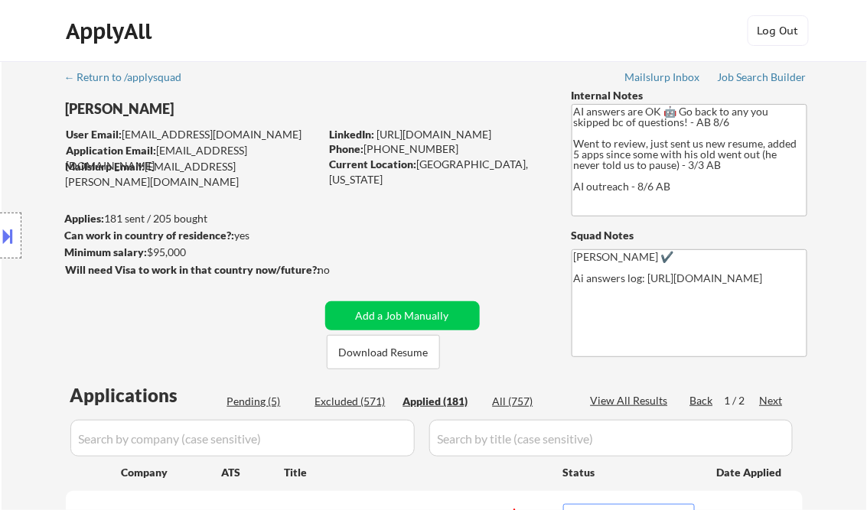
select select ""applied""
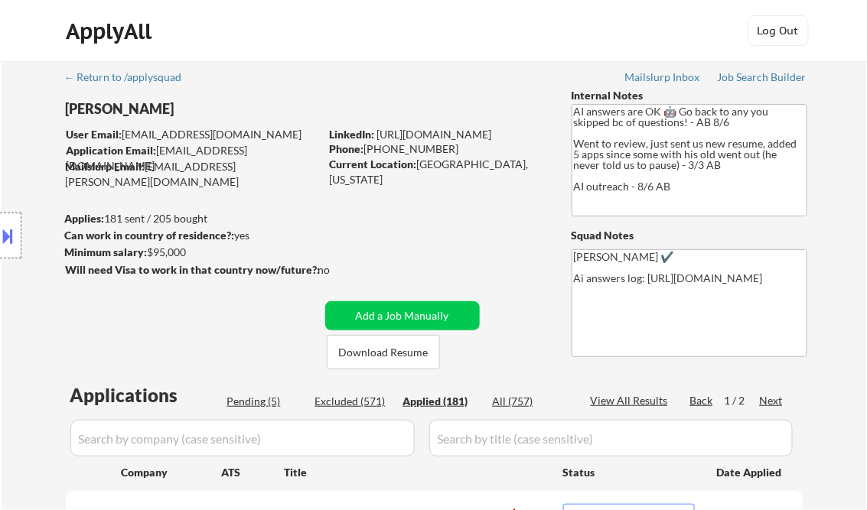
select select ""applied""
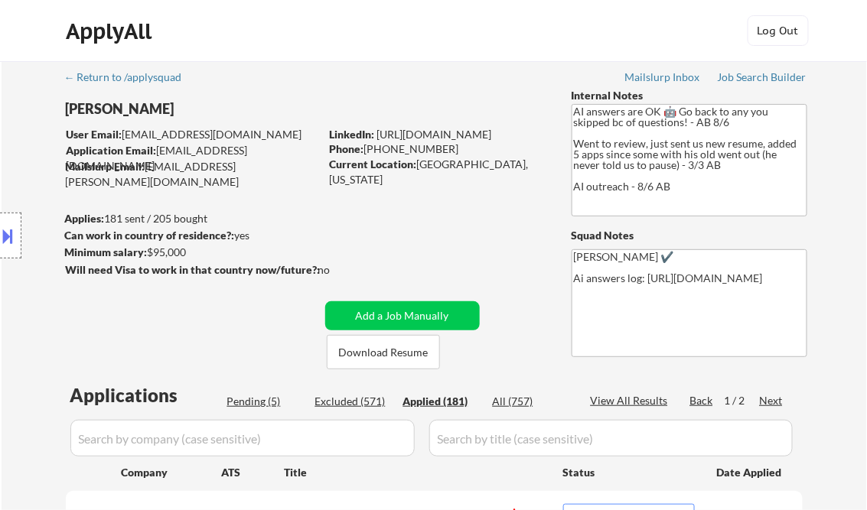
select select ""applied""
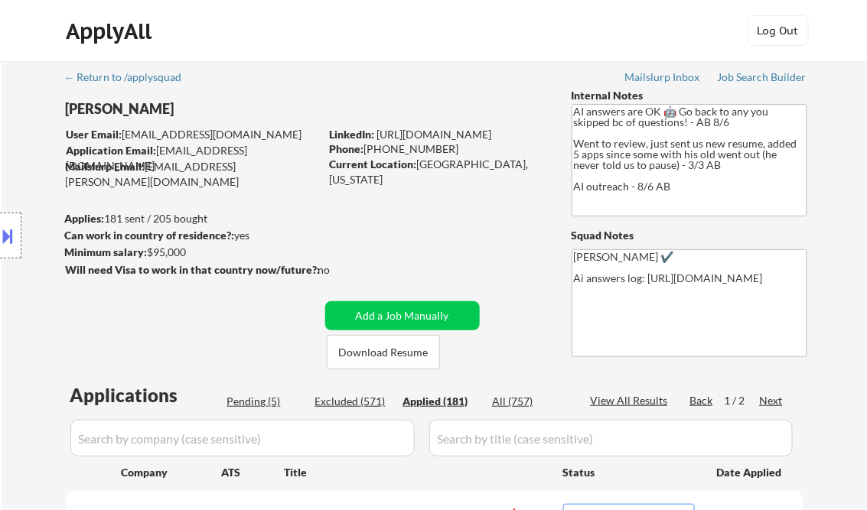
select select ""applied""
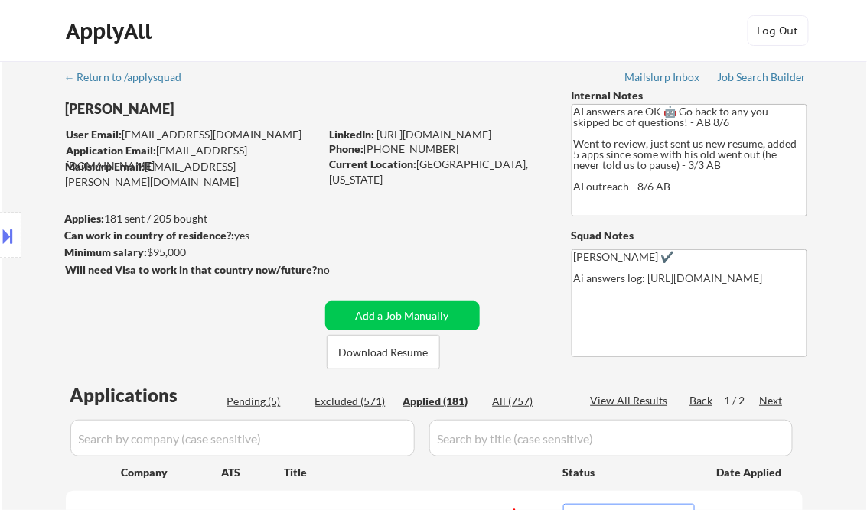
select select ""applied""
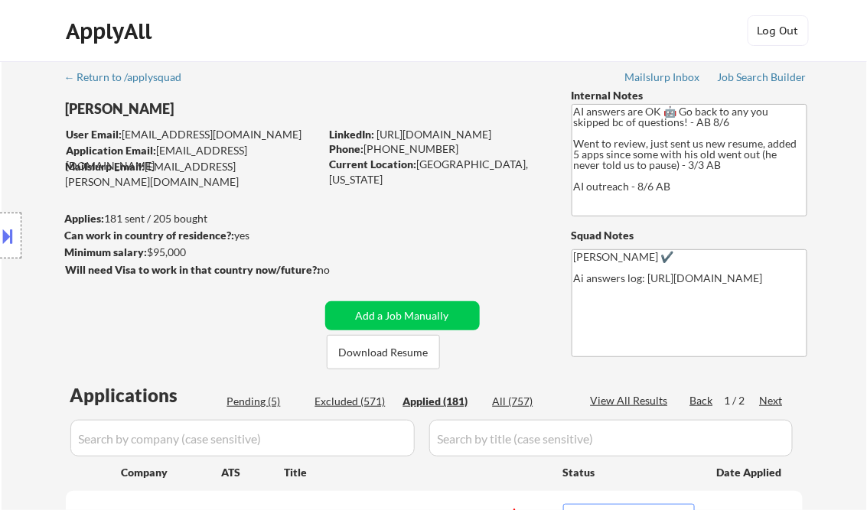
select select ""applied""
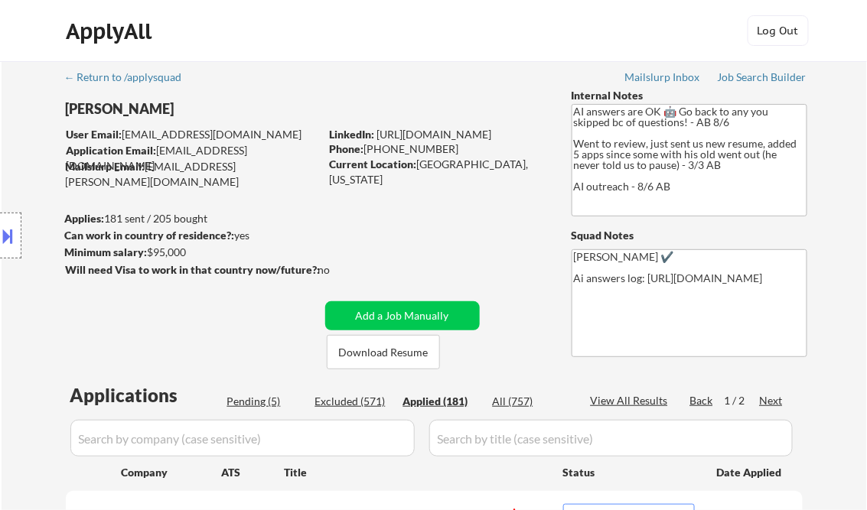
select select ""applied""
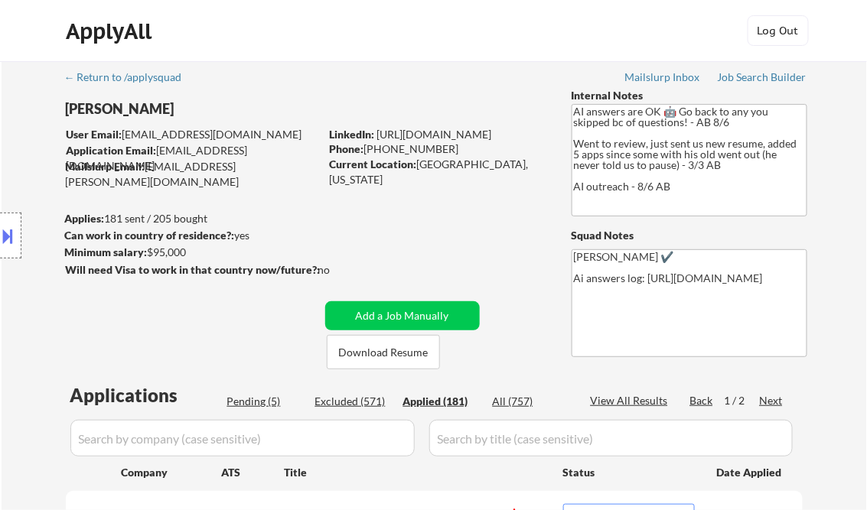
select select ""applied""
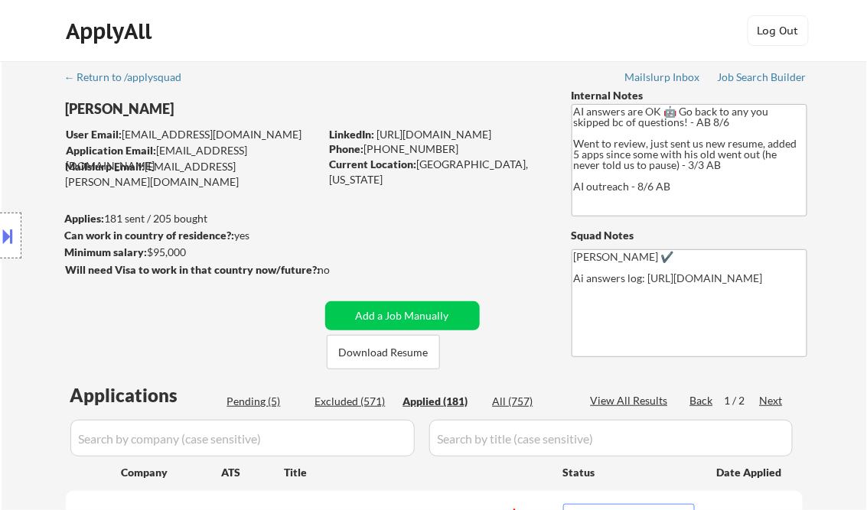
select select ""applied""
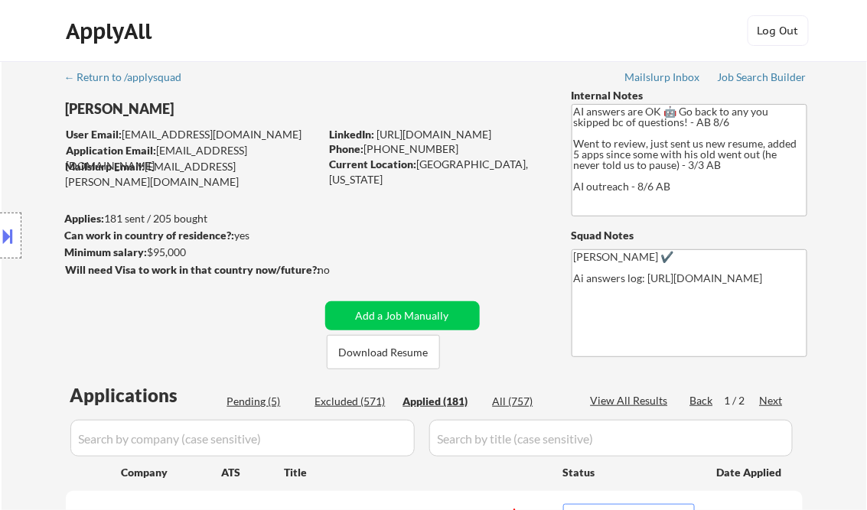
select select ""applied""
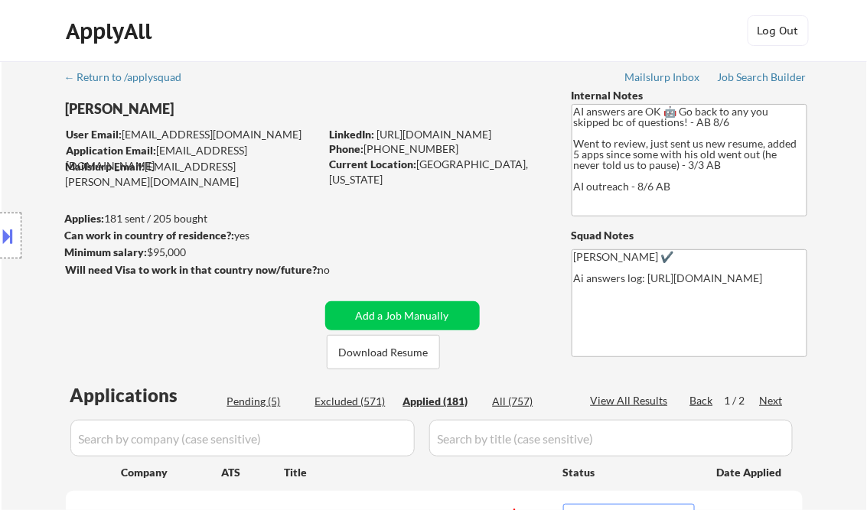
select select ""applied""
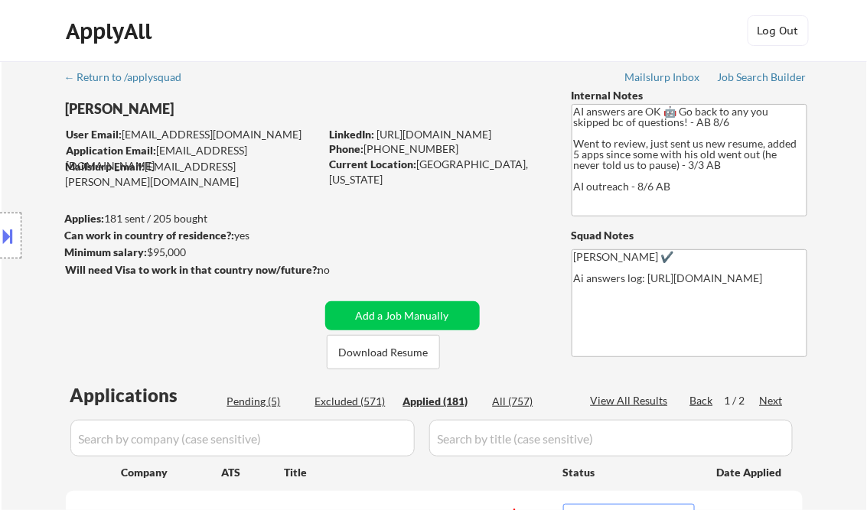
select select ""applied""
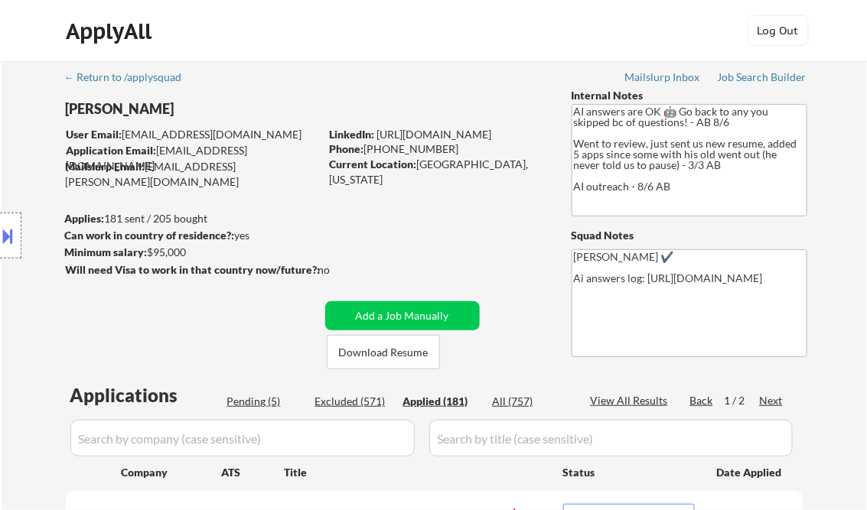
select select ""applied""
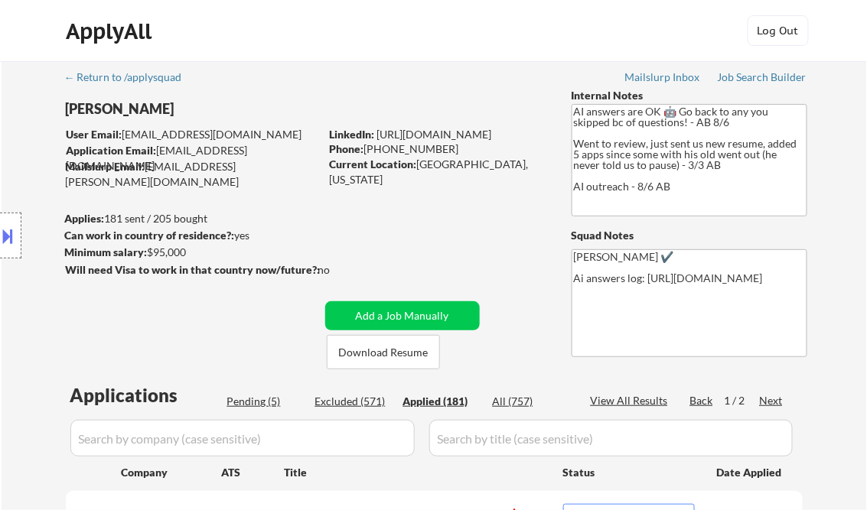
select select ""applied""
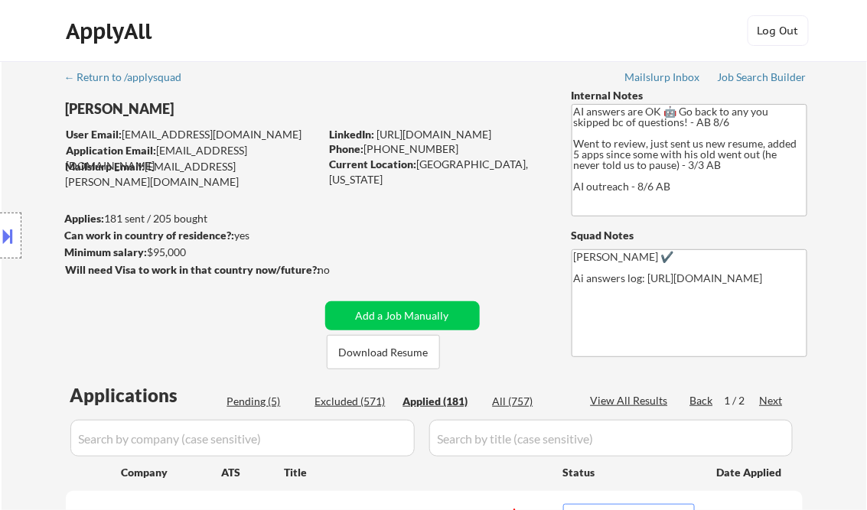
select select ""applied""
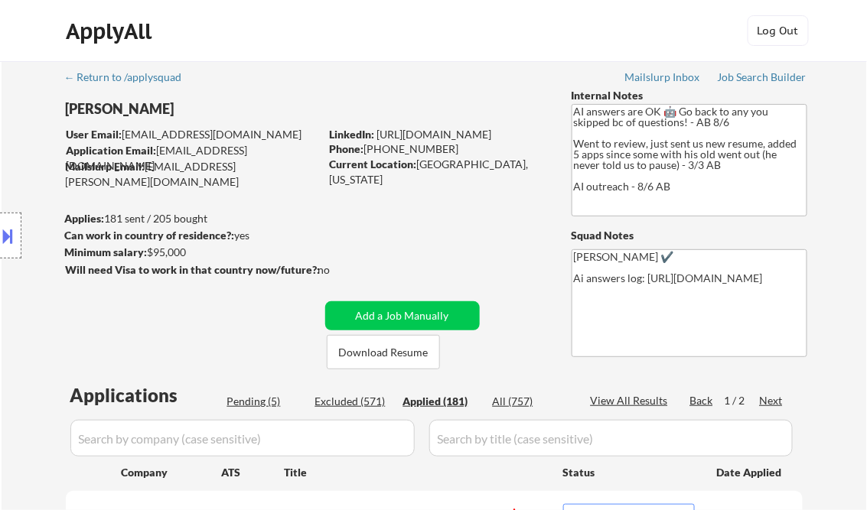
select select ""applied""
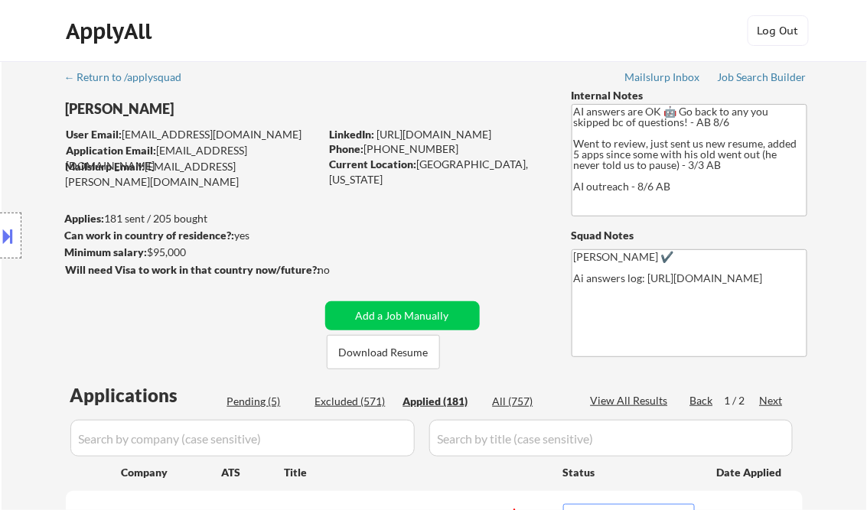
select select ""applied""
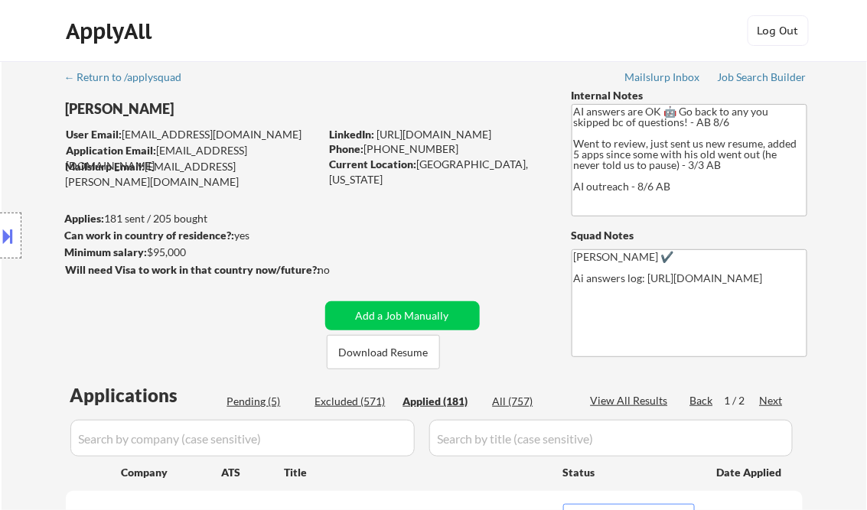
select select ""applied""
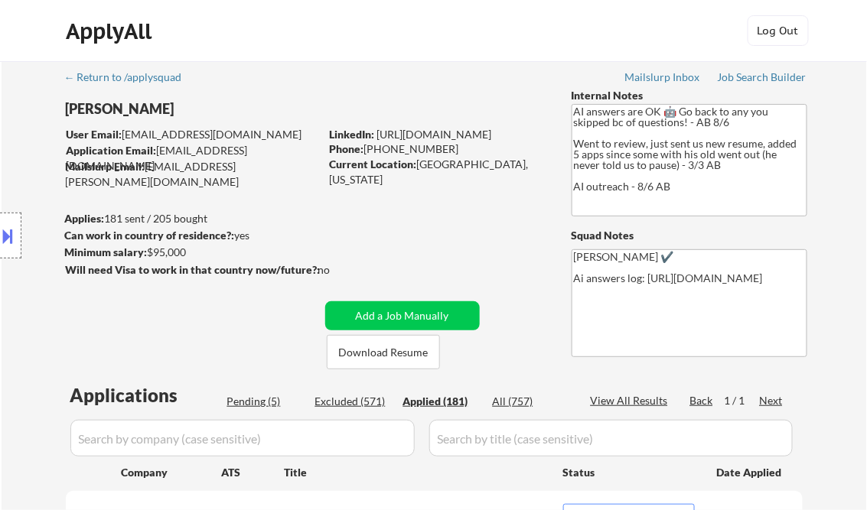
select select ""applied""
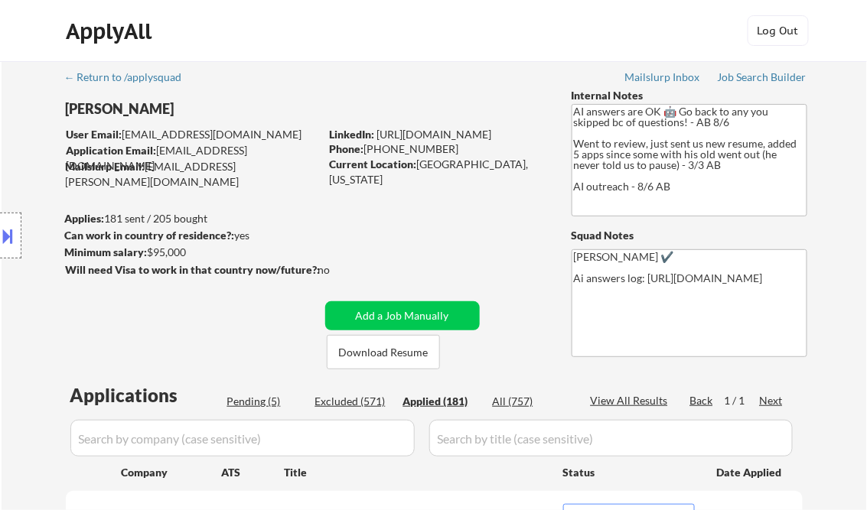
select select ""applied""
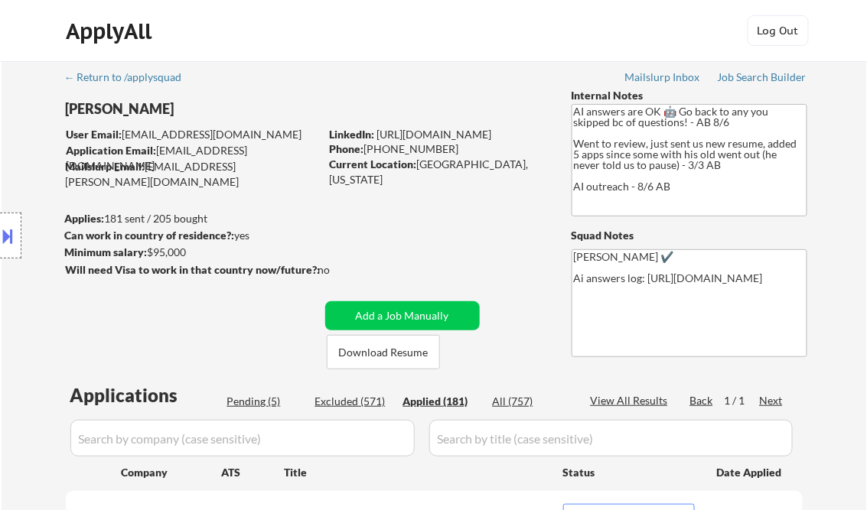
select select ""applied""
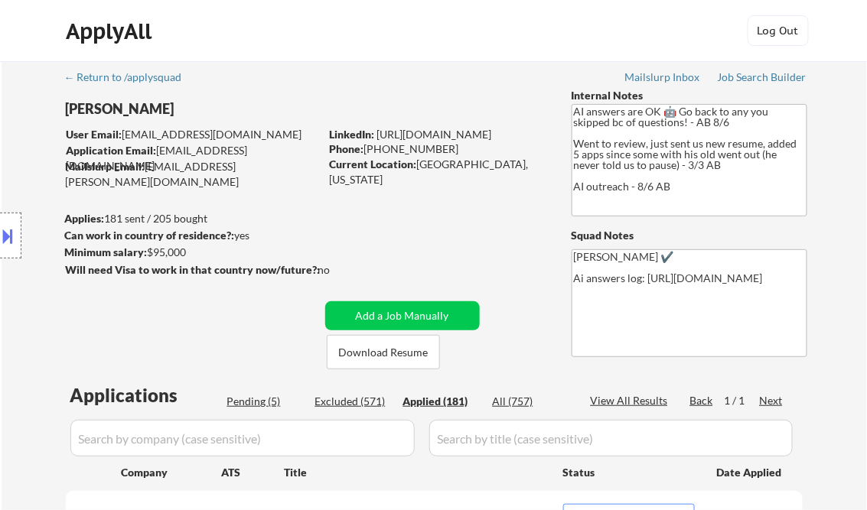
select select ""applied""
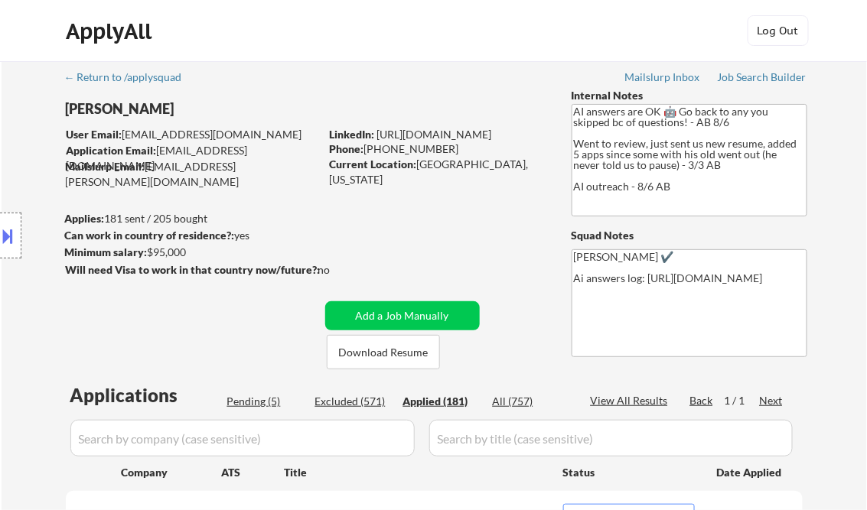
select select ""applied""
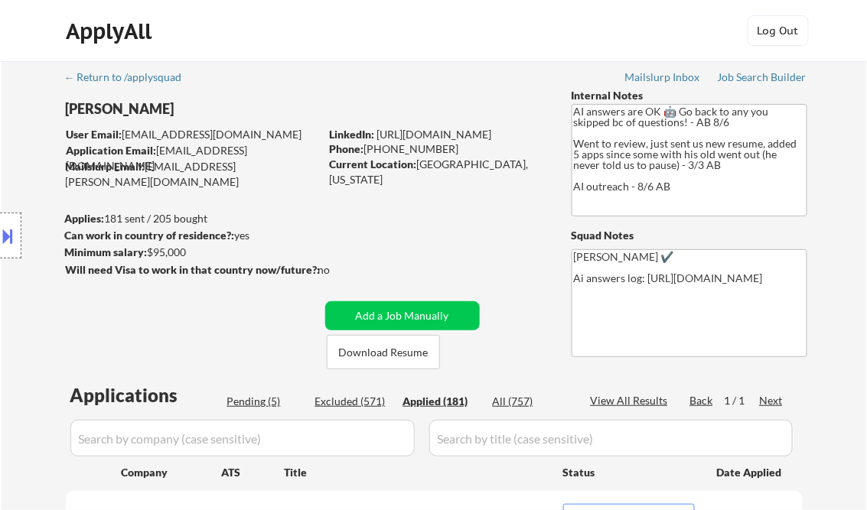
select select ""applied""
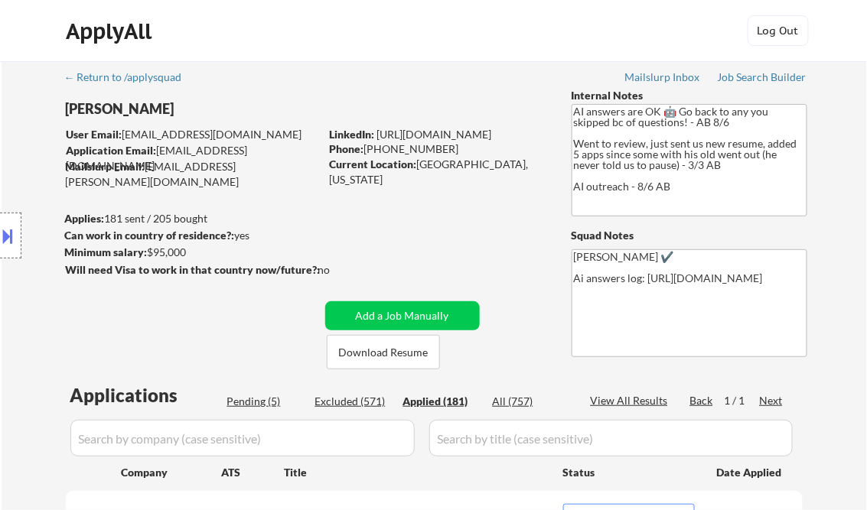
select select ""applied""
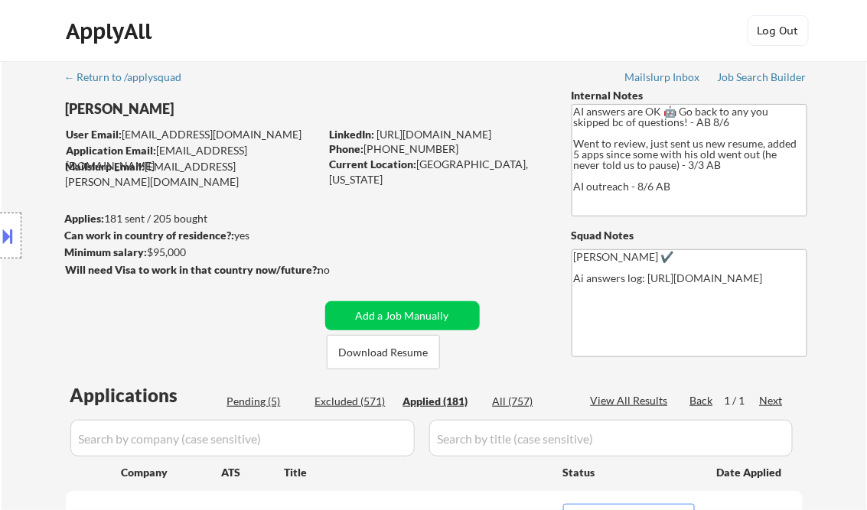
select select ""applied""
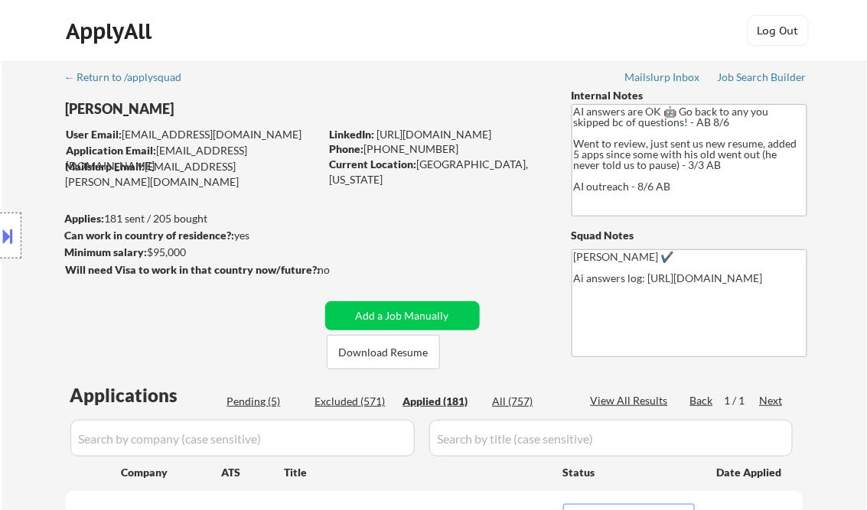
select select ""applied""
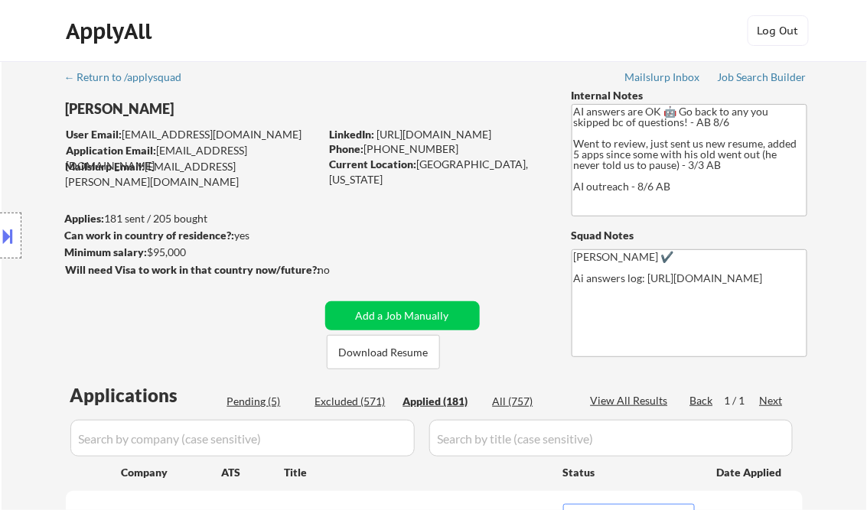
select select ""applied""
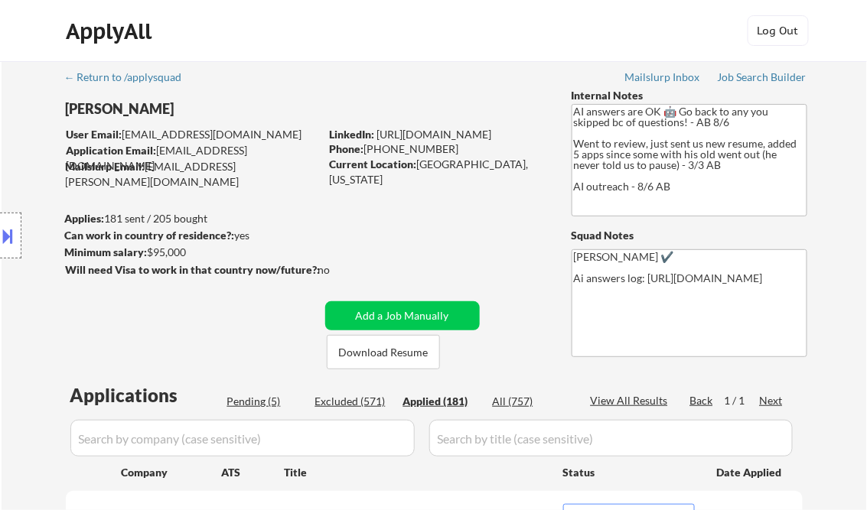
select select ""applied""
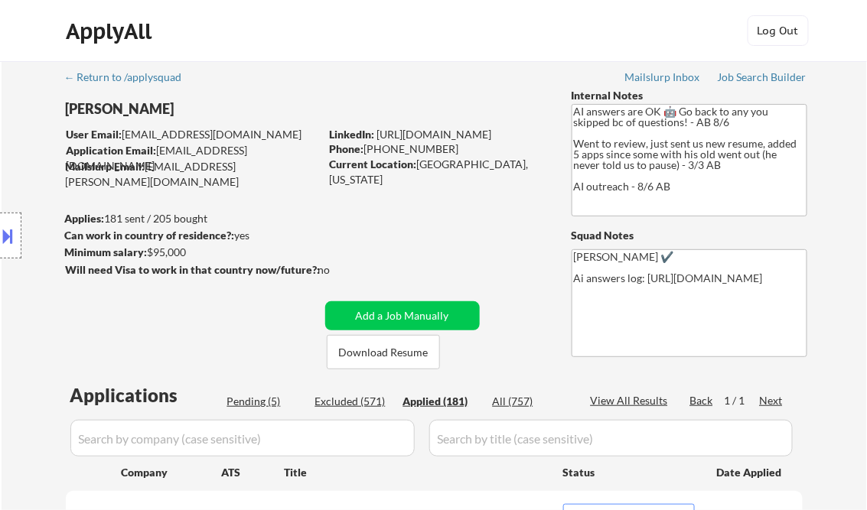
select select ""applied""
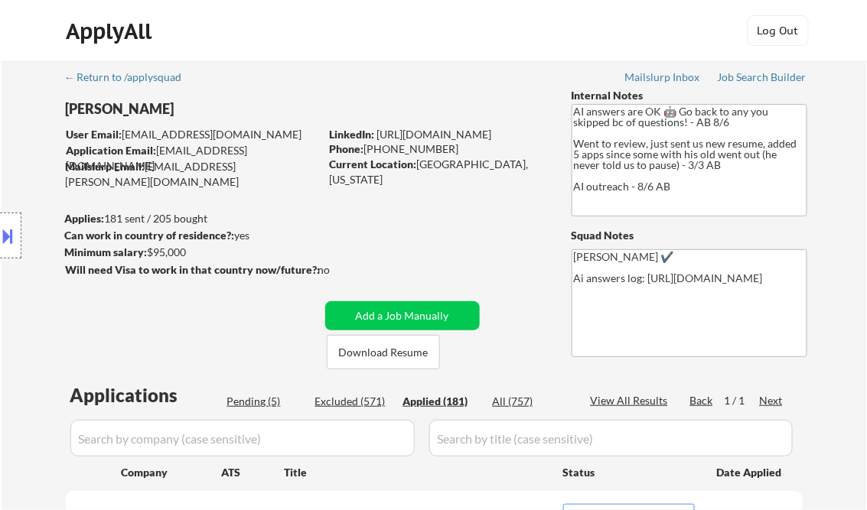
select select ""applied""
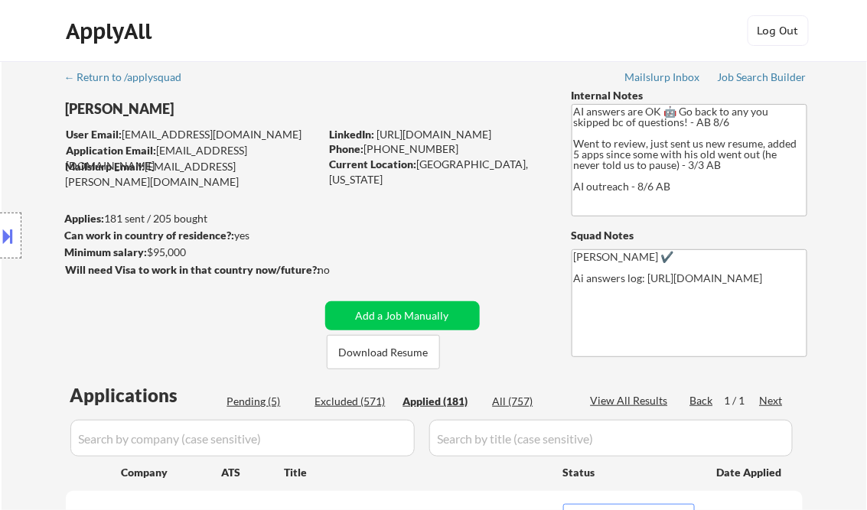
select select ""applied""
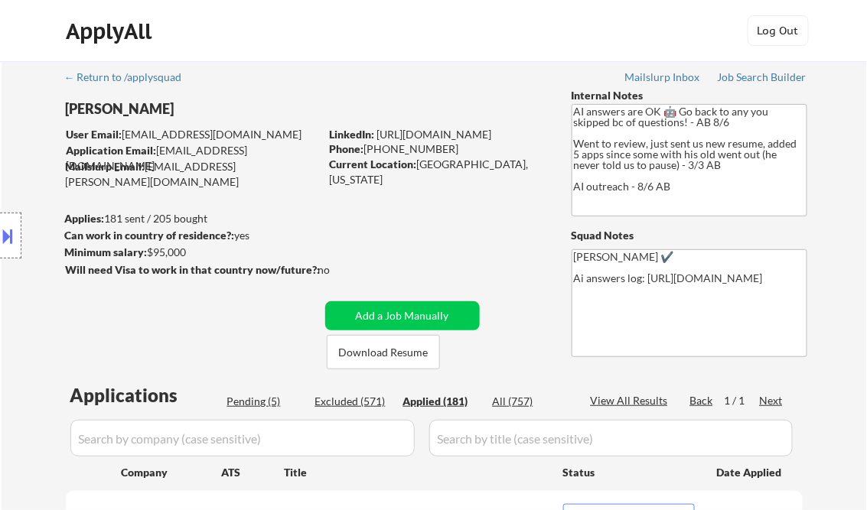
select select ""applied""
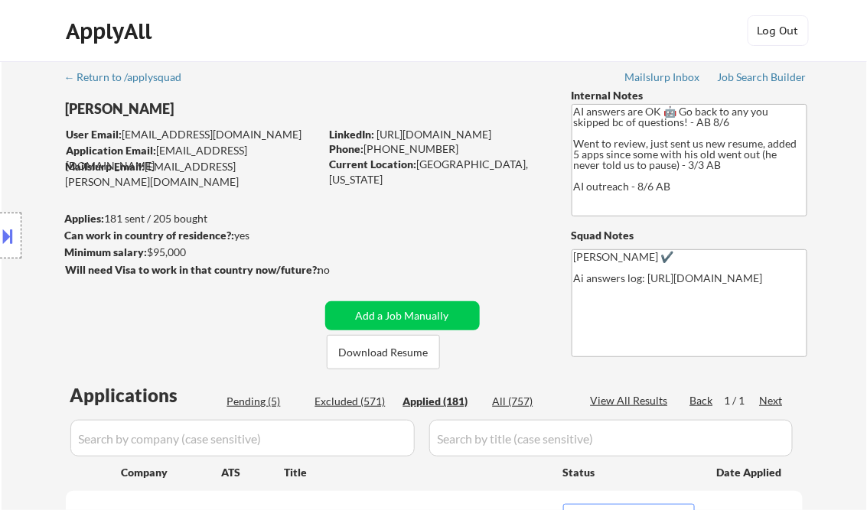
select select ""applied""
